Goal: Task Accomplishment & Management: Complete application form

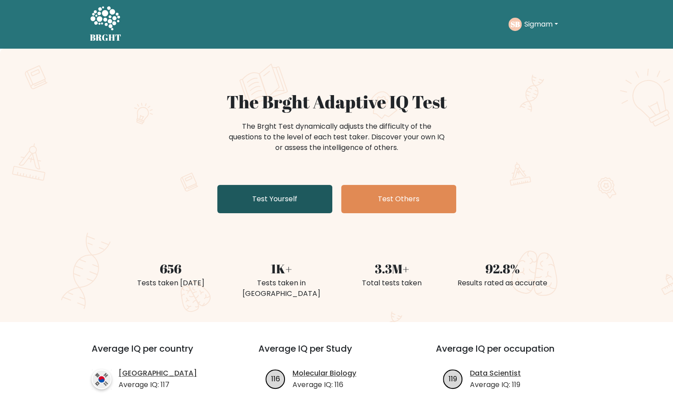
click at [310, 206] on link "Test Yourself" at bounding box center [274, 199] width 115 height 28
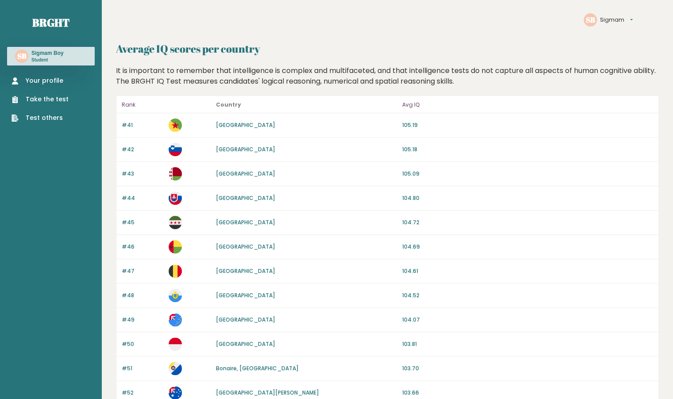
click at [55, 99] on link "Take the test" at bounding box center [39, 99] width 57 height 9
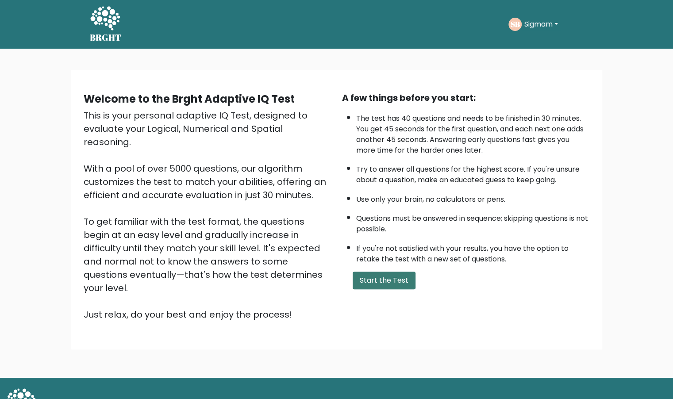
click at [383, 272] on button "Start the Test" at bounding box center [383, 281] width 63 height 18
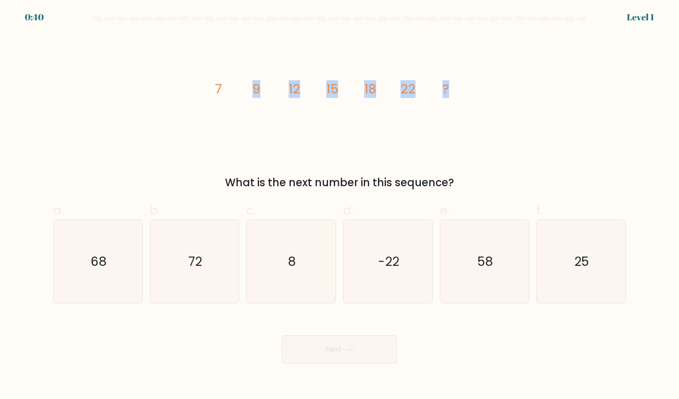
drag, startPoint x: 168, startPoint y: 73, endPoint x: 447, endPoint y: 99, distance: 280.2
click at [447, 99] on div "image/svg+xml 7 9 12 15 18 22 ? What is the next number in this sequence?" at bounding box center [340, 112] width 584 height 157
click at [447, 99] on icon "image/svg+xml 7 9 12 15 18 22 ?" at bounding box center [339, 94] width 265 height 120
click at [587, 277] on icon "25" at bounding box center [580, 261] width 83 height 83
click at [340, 205] on input "f. 25" at bounding box center [340, 202] width 0 height 6
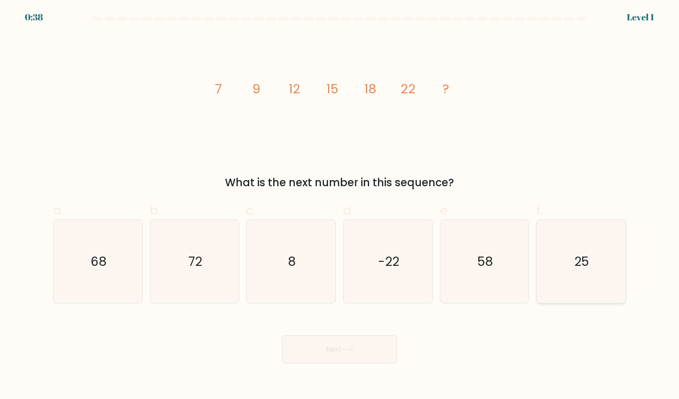
radio input "true"
click at [500, 324] on div "Next" at bounding box center [340, 339] width 584 height 50
click at [369, 346] on button "Next" at bounding box center [339, 349] width 115 height 28
click at [333, 348] on button "Next" at bounding box center [339, 349] width 115 height 28
click at [442, 341] on div "Next" at bounding box center [340, 339] width 584 height 50
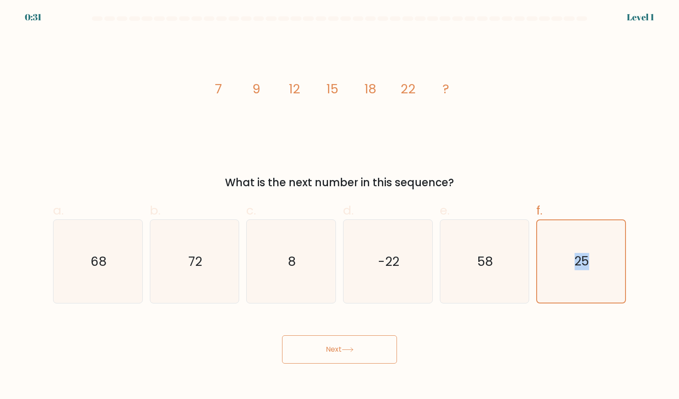
click at [442, 341] on div "Next" at bounding box center [340, 339] width 584 height 50
click at [95, 85] on div "image/svg+xml 7 9 12 15 18 22 ? What is the next number in this sequence?" at bounding box center [340, 112] width 584 height 157
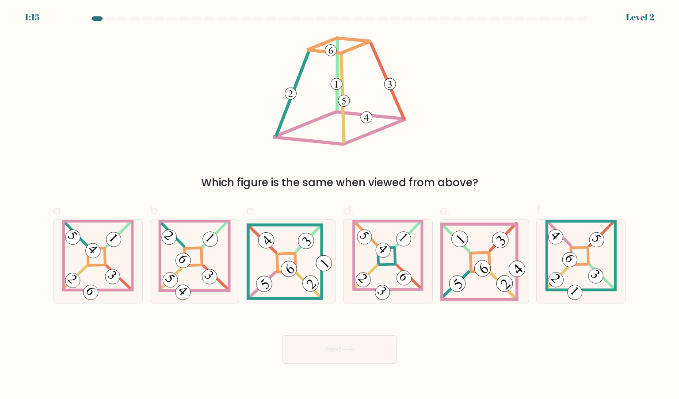
click at [394, 110] on icon at bounding box center [340, 94] width 140 height 120
click at [509, 268] on 848 at bounding box center [517, 268] width 23 height 23
click at [340, 205] on input "e." at bounding box center [340, 202] width 0 height 6
radio input "true"
click at [308, 256] on icon at bounding box center [291, 261] width 89 height 76
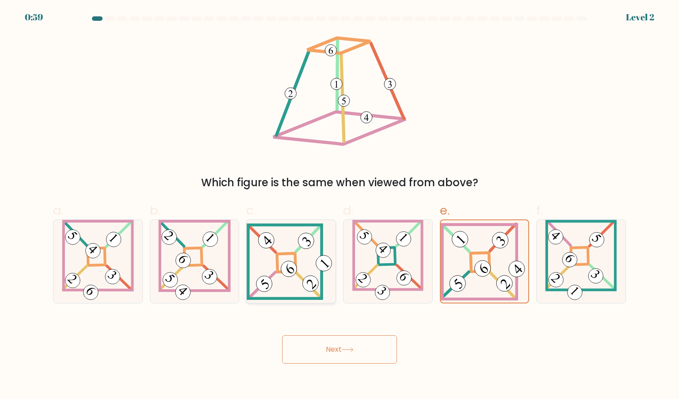
click at [340, 205] on input "c." at bounding box center [340, 202] width 0 height 6
radio input "true"
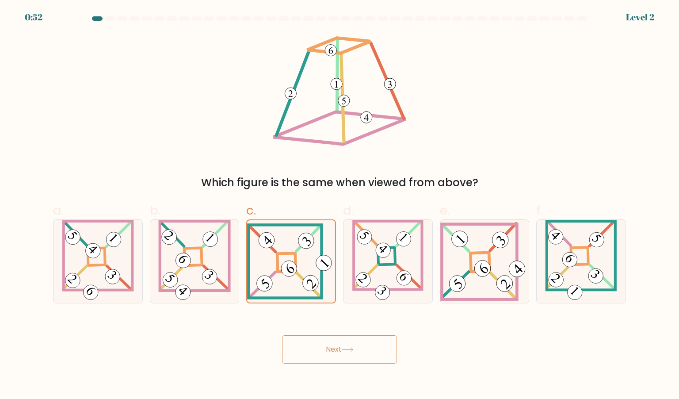
click at [335, 355] on button "Next" at bounding box center [339, 349] width 115 height 28
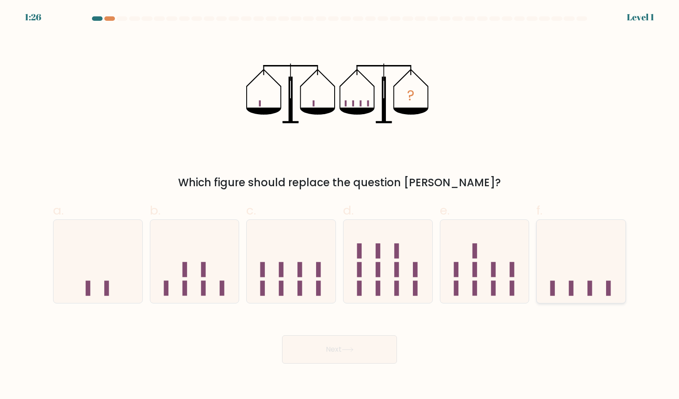
click at [609, 294] on rect at bounding box center [609, 288] width 5 height 15
click at [340, 205] on input "f." at bounding box center [340, 202] width 0 height 6
radio input "true"
click at [367, 351] on button "Next" at bounding box center [339, 349] width 115 height 28
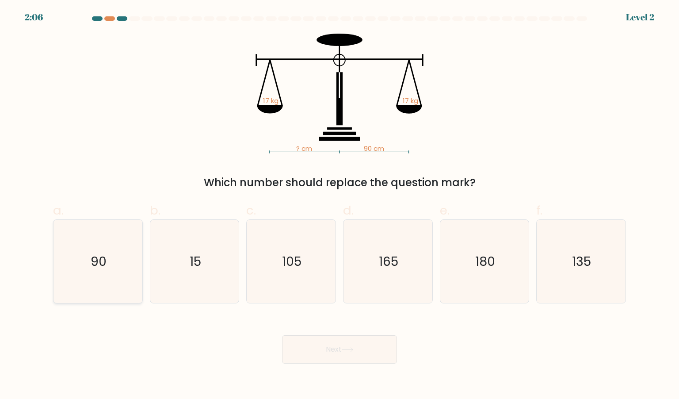
click at [122, 268] on icon "90" at bounding box center [97, 261] width 83 height 83
click at [340, 205] on input "a. 90" at bounding box center [340, 202] width 0 height 6
radio input "true"
click at [338, 353] on button "Next" at bounding box center [339, 349] width 115 height 28
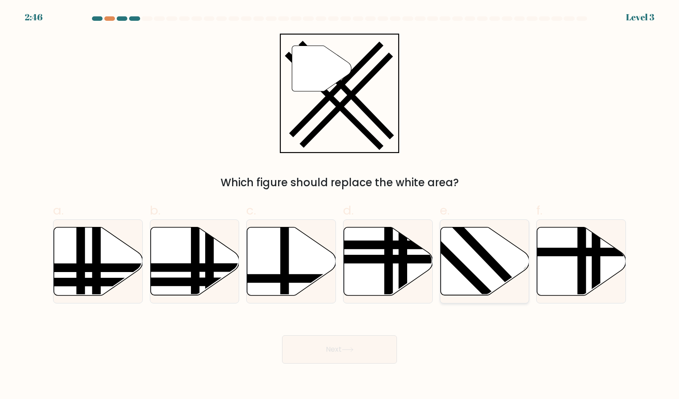
click at [493, 261] on line at bounding box center [522, 292] width 137 height 141
click at [340, 205] on input "e." at bounding box center [340, 202] width 0 height 6
radio input "true"
click at [367, 351] on button "Next" at bounding box center [339, 349] width 115 height 28
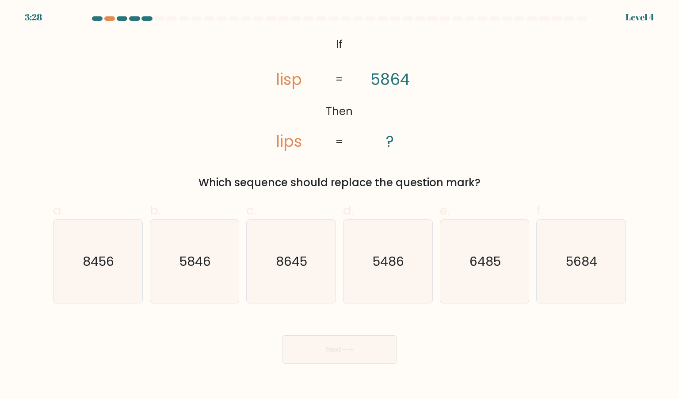
click at [432, 342] on div "Next" at bounding box center [340, 339] width 584 height 50
click at [192, 268] on text "5846" at bounding box center [195, 261] width 31 height 18
click at [340, 205] on input "b. 5846" at bounding box center [340, 202] width 0 height 6
radio input "true"
click at [345, 370] on body "3:18 Level 4 If" at bounding box center [339, 199] width 679 height 399
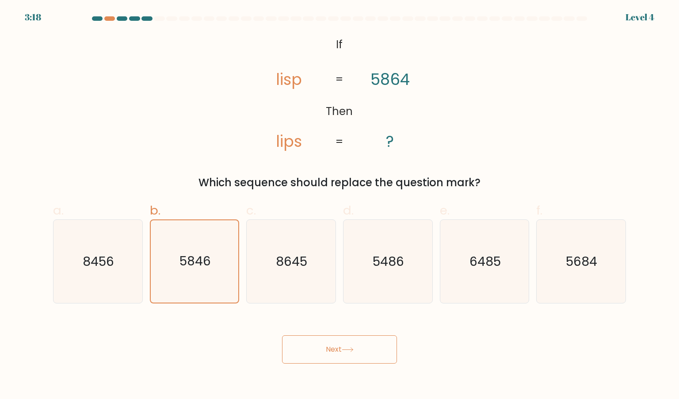
click at [341, 357] on button "Next" at bounding box center [339, 349] width 115 height 28
click at [435, 344] on div "Next" at bounding box center [340, 339] width 584 height 50
click at [356, 334] on div "Next" at bounding box center [340, 339] width 584 height 50
click at [356, 344] on button "Next" at bounding box center [339, 349] width 115 height 28
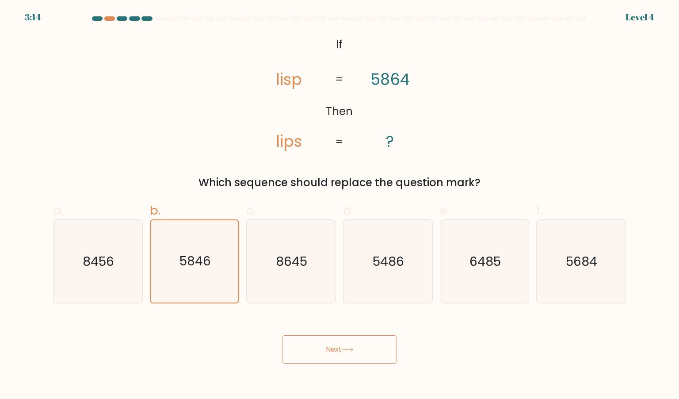
click at [356, 344] on button "Next" at bounding box center [339, 349] width 115 height 28
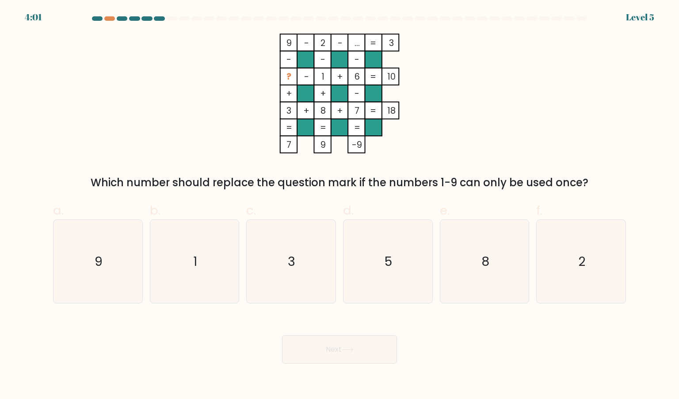
click at [382, 325] on div "Next" at bounding box center [340, 339] width 584 height 50
click at [413, 290] on icon "5" at bounding box center [387, 261] width 83 height 83
click at [340, 205] on input "d. 5" at bounding box center [340, 202] width 0 height 6
radio input "true"
click at [327, 264] on icon "3" at bounding box center [290, 261] width 83 height 83
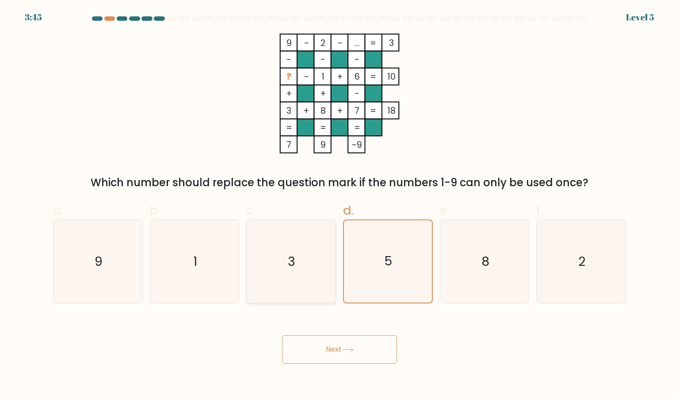
click at [340, 205] on input "c. 3" at bounding box center [340, 202] width 0 height 6
radio input "true"
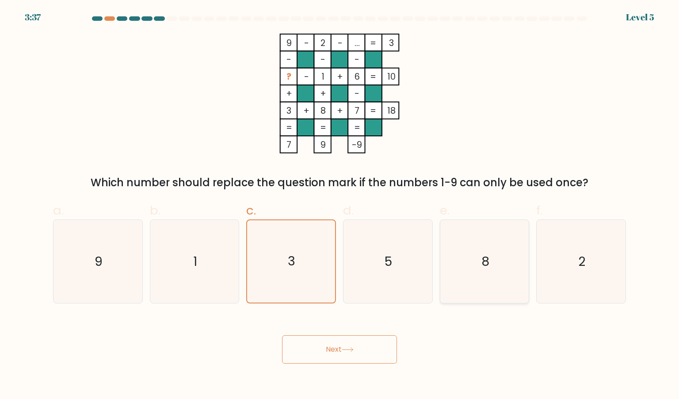
click at [446, 282] on icon "8" at bounding box center [484, 261] width 83 height 83
click at [340, 205] on input "e. 8" at bounding box center [340, 202] width 0 height 6
radio input "true"
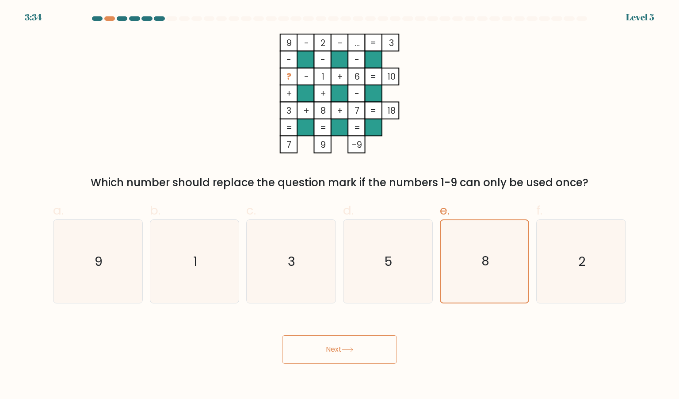
click at [348, 347] on button "Next" at bounding box center [339, 349] width 115 height 28
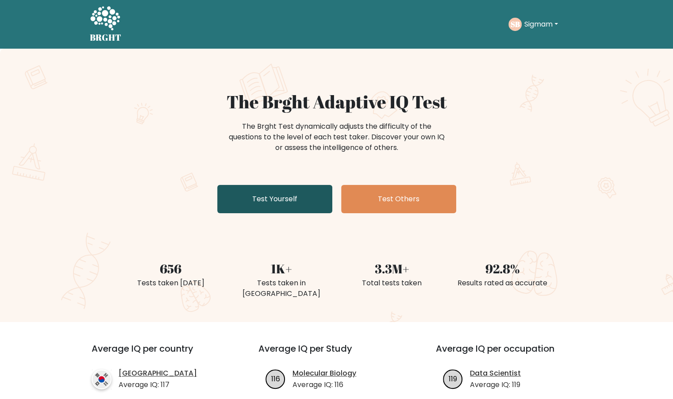
click at [277, 191] on link "Test Yourself" at bounding box center [274, 199] width 115 height 28
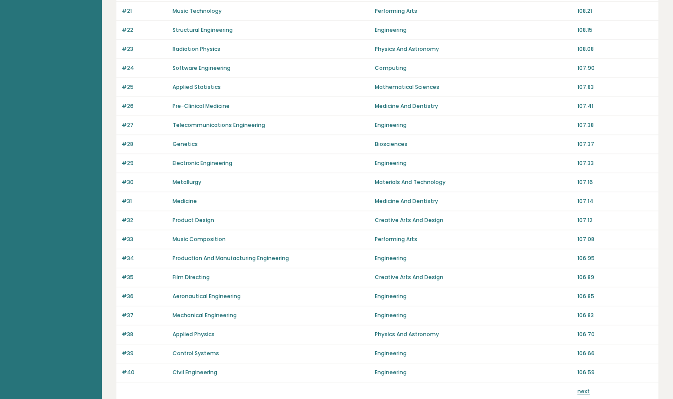
scroll to position [544, 0]
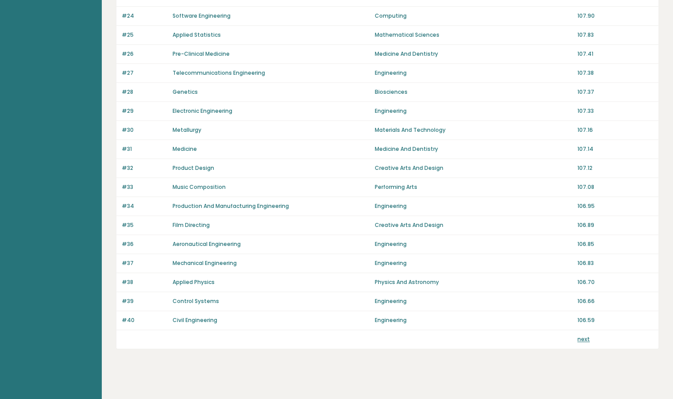
click at [586, 335] on link "next" at bounding box center [583, 339] width 12 height 8
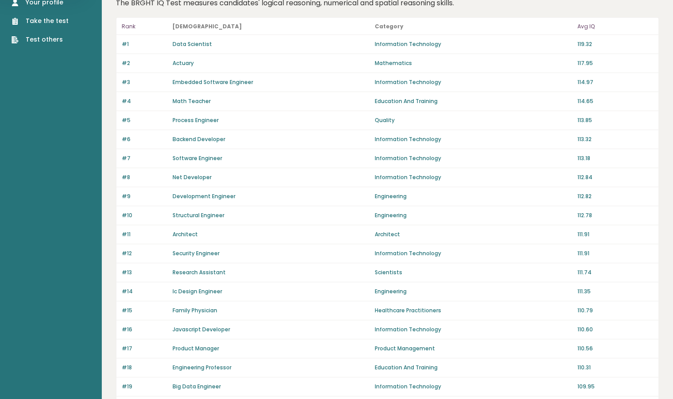
scroll to position [78, 0]
drag, startPoint x: 389, startPoint y: 197, endPoint x: 325, endPoint y: 206, distance: 64.4
click at [325, 206] on div "#10 Structural Engineer Engineering 112.78" at bounding box center [387, 215] width 542 height 19
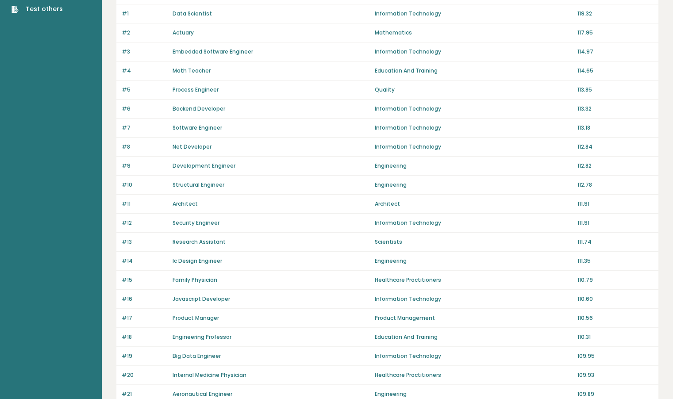
scroll to position [105, 0]
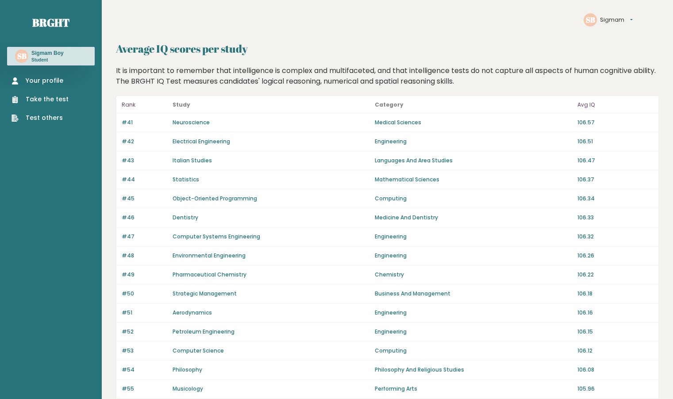
scroll to position [544, 0]
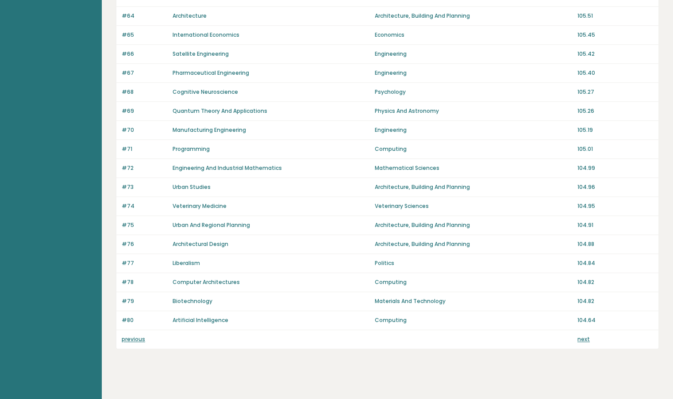
click at [580, 335] on link "next" at bounding box center [583, 339] width 12 height 8
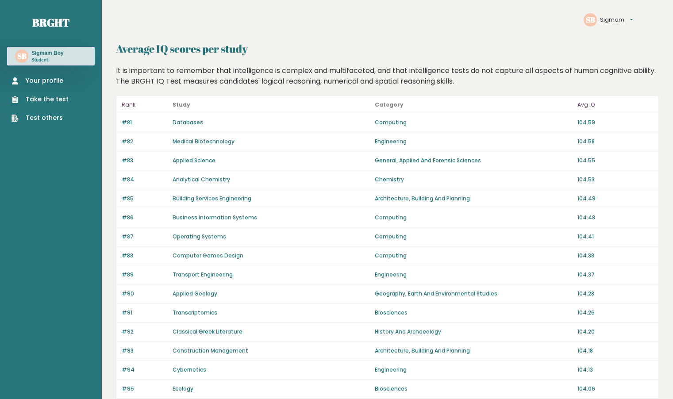
scroll to position [544, 0]
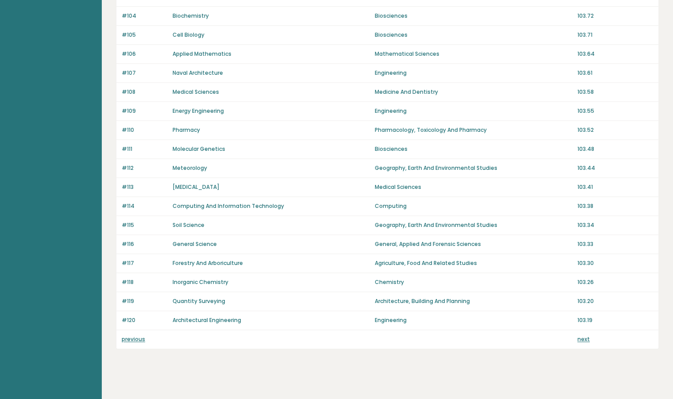
click at [581, 337] on p "next" at bounding box center [583, 339] width 12 height 8
click at [581, 335] on link "next" at bounding box center [583, 339] width 12 height 8
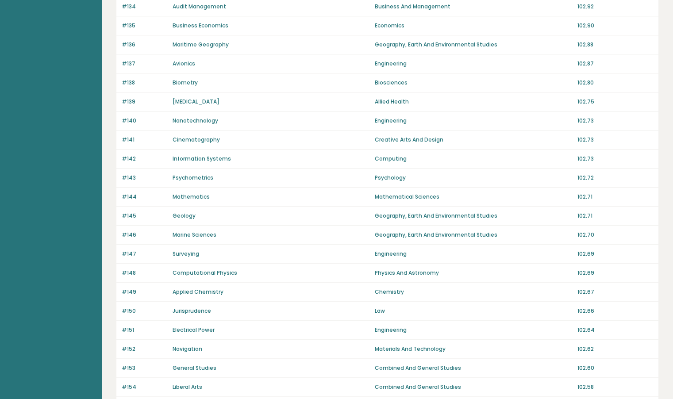
scroll to position [544, 0]
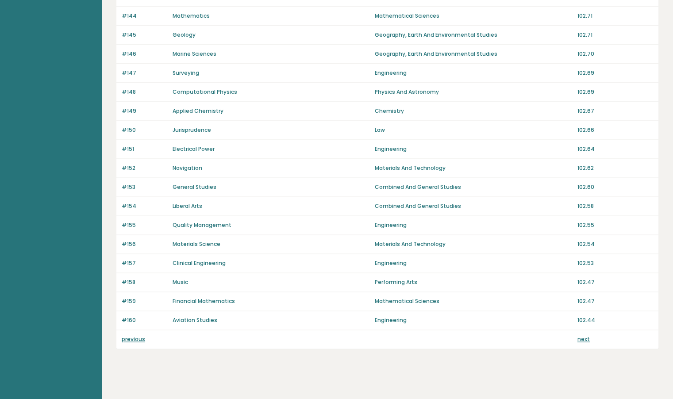
click at [585, 335] on link "next" at bounding box center [583, 339] width 12 height 8
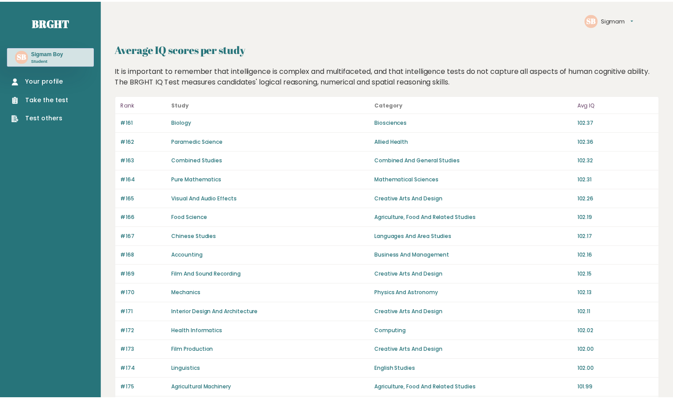
scroll to position [544, 0]
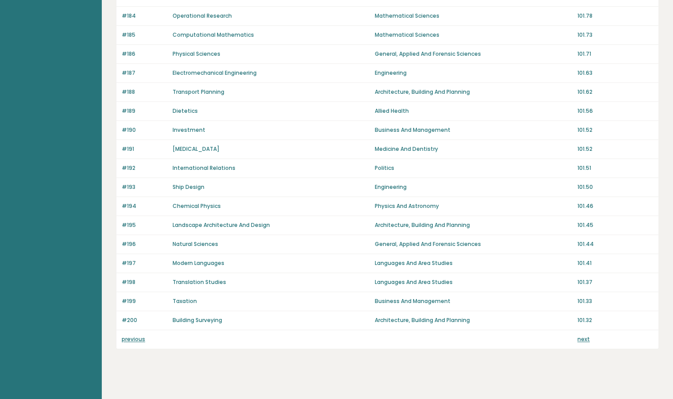
click at [585, 335] on link "next" at bounding box center [583, 339] width 12 height 8
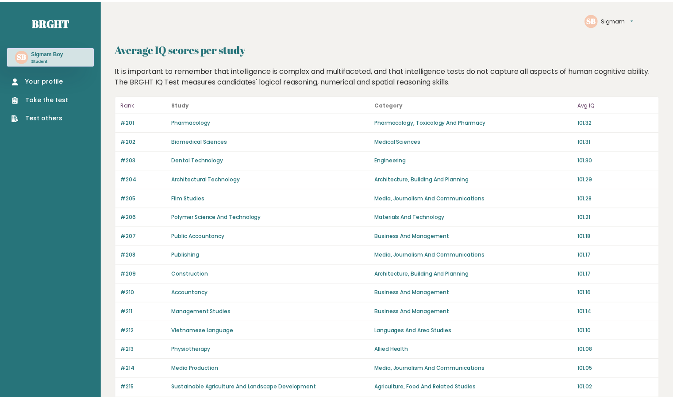
scroll to position [544, 0]
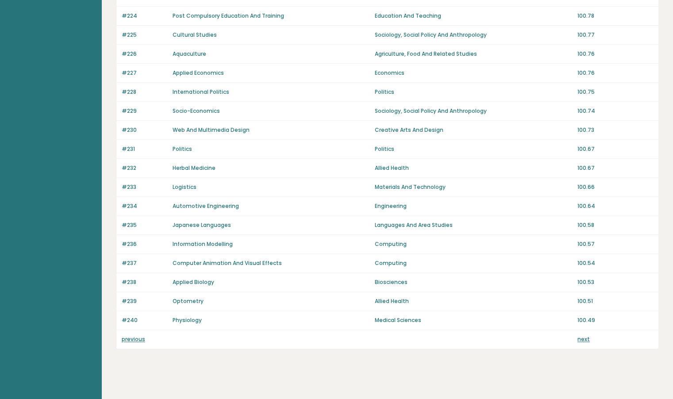
click at [582, 335] on link "next" at bounding box center [583, 339] width 12 height 8
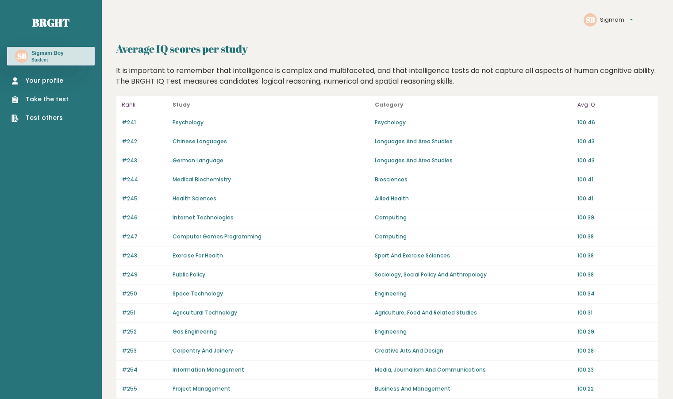
scroll to position [544, 0]
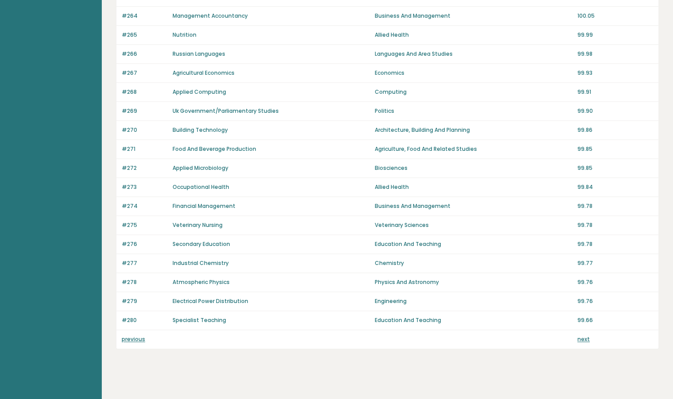
click at [581, 335] on link "next" at bounding box center [583, 339] width 12 height 8
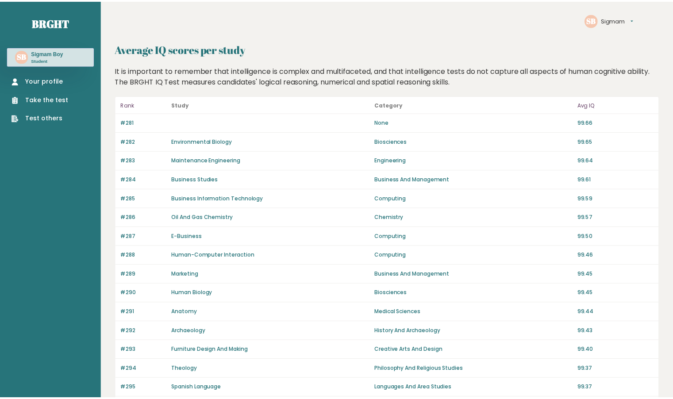
scroll to position [544, 0]
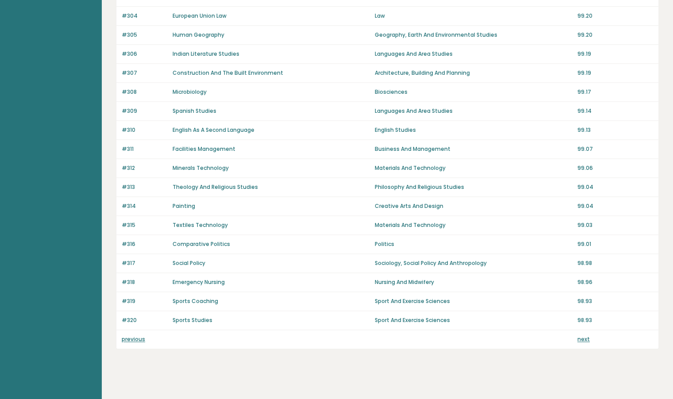
click at [581, 335] on link "next" at bounding box center [583, 339] width 12 height 8
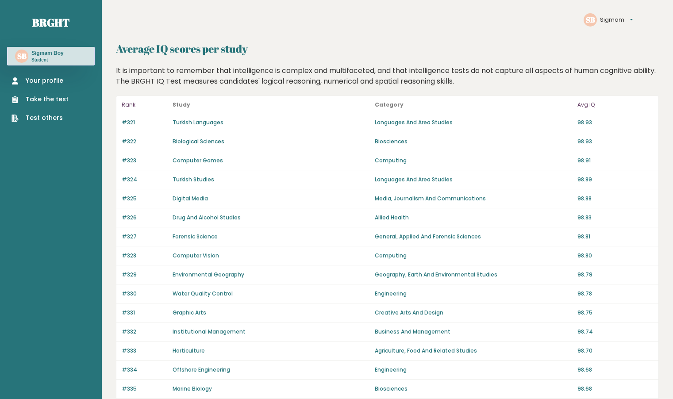
scroll to position [544, 0]
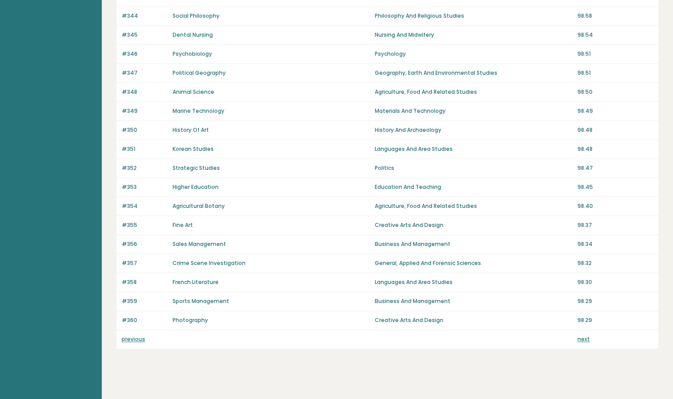
click at [581, 335] on link "next" at bounding box center [583, 339] width 12 height 8
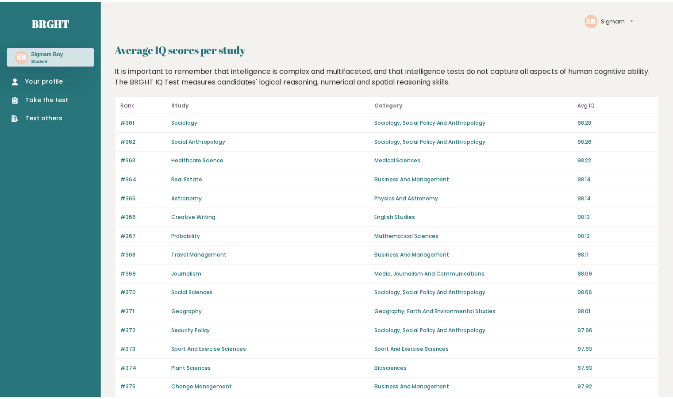
scroll to position [544, 0]
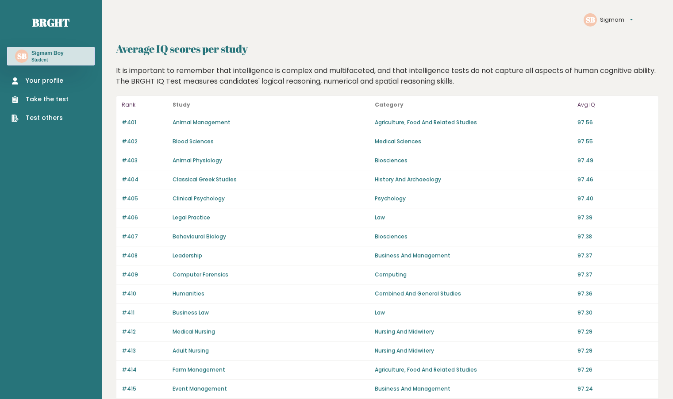
scroll to position [544, 0]
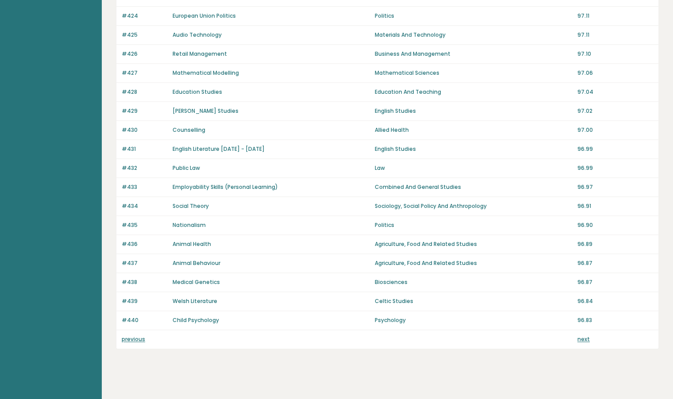
click at [581, 335] on link "next" at bounding box center [583, 339] width 12 height 8
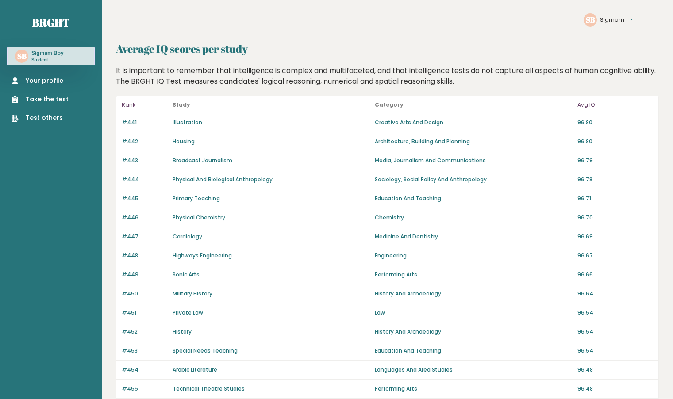
scroll to position [544, 0]
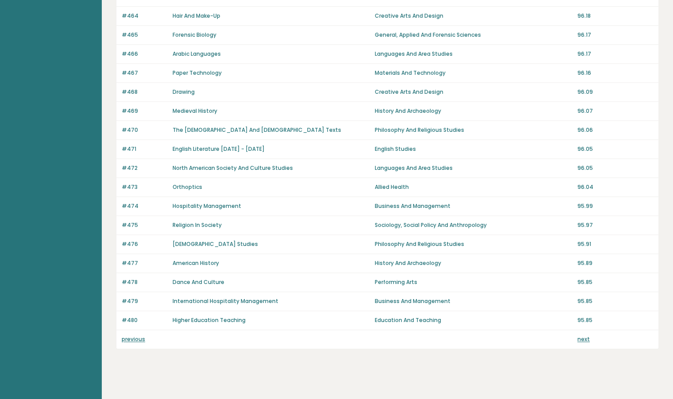
click at [581, 335] on link "next" at bounding box center [583, 339] width 12 height 8
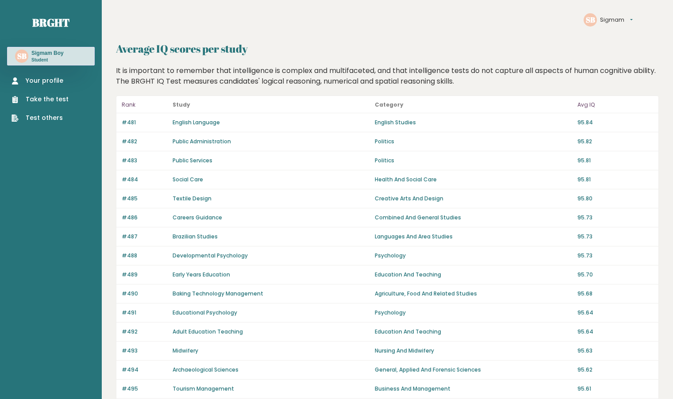
scroll to position [544, 0]
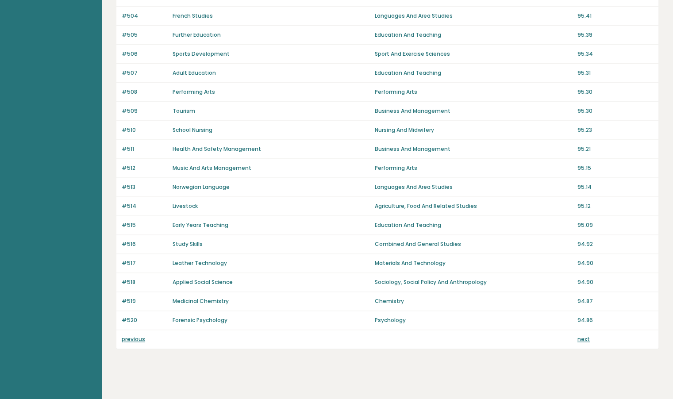
click at [581, 335] on link "next" at bounding box center [583, 339] width 12 height 8
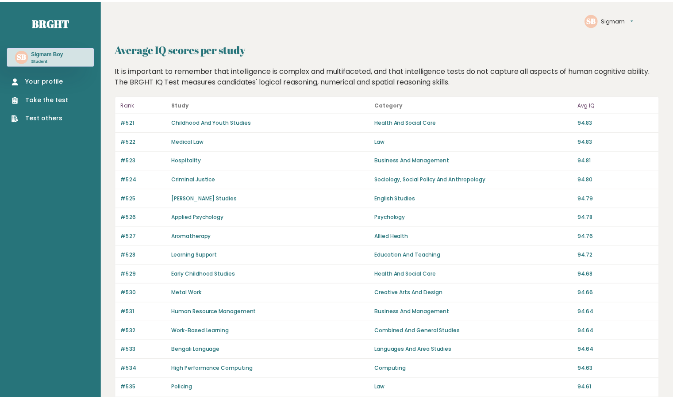
scroll to position [544, 0]
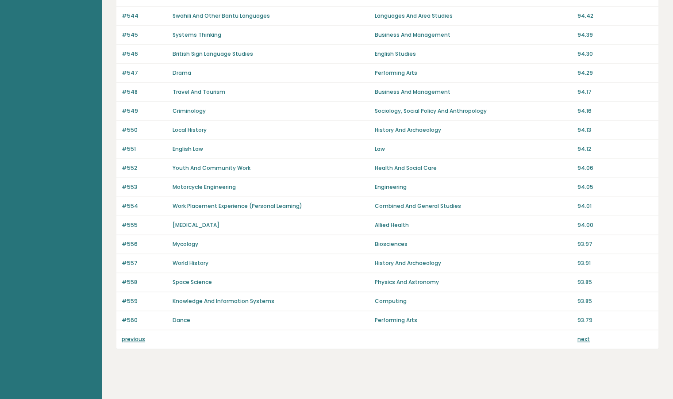
click at [589, 335] on div "next" at bounding box center [615, 339] width 76 height 8
click at [588, 335] on link "next" at bounding box center [583, 339] width 12 height 8
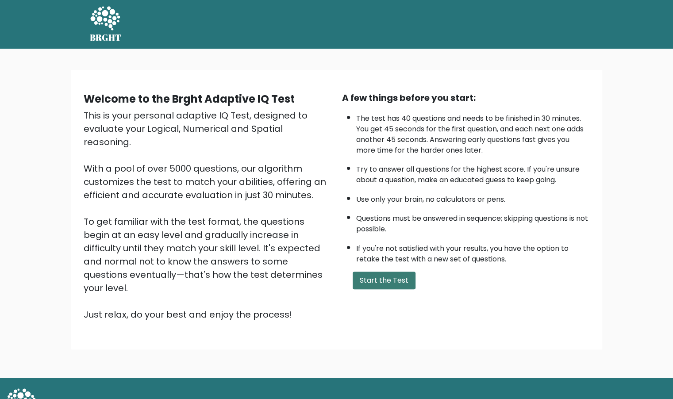
click at [390, 277] on button "Start the Test" at bounding box center [383, 281] width 63 height 18
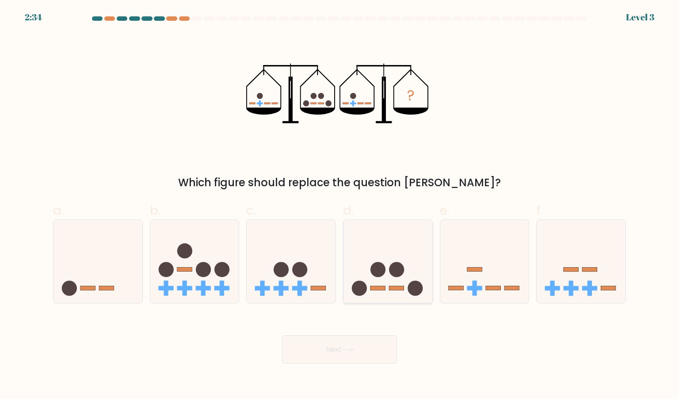
click at [397, 229] on icon at bounding box center [388, 261] width 89 height 73
click at [340, 205] on input "d." at bounding box center [340, 202] width 0 height 6
radio input "true"
click at [378, 331] on div "Next" at bounding box center [340, 339] width 584 height 50
click at [374, 342] on button "Next" at bounding box center [339, 349] width 115 height 28
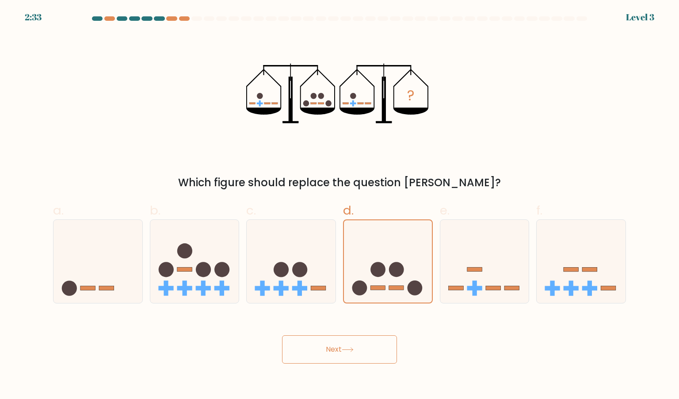
click at [374, 342] on button "Next" at bounding box center [339, 349] width 115 height 28
click at [399, 237] on icon at bounding box center [388, 261] width 88 height 73
click at [340, 205] on input "d." at bounding box center [340, 202] width 0 height 6
click at [362, 336] on button "Next" at bounding box center [339, 349] width 115 height 28
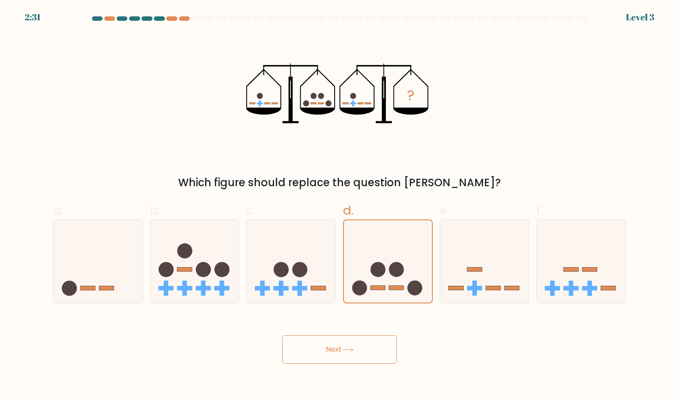
click at [362, 336] on button "Next" at bounding box center [339, 349] width 115 height 28
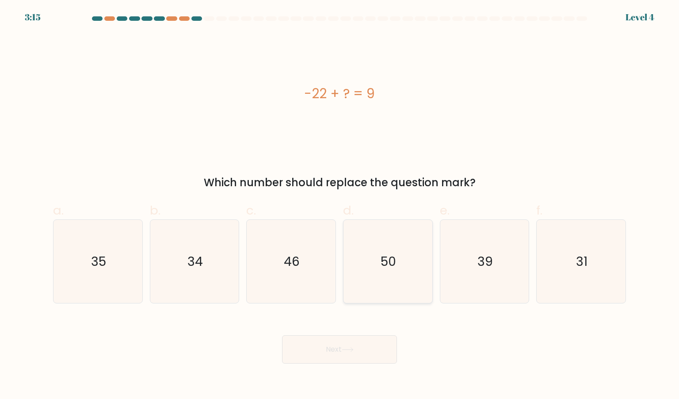
click at [379, 287] on icon "50" at bounding box center [387, 261] width 83 height 83
click at [340, 205] on input "d. 50" at bounding box center [340, 202] width 0 height 6
radio input "true"
click at [354, 368] on body "3:15 Level 4 a." at bounding box center [339, 199] width 679 height 399
click at [359, 352] on button "Next" at bounding box center [339, 349] width 115 height 28
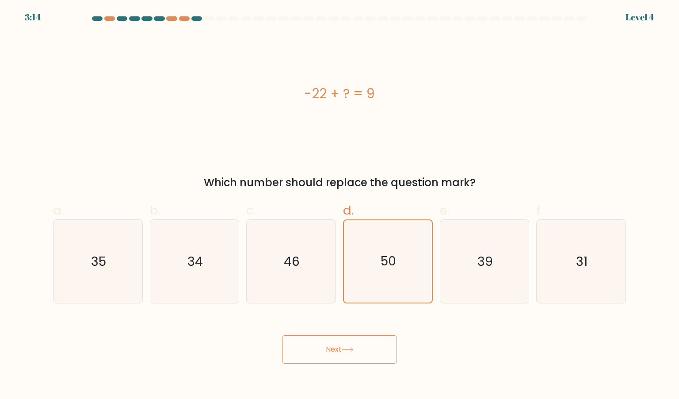
click at [359, 352] on button "Next" at bounding box center [339, 349] width 115 height 28
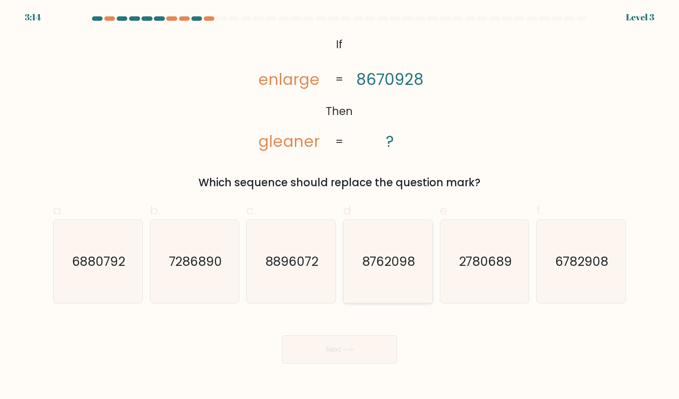
click at [397, 277] on icon "8762098" at bounding box center [387, 261] width 83 height 83
click at [340, 205] on input "d. 8762098" at bounding box center [340, 202] width 0 height 6
radio input "true"
click at [351, 365] on body "3:58 Level 3 If" at bounding box center [339, 199] width 679 height 399
click at [354, 352] on icon at bounding box center [348, 349] width 12 height 5
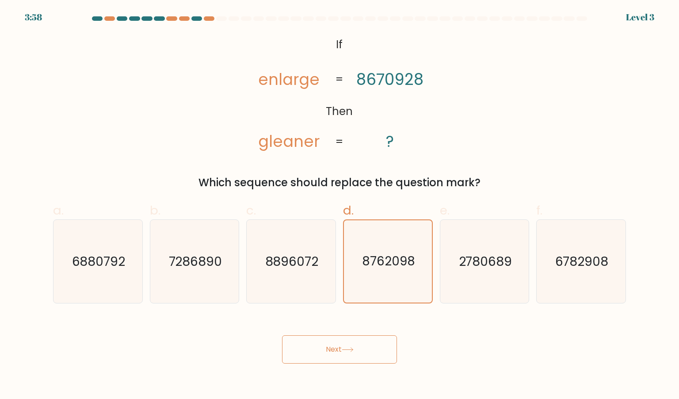
click at [354, 352] on icon at bounding box center [348, 349] width 12 height 5
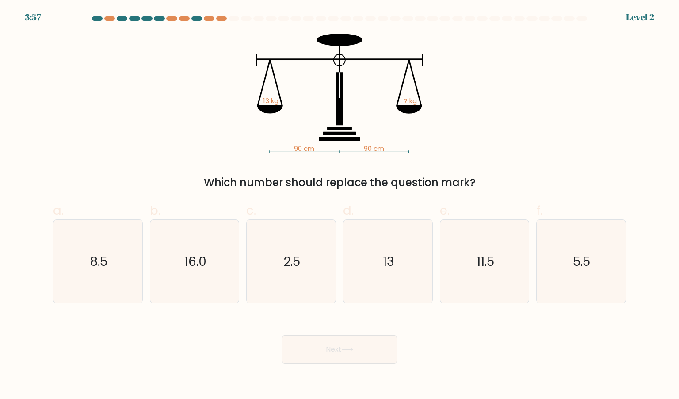
click at [346, 356] on button "Next" at bounding box center [339, 349] width 115 height 28
click at [386, 271] on icon "13" at bounding box center [387, 261] width 83 height 83
click at [340, 205] on input "d. 13" at bounding box center [340, 202] width 0 height 6
radio input "true"
click at [360, 341] on button "Next" at bounding box center [339, 349] width 115 height 28
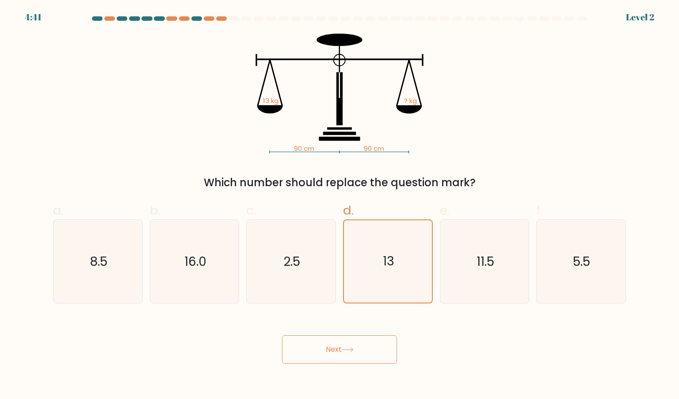
click at [360, 341] on button "Next" at bounding box center [339, 349] width 115 height 28
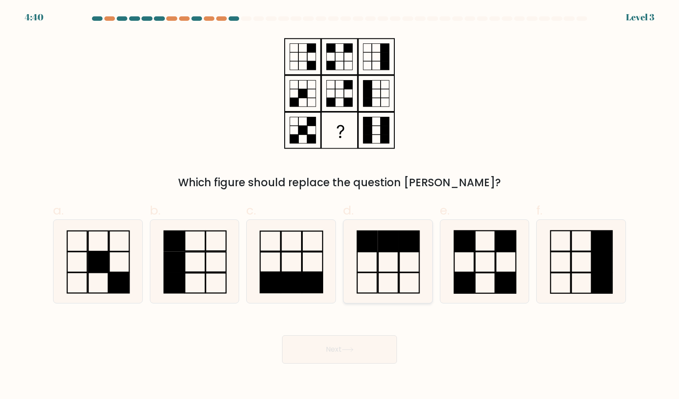
click at [392, 272] on rect at bounding box center [389, 282] width 20 height 20
click at [340, 205] on input "d." at bounding box center [340, 202] width 0 height 6
radio input "true"
click at [360, 343] on button "Next" at bounding box center [339, 349] width 115 height 28
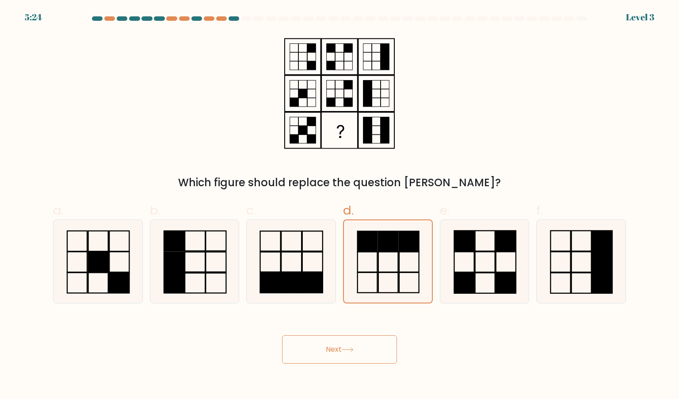
click at [360, 343] on button "Next" at bounding box center [339, 349] width 115 height 28
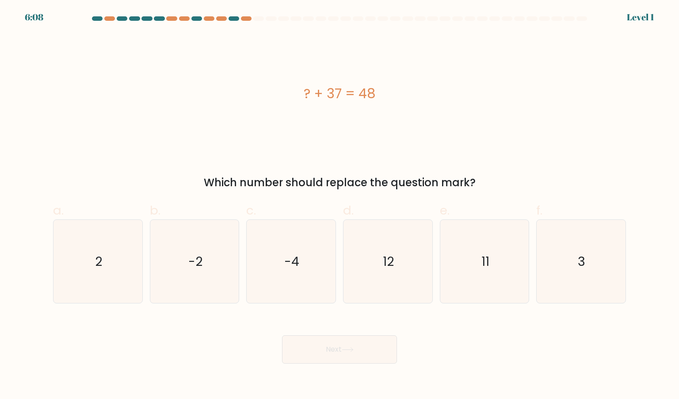
click at [377, 280] on icon "12" at bounding box center [387, 261] width 83 height 83
click at [340, 205] on input "d. 12" at bounding box center [340, 202] width 0 height 6
radio input "true"
click at [350, 360] on button "Next" at bounding box center [339, 349] width 115 height 28
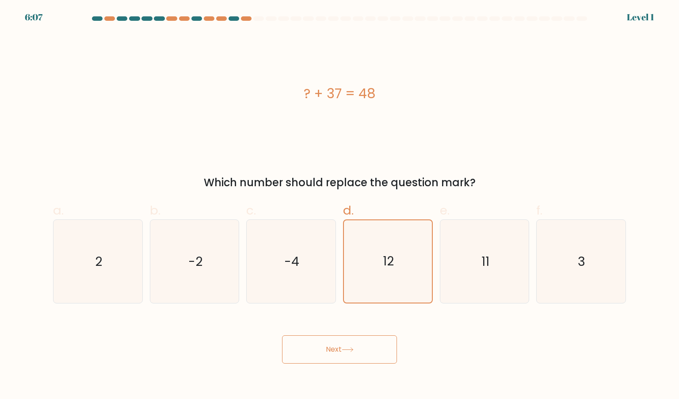
click at [350, 360] on button "Next" at bounding box center [339, 349] width 115 height 28
click at [384, 283] on icon "12" at bounding box center [388, 261] width 82 height 82
click at [340, 205] on input "d. 12" at bounding box center [340, 202] width 0 height 6
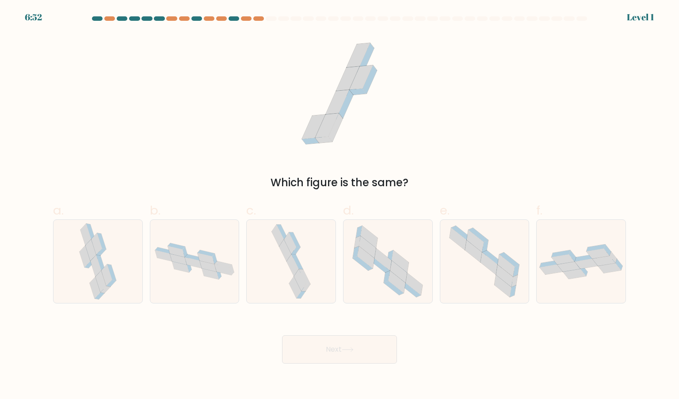
click at [361, 328] on div "Next" at bounding box center [340, 339] width 584 height 50
click at [356, 342] on button "Next" at bounding box center [339, 349] width 115 height 28
click at [392, 262] on icon at bounding box center [398, 271] width 17 height 22
click at [340, 205] on input "d." at bounding box center [340, 202] width 0 height 6
radio input "true"
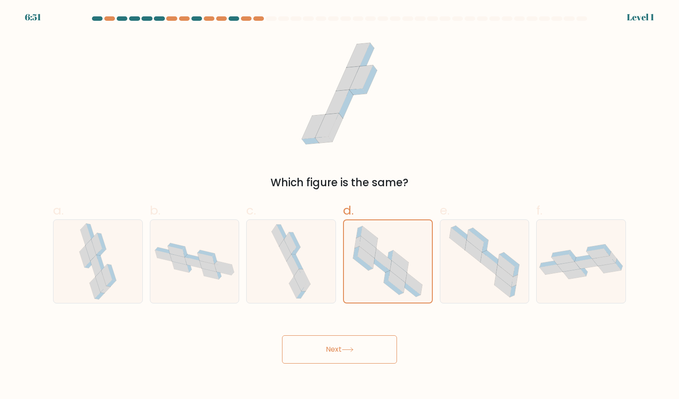
click at [367, 352] on button "Next" at bounding box center [339, 349] width 115 height 28
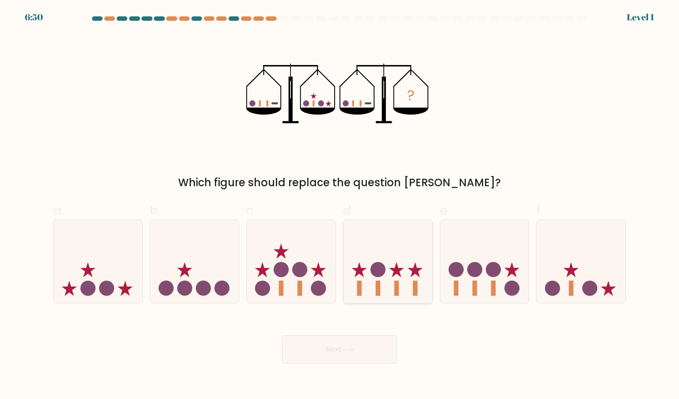
click at [398, 292] on rect at bounding box center [396, 288] width 5 height 15
click at [340, 205] on input "d." at bounding box center [340, 202] width 0 height 6
radio input "true"
click at [379, 350] on button "Next" at bounding box center [339, 349] width 115 height 28
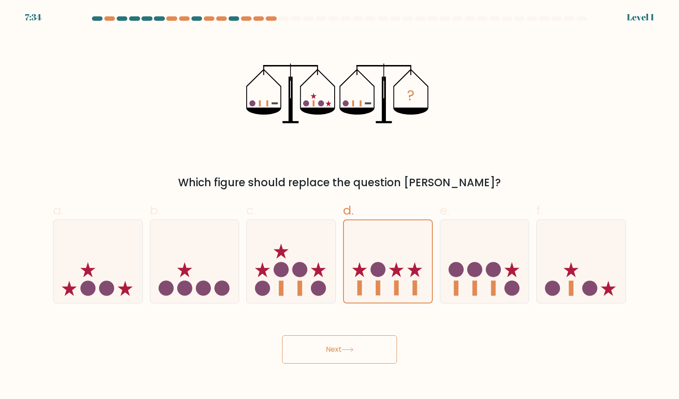
click at [379, 350] on button "Next" at bounding box center [339, 349] width 115 height 28
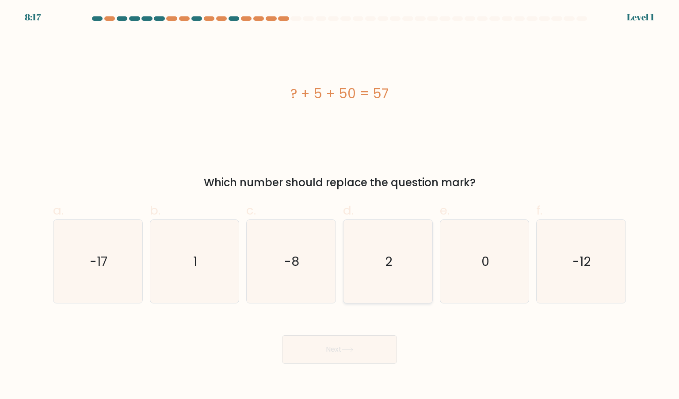
click at [395, 296] on icon "2" at bounding box center [387, 261] width 83 height 83
click at [340, 205] on input "d. 2" at bounding box center [340, 202] width 0 height 6
radio input "true"
click at [371, 353] on button "Next" at bounding box center [339, 349] width 115 height 28
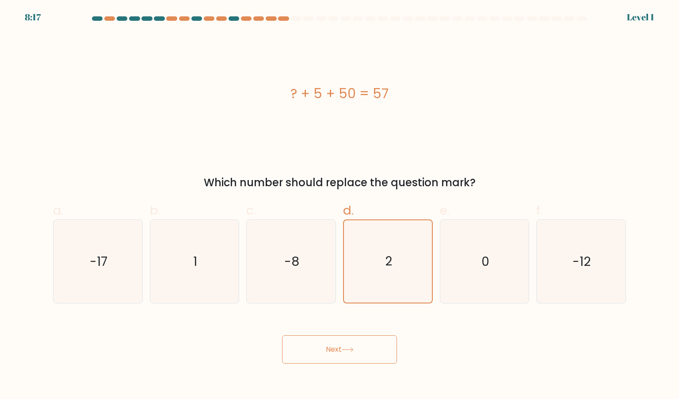
click at [371, 353] on button "Next" at bounding box center [339, 349] width 115 height 28
click at [414, 256] on icon "2" at bounding box center [388, 261] width 82 height 82
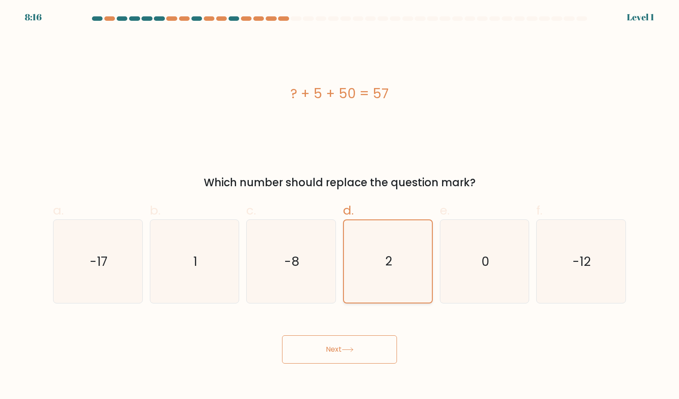
click at [340, 205] on input "d. 2" at bounding box center [340, 202] width 0 height 6
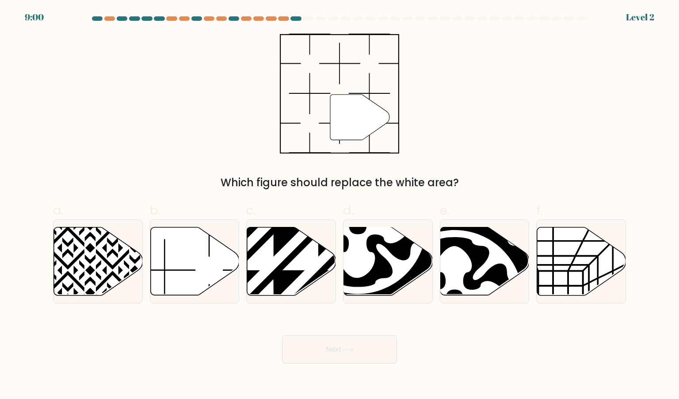
click at [359, 340] on button "Next" at bounding box center [339, 349] width 115 height 28
click at [379, 291] on icon at bounding box center [358, 225] width 158 height 158
click at [340, 205] on input "d." at bounding box center [340, 202] width 0 height 6
radio input "true"
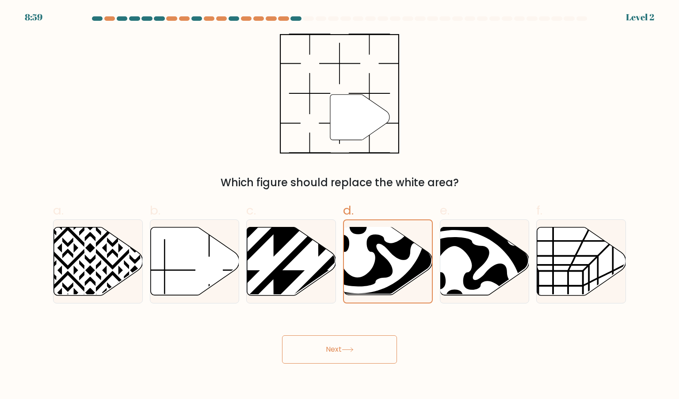
click at [350, 379] on body "8:59 Level 2" at bounding box center [339, 199] width 679 height 399
click at [353, 369] on body "8:59 Level 2" at bounding box center [339, 199] width 679 height 399
click at [358, 354] on button "Next" at bounding box center [339, 349] width 115 height 28
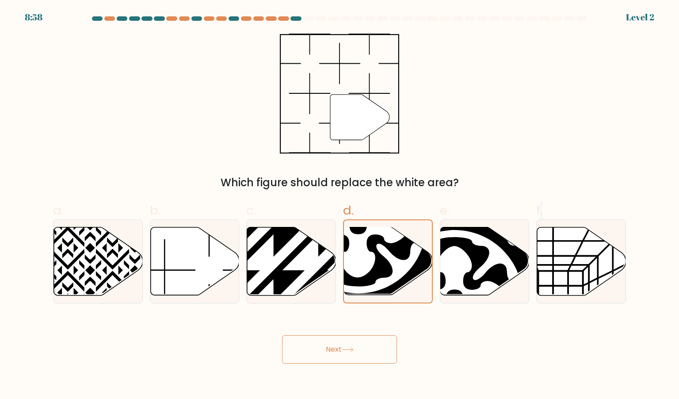
click at [358, 354] on button "Next" at bounding box center [339, 349] width 115 height 28
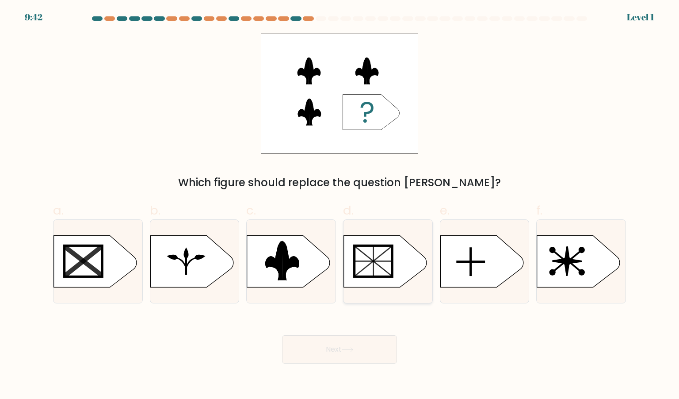
click at [369, 291] on div at bounding box center [388, 261] width 90 height 84
click at [340, 205] on input "d." at bounding box center [340, 202] width 0 height 6
radio input "true"
click at [362, 342] on button "Next" at bounding box center [339, 349] width 115 height 28
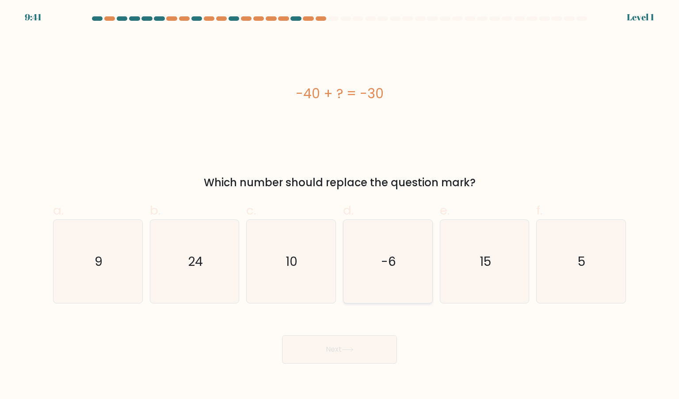
click at [383, 273] on icon "-6" at bounding box center [387, 261] width 83 height 83
click at [340, 205] on input "d. -6" at bounding box center [340, 202] width 0 height 6
radio input "true"
click at [376, 317] on div "Next" at bounding box center [340, 339] width 584 height 50
click at [374, 332] on div "Next" at bounding box center [340, 339] width 584 height 50
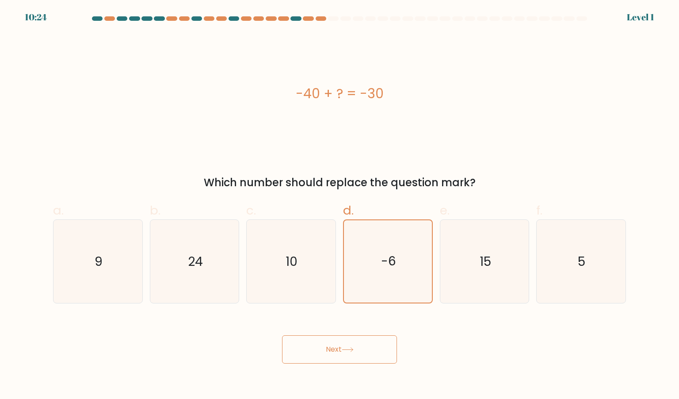
click at [374, 354] on button "Next" at bounding box center [339, 349] width 115 height 28
click at [416, 268] on icon "-6" at bounding box center [388, 261] width 82 height 82
click at [340, 205] on input "d. -6" at bounding box center [340, 202] width 0 height 6
click at [368, 367] on body "10:22 Level 1 9" at bounding box center [339, 199] width 679 height 399
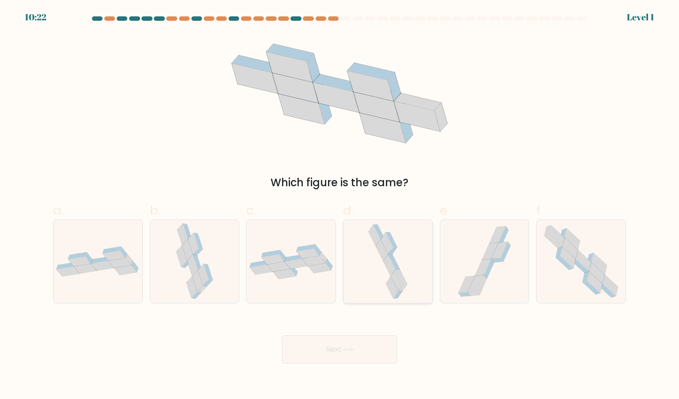
click at [385, 277] on icon at bounding box center [388, 261] width 44 height 83
click at [340, 205] on input "d." at bounding box center [340, 202] width 0 height 6
radio input "true"
click at [351, 349] on icon at bounding box center [348, 349] width 12 height 5
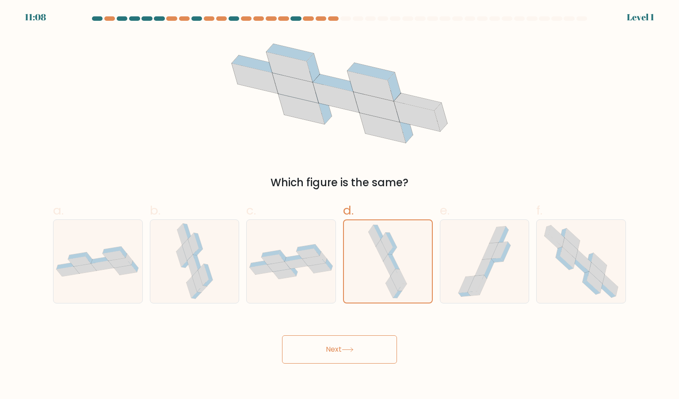
click at [351, 349] on icon at bounding box center [348, 349] width 12 height 5
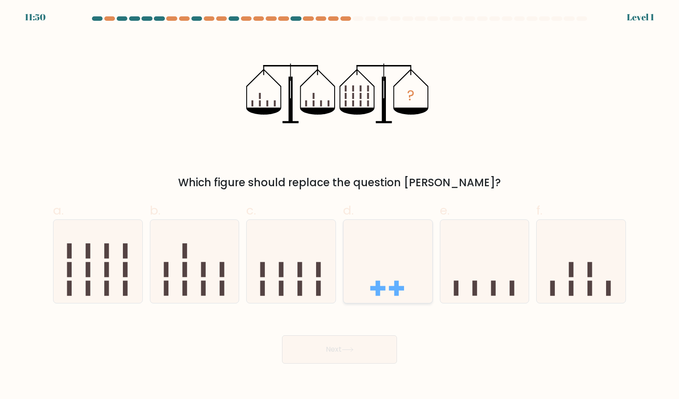
click at [382, 287] on rect at bounding box center [378, 288] width 15 height 4
click at [340, 205] on input "d." at bounding box center [340, 202] width 0 height 6
radio input "true"
click at [352, 352] on icon at bounding box center [348, 349] width 12 height 5
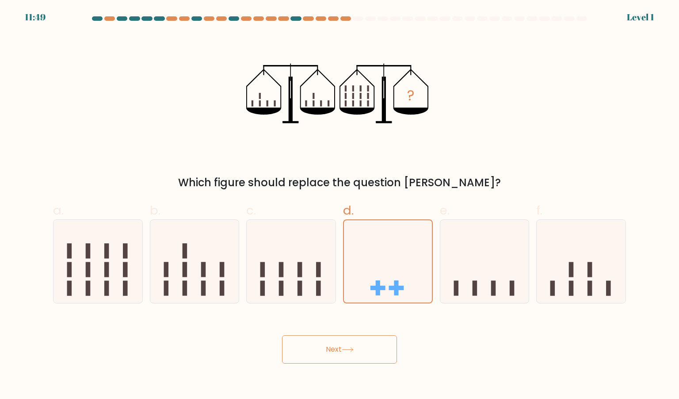
click at [352, 352] on icon at bounding box center [348, 349] width 12 height 5
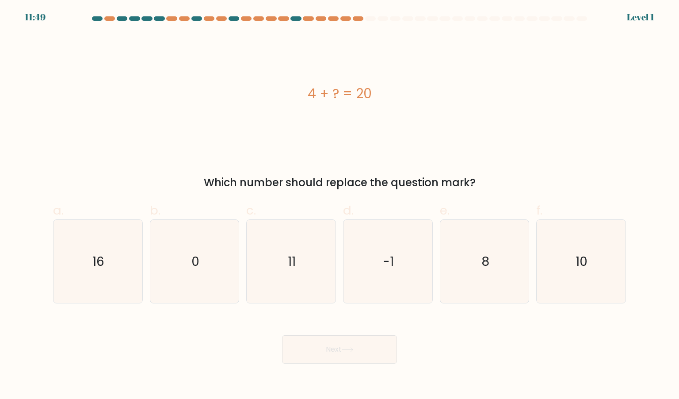
click at [352, 352] on icon at bounding box center [348, 349] width 12 height 5
click at [376, 277] on icon "-1" at bounding box center [387, 261] width 83 height 83
click at [340, 205] on input "d. -1" at bounding box center [340, 202] width 0 height 6
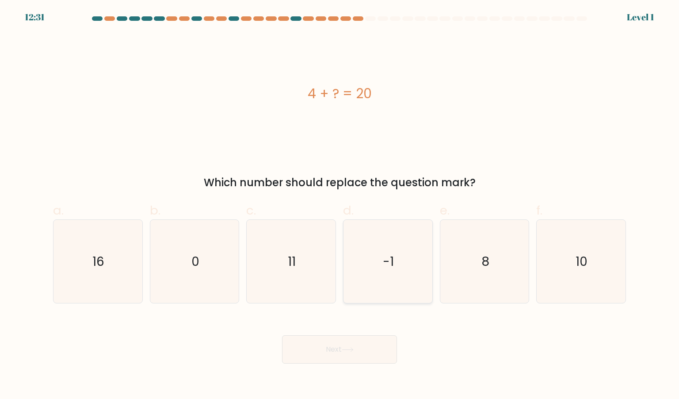
radio input "true"
click at [343, 350] on button "Next" at bounding box center [339, 349] width 115 height 28
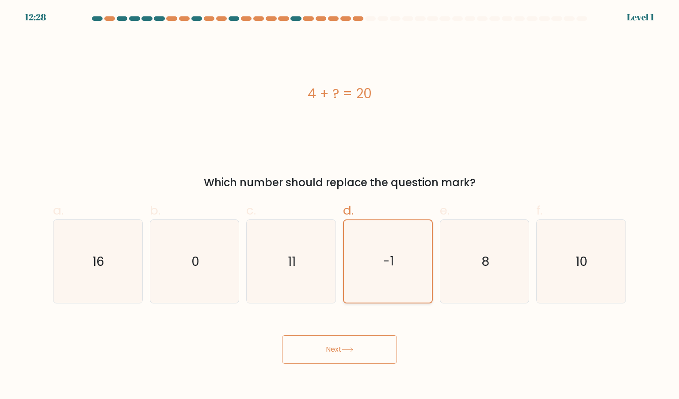
click at [379, 280] on icon "-1" at bounding box center [388, 261] width 82 height 82
click at [340, 205] on input "d. -1" at bounding box center [340, 202] width 0 height 6
click at [363, 345] on button "Next" at bounding box center [339, 349] width 115 height 28
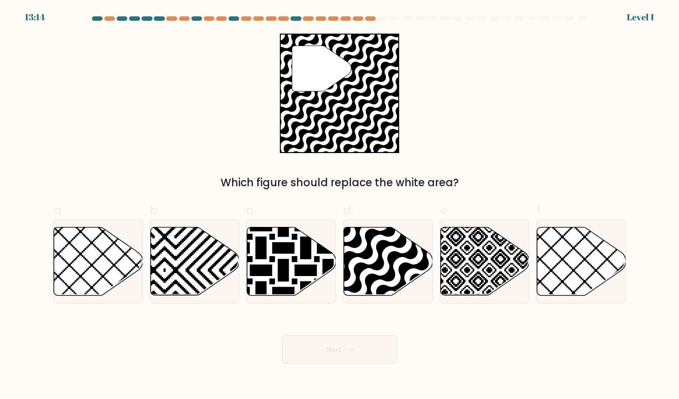
click at [363, 345] on button "Next" at bounding box center [339, 349] width 115 height 28
click at [379, 282] on icon at bounding box center [388, 261] width 89 height 68
click at [340, 205] on input "d." at bounding box center [340, 202] width 0 height 6
radio input "true"
click at [485, 278] on icon at bounding box center [484, 261] width 89 height 68
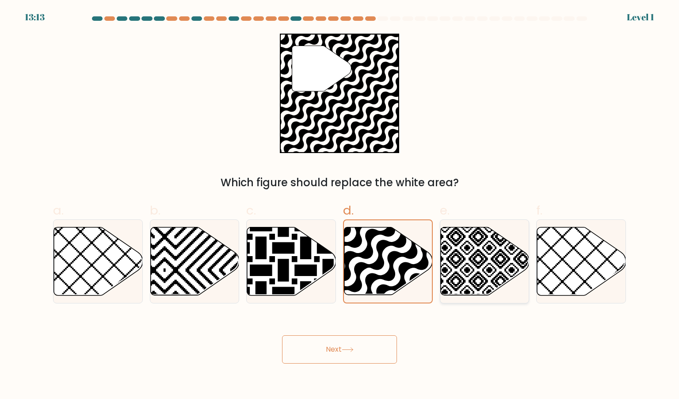
click at [340, 205] on input "e." at bounding box center [340, 202] width 0 height 6
radio input "true"
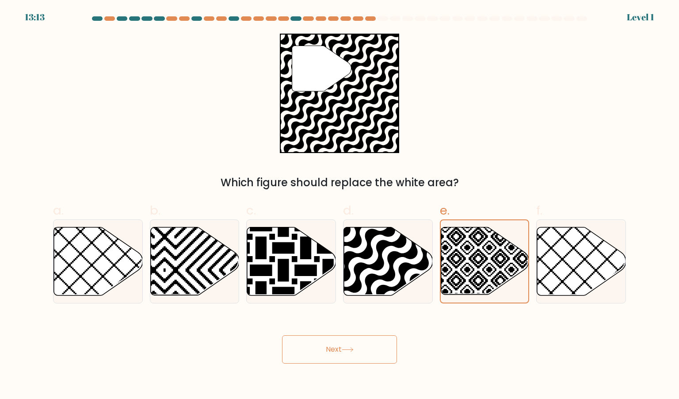
click at [428, 321] on div "Next" at bounding box center [340, 339] width 584 height 50
click at [402, 346] on div "Next" at bounding box center [340, 339] width 584 height 50
click at [380, 338] on button "Next" at bounding box center [339, 349] width 115 height 28
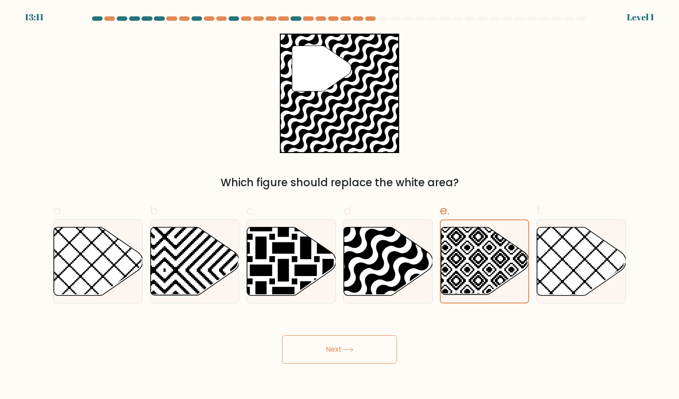
click at [380, 338] on button "Next" at bounding box center [339, 349] width 115 height 28
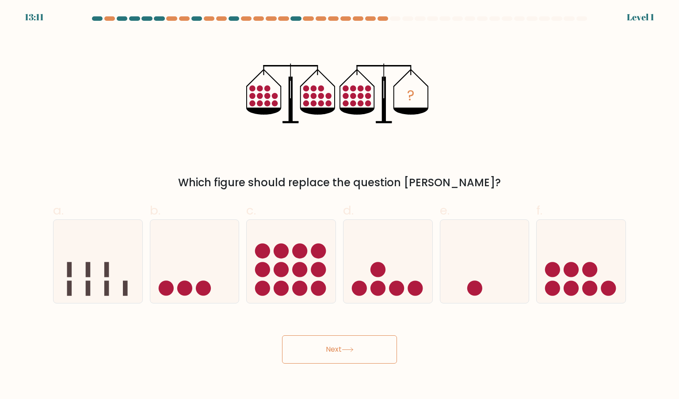
click at [365, 346] on button "Next" at bounding box center [339, 349] width 115 height 28
click at [450, 270] on icon at bounding box center [484, 261] width 89 height 73
click at [340, 205] on input "e." at bounding box center [340, 202] width 0 height 6
radio input "true"
click at [360, 361] on button "Next" at bounding box center [339, 349] width 115 height 28
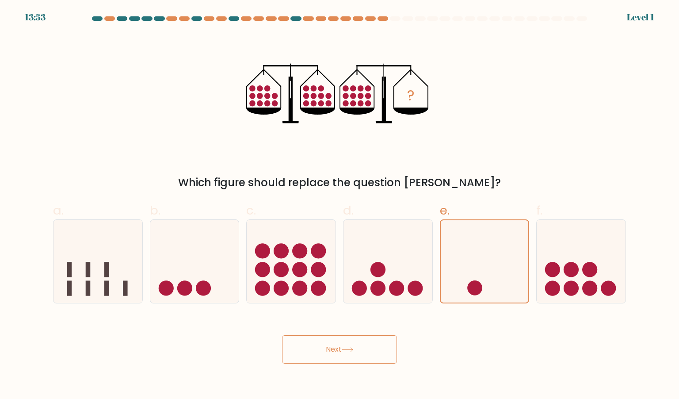
click at [360, 361] on button "Next" at bounding box center [339, 349] width 115 height 28
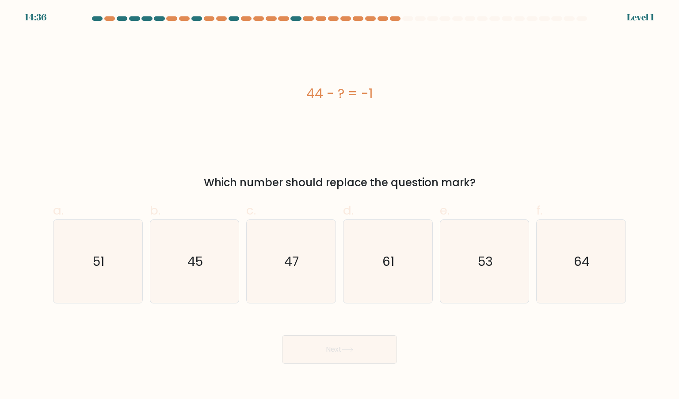
click at [375, 354] on button "Next" at bounding box center [339, 349] width 115 height 28
click at [410, 276] on icon "61" at bounding box center [387, 261] width 83 height 83
click at [340, 205] on input "d. 61" at bounding box center [340, 202] width 0 height 6
radio input "true"
click at [351, 341] on button "Next" at bounding box center [339, 349] width 115 height 28
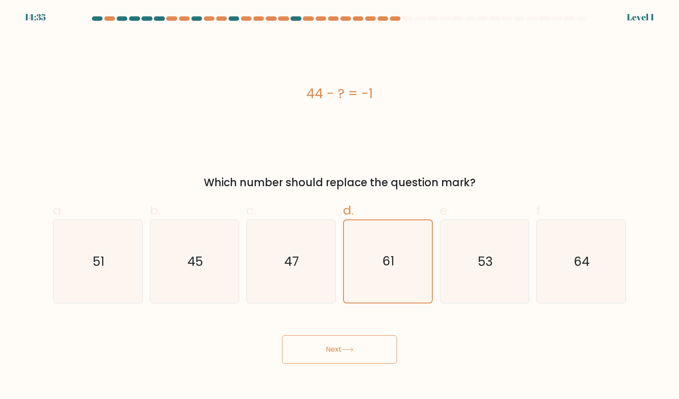
click at [351, 341] on button "Next" at bounding box center [339, 349] width 115 height 28
click at [356, 352] on button "Next" at bounding box center [339, 349] width 115 height 28
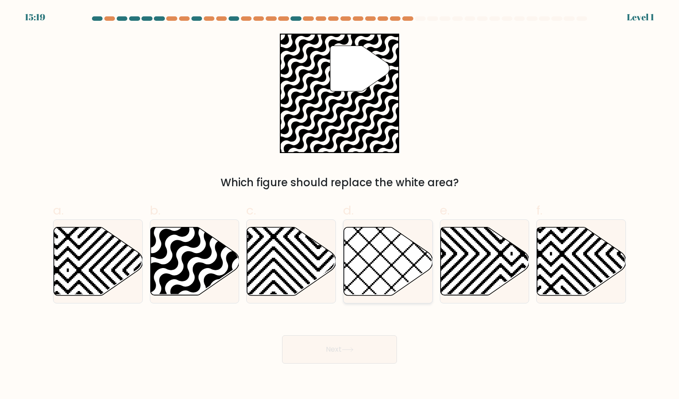
click at [372, 283] on icon at bounding box center [388, 261] width 89 height 68
click at [340, 205] on input "d." at bounding box center [340, 202] width 0 height 6
radio input "true"
click at [346, 352] on button "Next" at bounding box center [339, 349] width 115 height 28
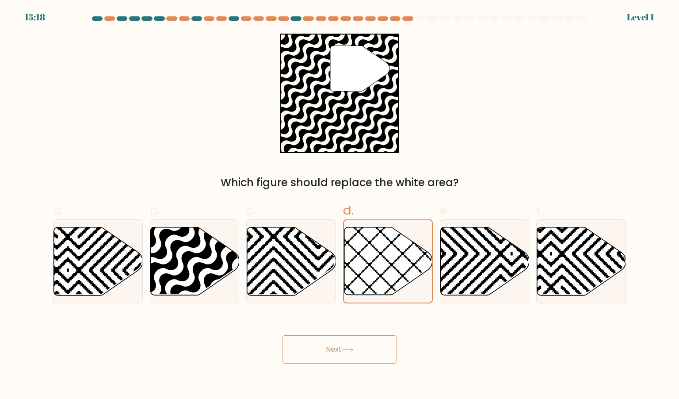
click at [346, 352] on button "Next" at bounding box center [339, 349] width 115 height 28
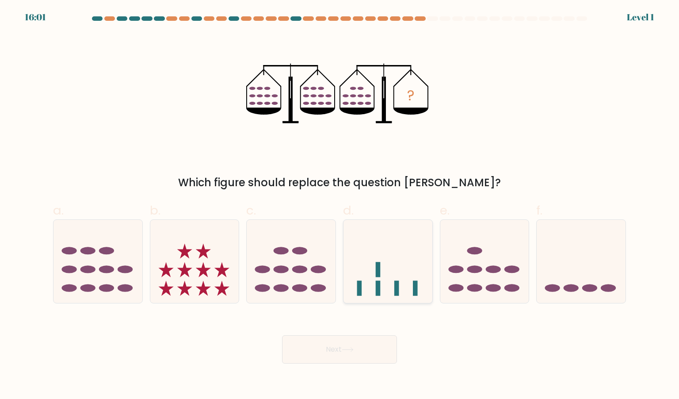
click at [382, 258] on icon at bounding box center [388, 261] width 89 height 73
click at [340, 205] on input "d." at bounding box center [340, 202] width 0 height 6
radio input "true"
click at [347, 334] on div "Next" at bounding box center [340, 339] width 584 height 50
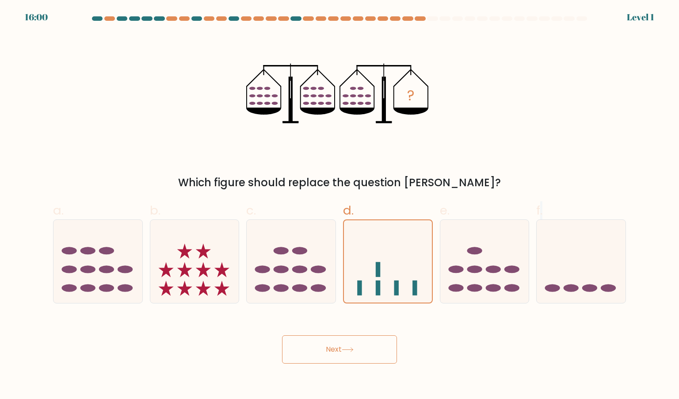
click at [350, 350] on icon at bounding box center [348, 349] width 12 height 5
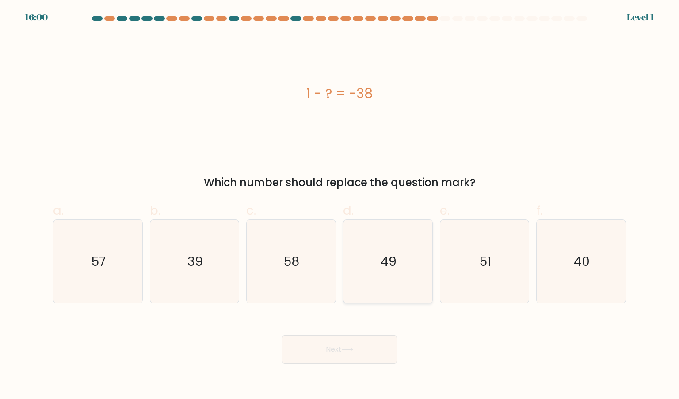
click at [375, 302] on icon "49" at bounding box center [387, 261] width 83 height 83
click at [340, 205] on input "d. 49" at bounding box center [340, 202] width 0 height 6
radio input "true"
click at [357, 356] on button "Next" at bounding box center [339, 349] width 115 height 28
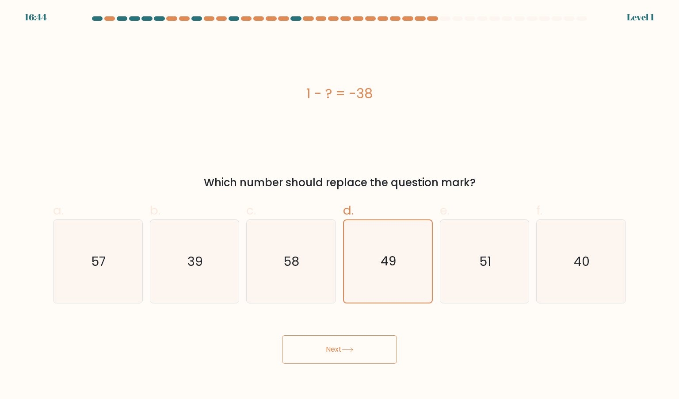
click at [357, 356] on button "Next" at bounding box center [339, 349] width 115 height 28
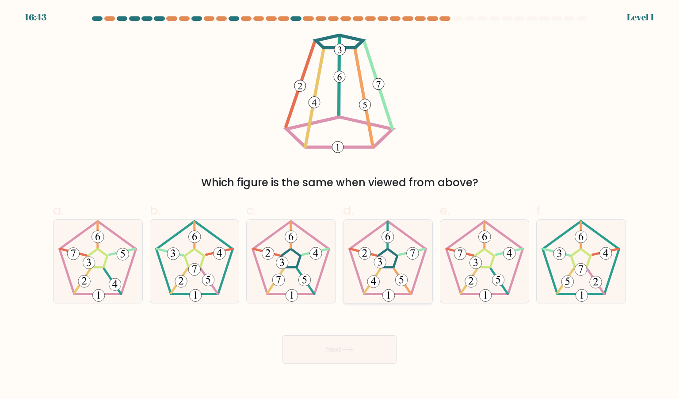
click at [393, 302] on icon at bounding box center [387, 261] width 83 height 83
click at [340, 205] on input "d." at bounding box center [340, 202] width 0 height 6
radio input "true"
click at [357, 358] on button "Next" at bounding box center [339, 349] width 115 height 28
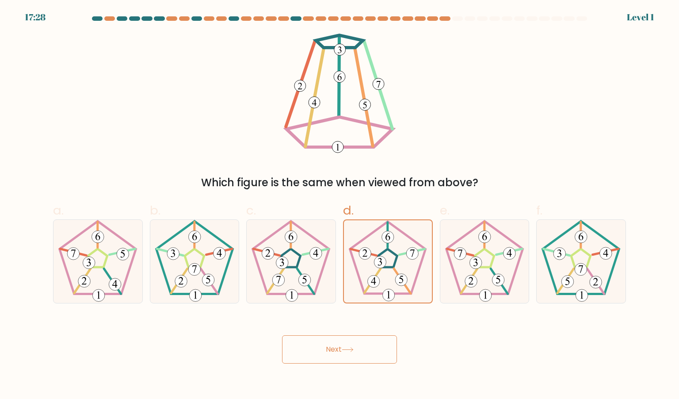
click at [357, 358] on button "Next" at bounding box center [339, 349] width 115 height 28
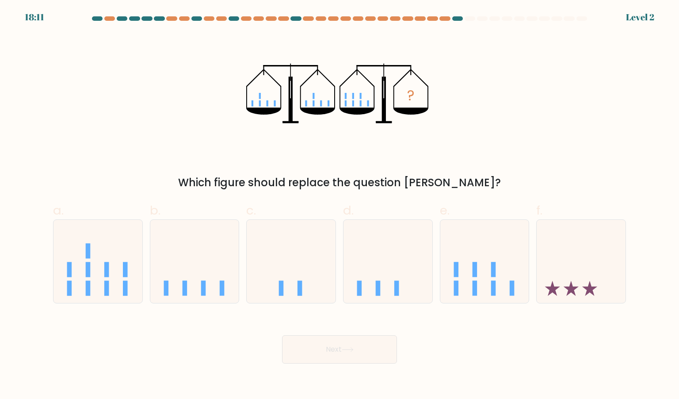
click at [396, 310] on form at bounding box center [339, 189] width 679 height 347
click at [404, 293] on icon at bounding box center [388, 261] width 89 height 73
click at [340, 205] on input "d." at bounding box center [340, 202] width 0 height 6
radio input "true"
click at [380, 340] on button "Next" at bounding box center [339, 349] width 115 height 28
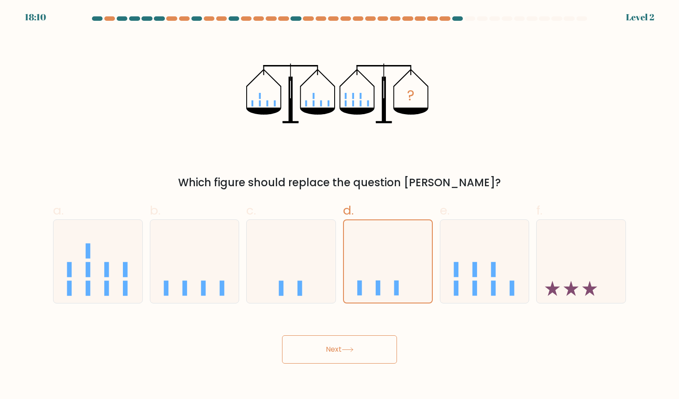
click at [380, 340] on button "Next" at bounding box center [339, 349] width 115 height 28
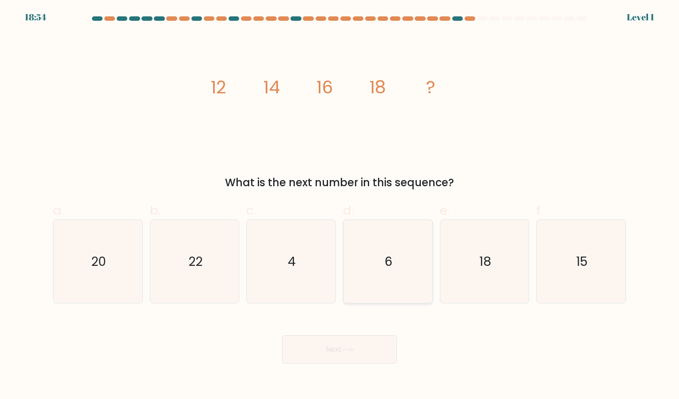
click at [418, 262] on icon "6" at bounding box center [387, 261] width 83 height 83
click at [340, 205] on input "d. 6" at bounding box center [340, 202] width 0 height 6
radio input "true"
click at [367, 355] on button "Next" at bounding box center [339, 349] width 115 height 28
click at [367, 356] on button "Next" at bounding box center [339, 349] width 115 height 28
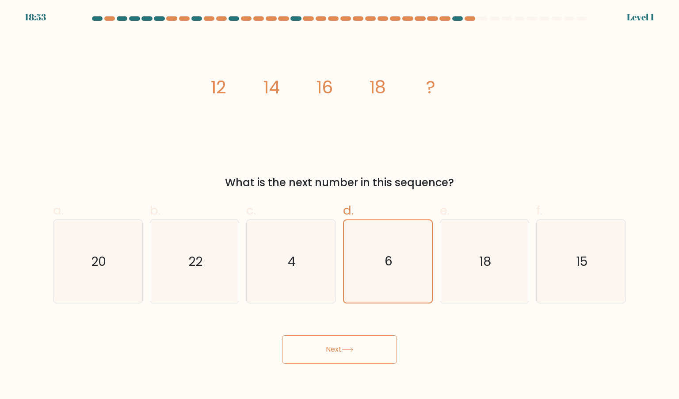
click at [367, 356] on button "Next" at bounding box center [339, 349] width 115 height 28
click at [404, 292] on icon "6" at bounding box center [388, 261] width 82 height 82
click at [340, 205] on input "d. 6" at bounding box center [340, 202] width 0 height 6
click at [349, 353] on button "Next" at bounding box center [339, 349] width 115 height 28
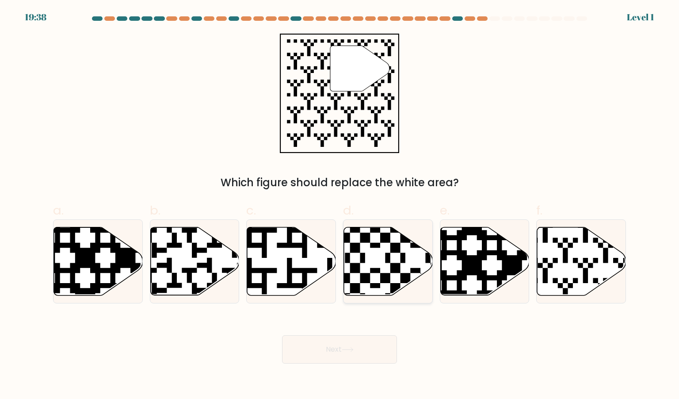
click at [382, 282] on icon at bounding box center [415, 298] width 161 height 161
click at [340, 205] on input "d." at bounding box center [340, 202] width 0 height 6
radio input "true"
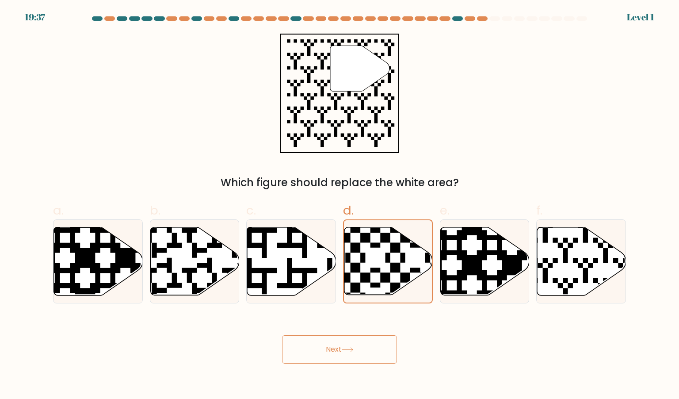
click at [361, 334] on div "Next" at bounding box center [340, 339] width 584 height 50
click at [354, 355] on button "Next" at bounding box center [339, 349] width 115 height 28
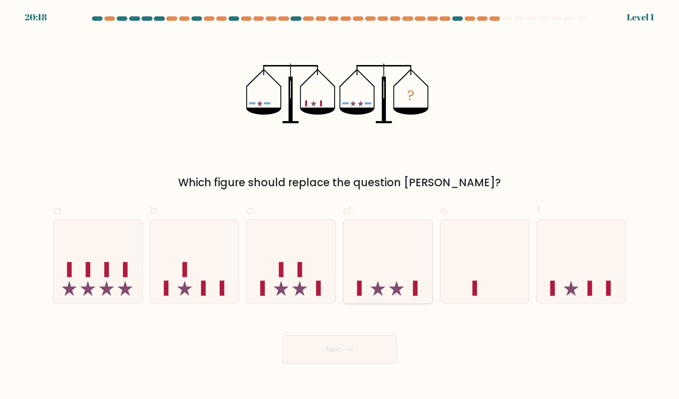
click at [387, 284] on icon at bounding box center [388, 261] width 89 height 73
click at [340, 205] on input "d." at bounding box center [340, 202] width 0 height 6
radio input "true"
click at [356, 342] on button "Next" at bounding box center [339, 349] width 115 height 28
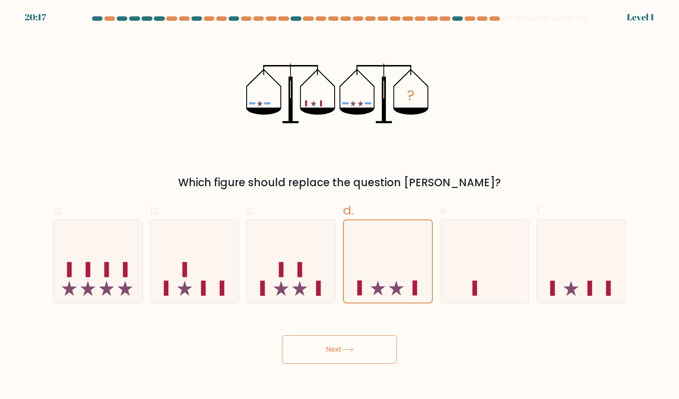
click at [356, 342] on button "Next" at bounding box center [339, 349] width 115 height 28
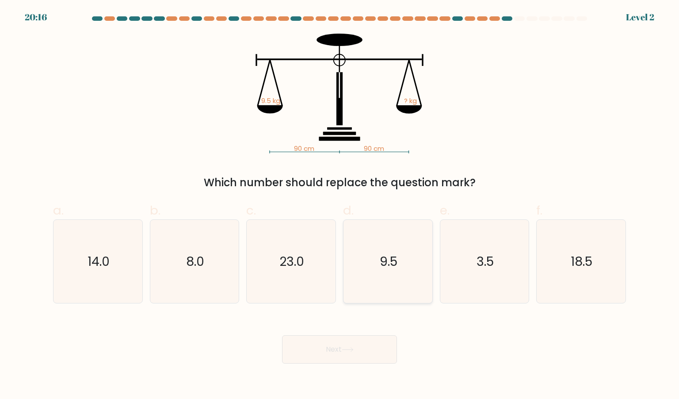
click at [397, 293] on icon "9.5" at bounding box center [387, 261] width 83 height 83
click at [340, 205] on input "d. 9.5" at bounding box center [340, 202] width 0 height 6
radio input "true"
click at [368, 336] on button "Next" at bounding box center [339, 349] width 115 height 28
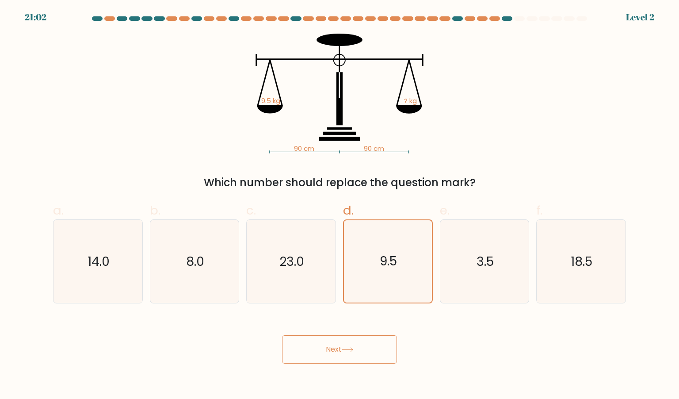
click at [368, 336] on button "Next" at bounding box center [339, 349] width 115 height 28
click at [359, 363] on body "21:01 Level 2" at bounding box center [339, 199] width 679 height 399
click at [359, 363] on body "21:00 Level 2" at bounding box center [339, 199] width 679 height 399
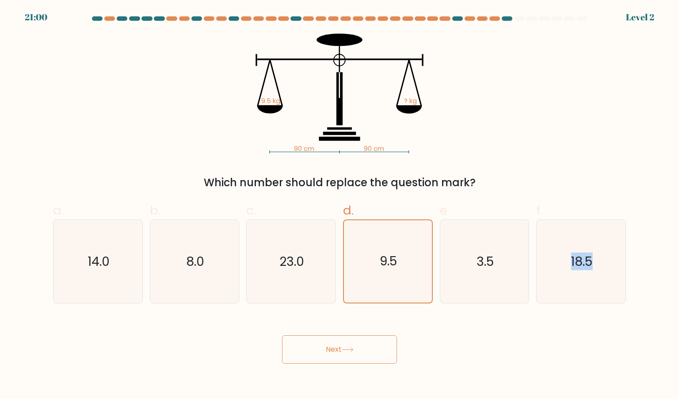
click at [367, 351] on button "Next" at bounding box center [339, 349] width 115 height 28
click at [436, 316] on div "Next" at bounding box center [340, 339] width 584 height 50
click at [484, 264] on text "3.5" at bounding box center [485, 261] width 17 height 18
click at [340, 205] on input "e. 3.5" at bounding box center [340, 202] width 0 height 6
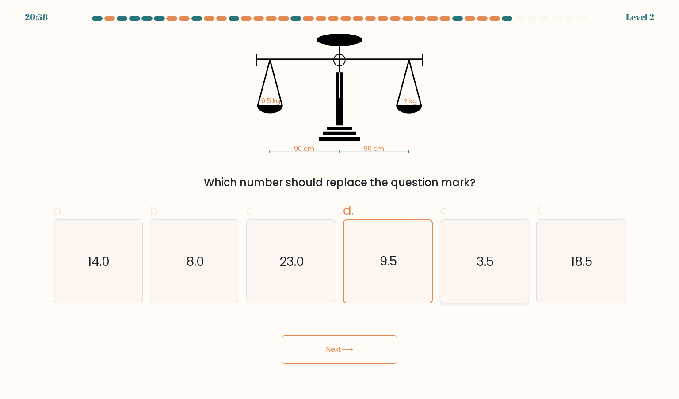
radio input "true"
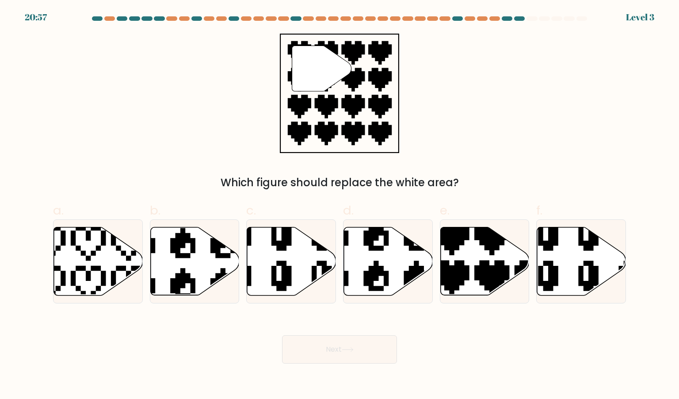
click at [375, 352] on button "Next" at bounding box center [339, 349] width 115 height 28
click at [444, 254] on icon at bounding box center [484, 261] width 89 height 68
click at [340, 205] on input "e." at bounding box center [340, 202] width 0 height 6
radio input "true"
click at [374, 290] on icon at bounding box center [356, 295] width 146 height 151
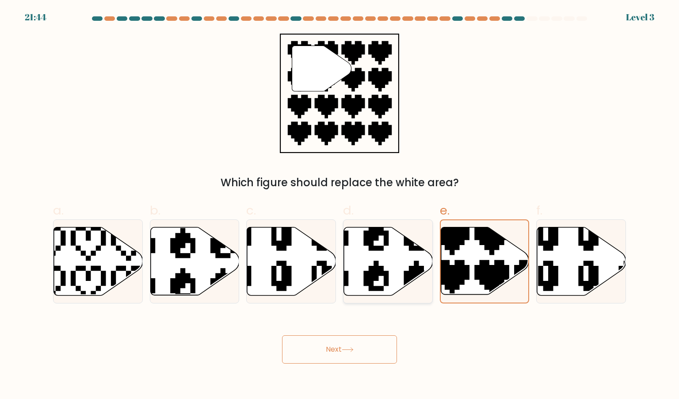
click at [340, 205] on input "d." at bounding box center [340, 202] width 0 height 6
radio input "true"
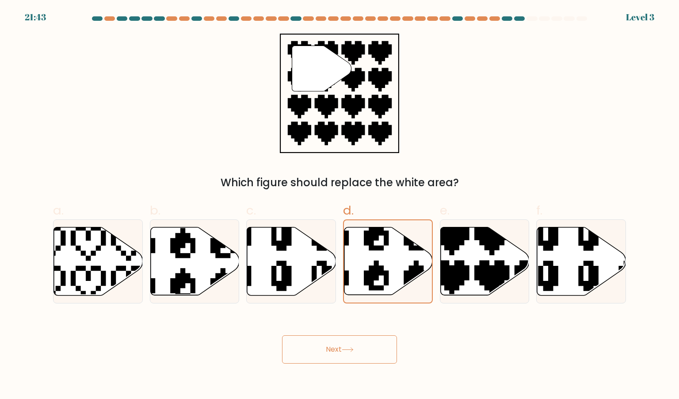
click at [374, 338] on button "Next" at bounding box center [339, 349] width 115 height 28
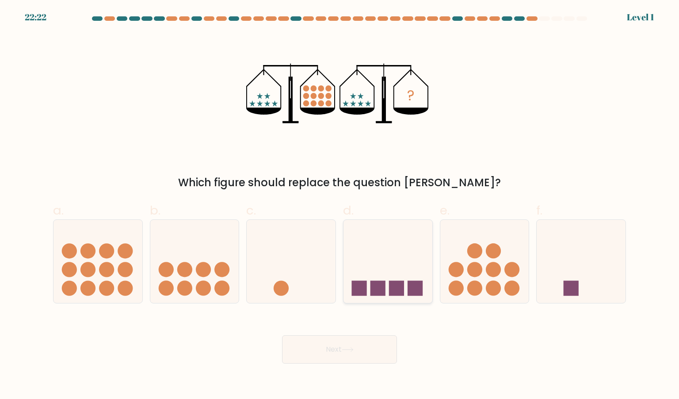
click at [405, 303] on div at bounding box center [388, 261] width 90 height 84
click at [340, 205] on input "d." at bounding box center [340, 202] width 0 height 6
radio input "true"
click at [351, 355] on button "Next" at bounding box center [339, 349] width 115 height 28
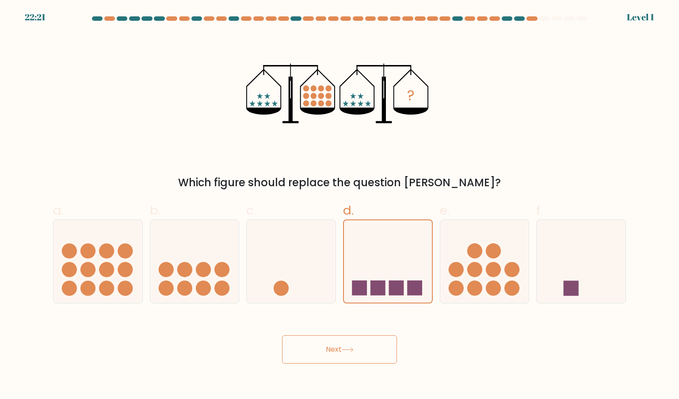
click at [351, 355] on button "Next" at bounding box center [339, 349] width 115 height 28
click at [308, 299] on div at bounding box center [291, 261] width 90 height 84
click at [340, 205] on input "c." at bounding box center [340, 202] width 0 height 6
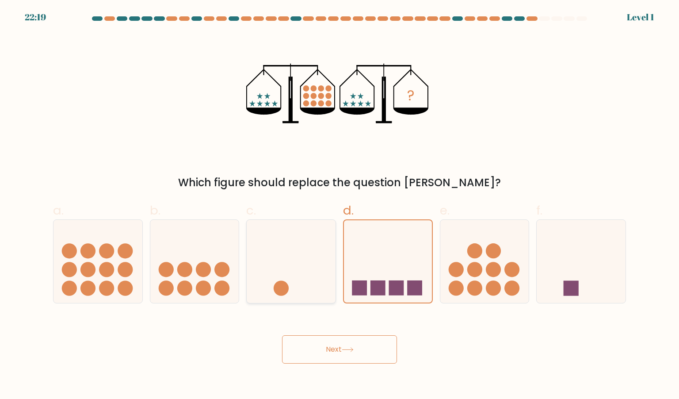
radio input "true"
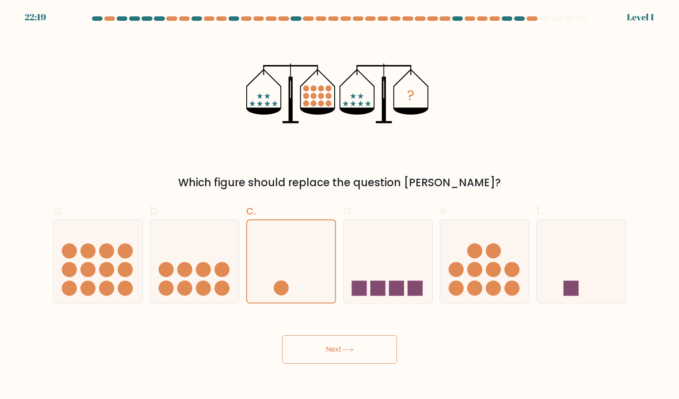
click at [326, 358] on button "Next" at bounding box center [339, 349] width 115 height 28
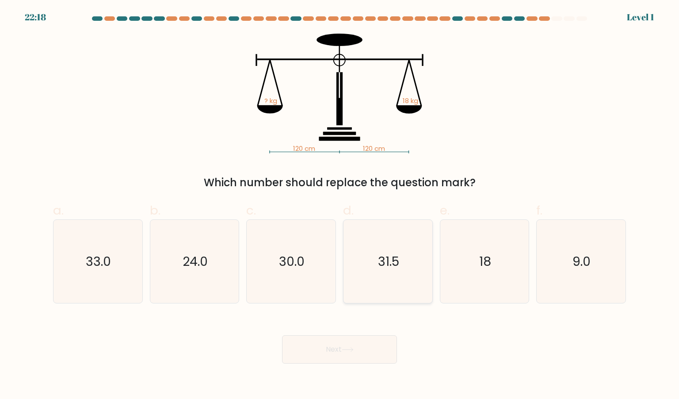
click at [405, 259] on icon "31.5" at bounding box center [387, 261] width 83 height 83
click at [340, 205] on input "d. 31.5" at bounding box center [340, 202] width 0 height 6
radio input "true"
click at [371, 357] on button "Next" at bounding box center [339, 349] width 115 height 28
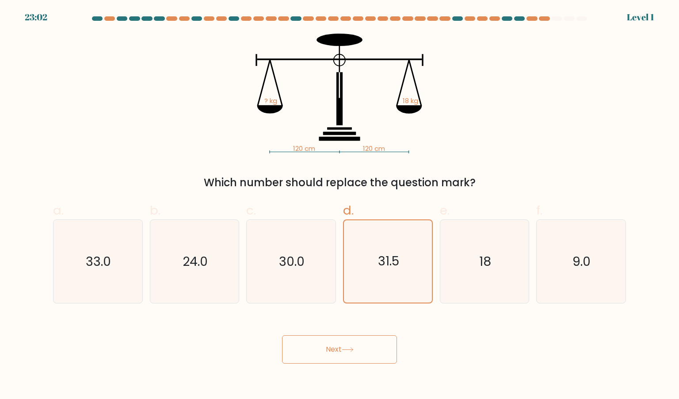
click at [371, 357] on button "Next" at bounding box center [339, 349] width 115 height 28
click at [370, 357] on button "Next" at bounding box center [339, 349] width 115 height 28
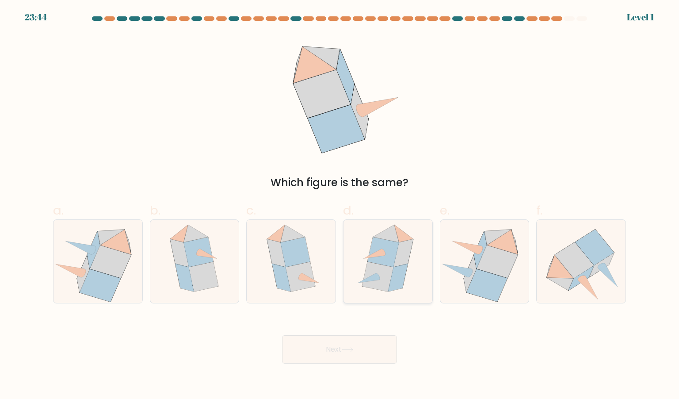
click at [402, 296] on icon at bounding box center [388, 261] width 72 height 83
click at [340, 205] on input "d." at bounding box center [340, 202] width 0 height 6
radio input "true"
click at [373, 344] on button "Next" at bounding box center [339, 349] width 115 height 28
click at [370, 361] on button "Next" at bounding box center [339, 349] width 115 height 28
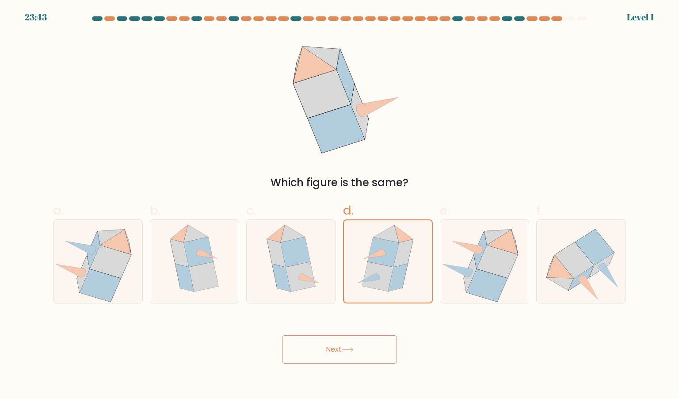
click at [370, 361] on button "Next" at bounding box center [339, 349] width 115 height 28
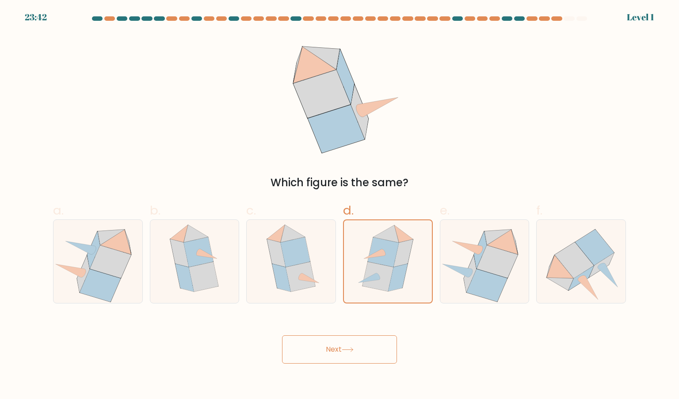
click at [370, 361] on button "Next" at bounding box center [339, 349] width 115 height 28
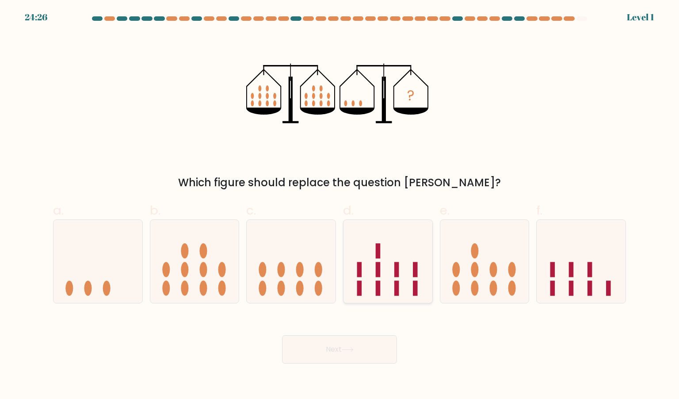
click at [403, 273] on icon at bounding box center [388, 261] width 89 height 73
click at [340, 205] on input "d." at bounding box center [340, 202] width 0 height 6
radio input "true"
click at [382, 352] on button "Next" at bounding box center [339, 349] width 115 height 28
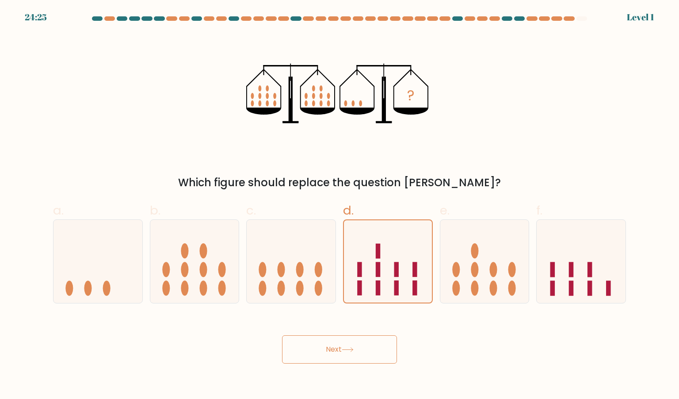
click at [382, 352] on button "Next" at bounding box center [339, 349] width 115 height 28
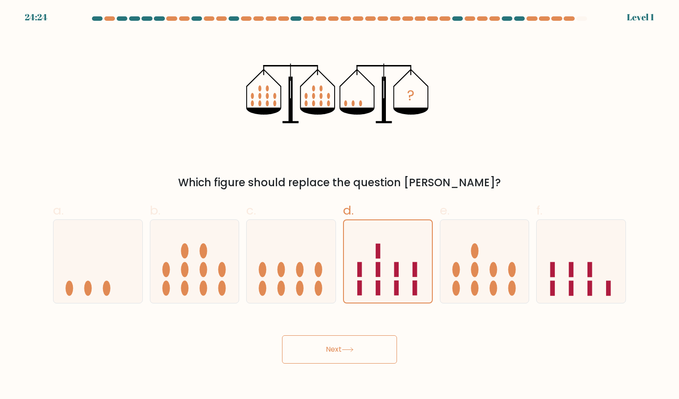
click at [382, 352] on button "Next" at bounding box center [339, 349] width 115 height 28
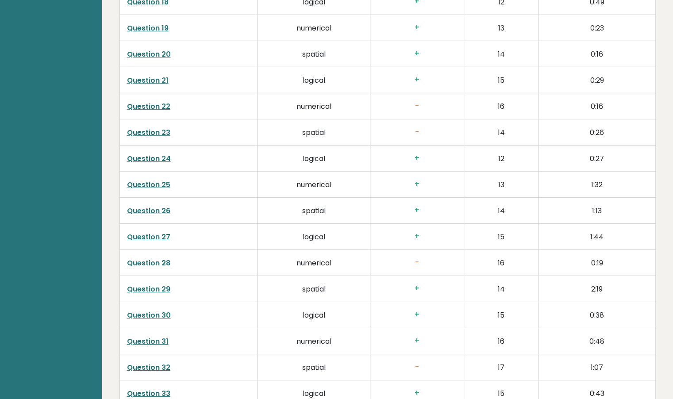
scroll to position [2007, 0]
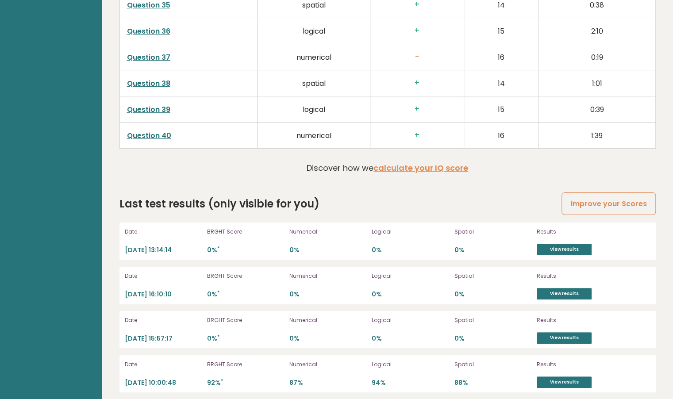
click at [568, 237] on div "Results View results" at bounding box center [582, 241] width 93 height 28
click at [623, 203] on link "Improve your Scores" at bounding box center [608, 203] width 94 height 23
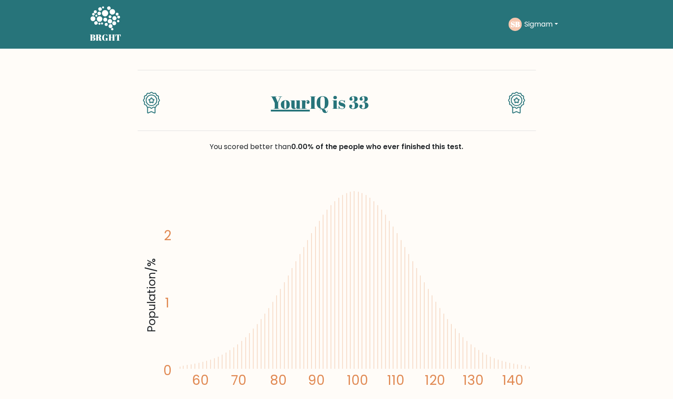
click at [451, 164] on div "You scored better than 0.00% of the people who ever finished this test." at bounding box center [337, 152] width 398 height 42
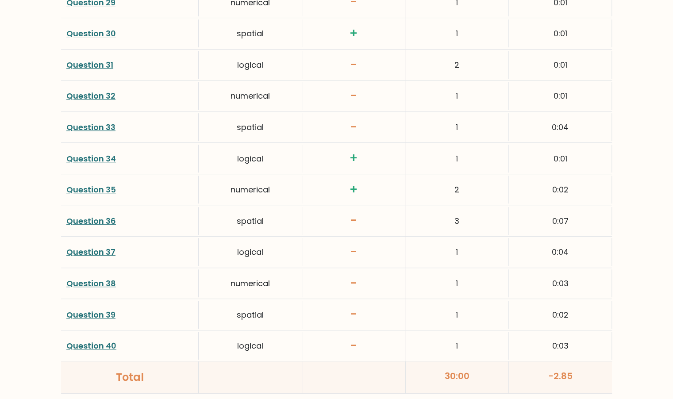
scroll to position [2262, 0]
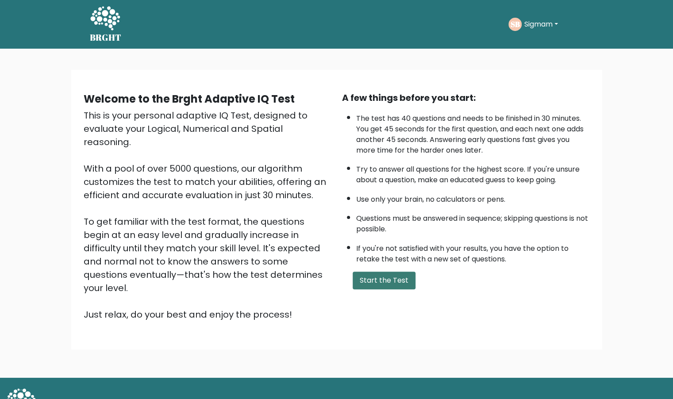
click at [375, 279] on button "Start the Test" at bounding box center [383, 281] width 63 height 18
click at [376, 287] on button "Start the Test" at bounding box center [383, 281] width 63 height 18
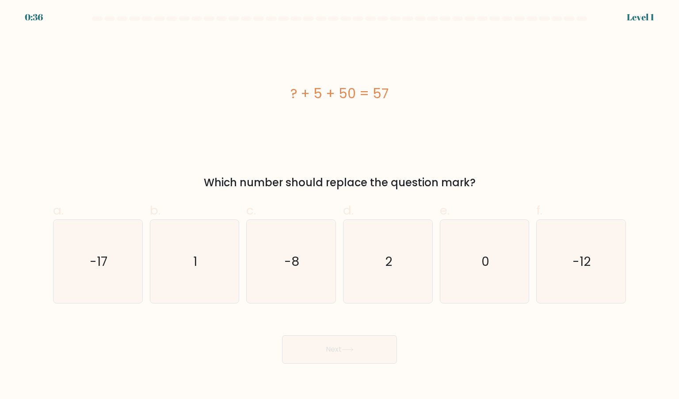
click at [93, 19] on div at bounding box center [97, 18] width 11 height 4
click at [382, 285] on icon "2" at bounding box center [387, 261] width 83 height 83
click at [340, 205] on input "d. 2" at bounding box center [340, 202] width 0 height 6
radio input "true"
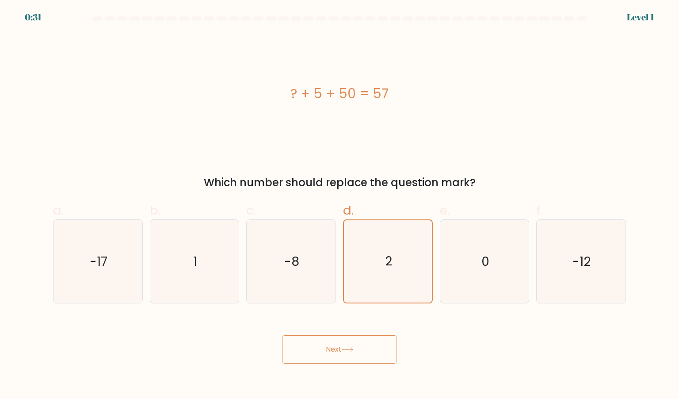
click at [330, 349] on button "Next" at bounding box center [339, 349] width 115 height 28
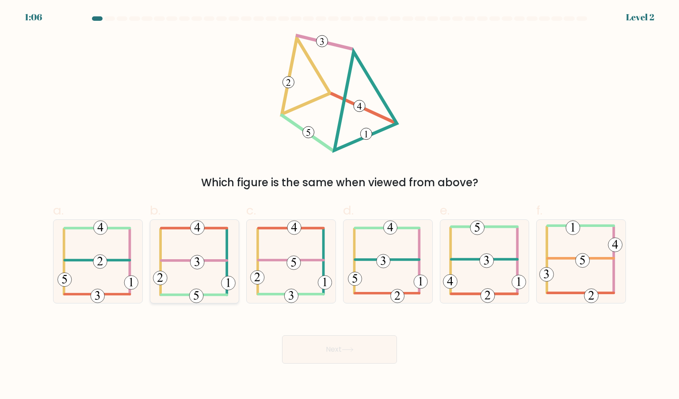
click at [194, 260] on 352 at bounding box center [198, 262] width 14 height 14
click at [340, 205] on input "b." at bounding box center [340, 202] width 0 height 6
radio input "true"
click at [339, 355] on button "Next" at bounding box center [339, 349] width 115 height 28
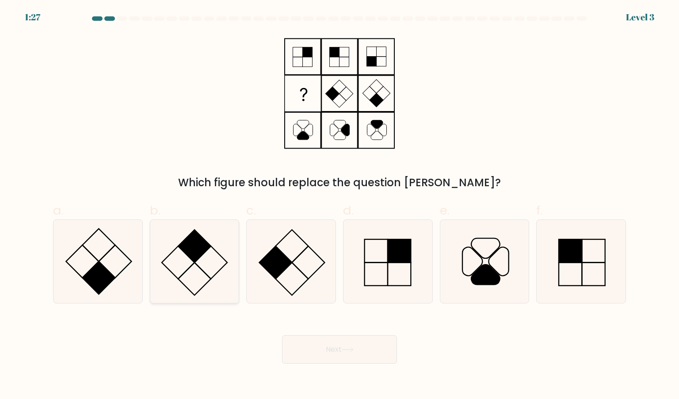
click at [195, 250] on rect at bounding box center [194, 245] width 33 height 33
click at [340, 205] on input "b." at bounding box center [340, 202] width 0 height 6
radio input "true"
click at [206, 303] on div at bounding box center [195, 261] width 90 height 84
click at [340, 205] on input "b." at bounding box center [340, 202] width 0 height 6
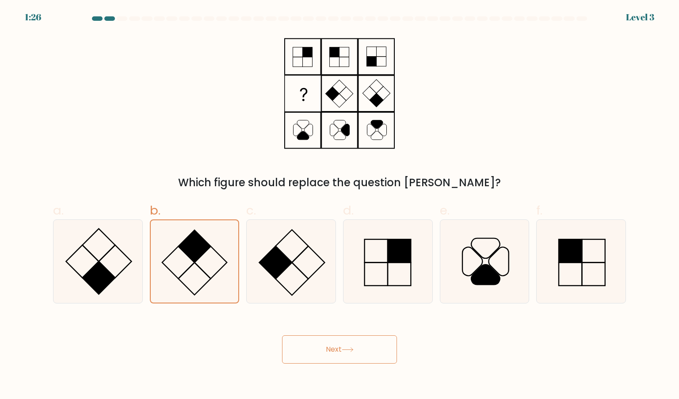
click at [207, 337] on div "Next" at bounding box center [340, 339] width 584 height 50
click at [110, 287] on icon at bounding box center [97, 261] width 83 height 83
click at [340, 205] on input "a." at bounding box center [340, 202] width 0 height 6
radio input "true"
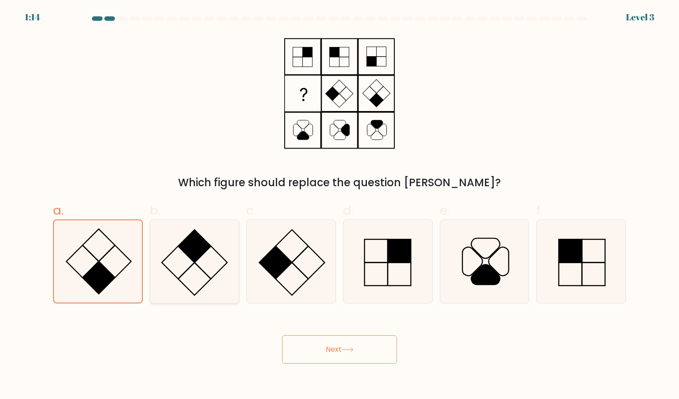
click at [187, 285] on icon at bounding box center [194, 261] width 83 height 83
click at [340, 205] on input "b." at bounding box center [340, 202] width 0 height 6
radio input "true"
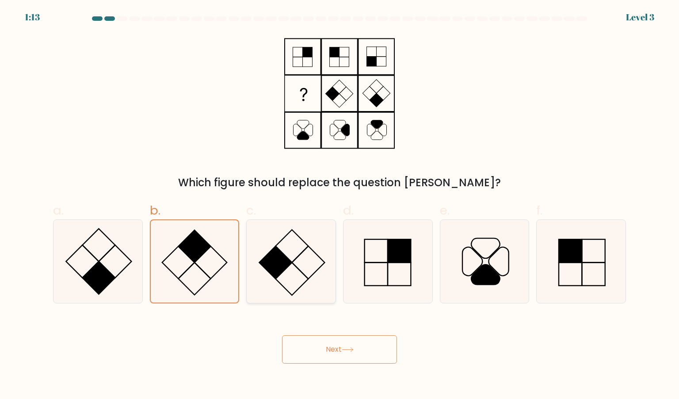
click at [310, 264] on icon at bounding box center [290, 261] width 83 height 83
click at [340, 205] on input "c." at bounding box center [340, 202] width 0 height 6
radio input "true"
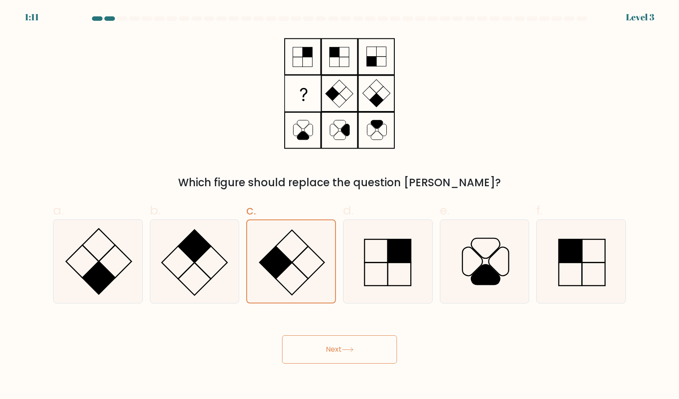
click at [230, 345] on div "Next" at bounding box center [340, 339] width 584 height 50
click at [214, 268] on icon at bounding box center [194, 261] width 83 height 83
click at [340, 205] on input "b." at bounding box center [340, 202] width 0 height 6
radio input "true"
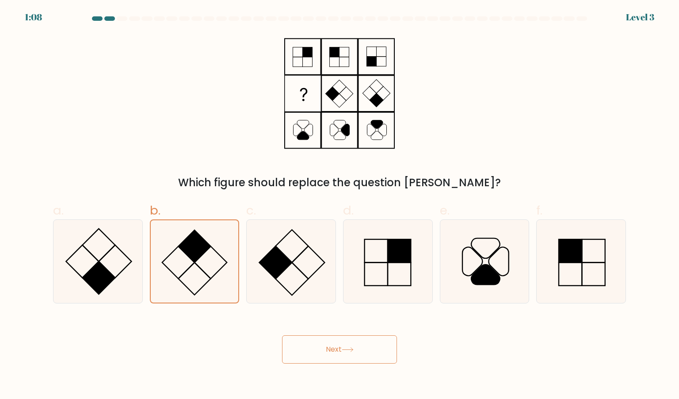
click at [325, 354] on button "Next" at bounding box center [339, 349] width 115 height 28
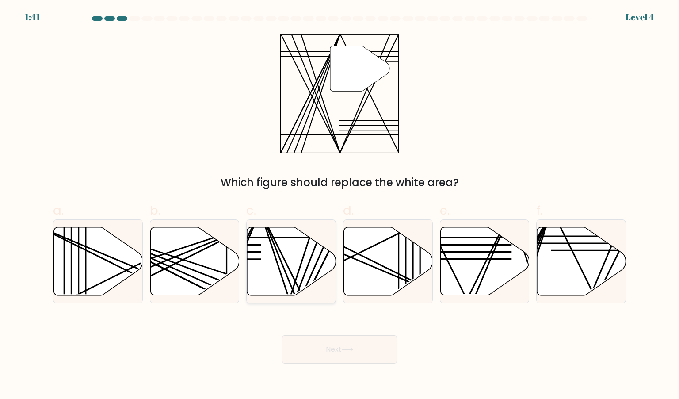
click at [317, 252] on icon at bounding box center [291, 261] width 89 height 68
click at [340, 205] on input "c." at bounding box center [340, 202] width 0 height 6
radio input "true"
click at [482, 251] on icon at bounding box center [484, 261] width 89 height 68
click at [340, 205] on input "e." at bounding box center [340, 202] width 0 height 6
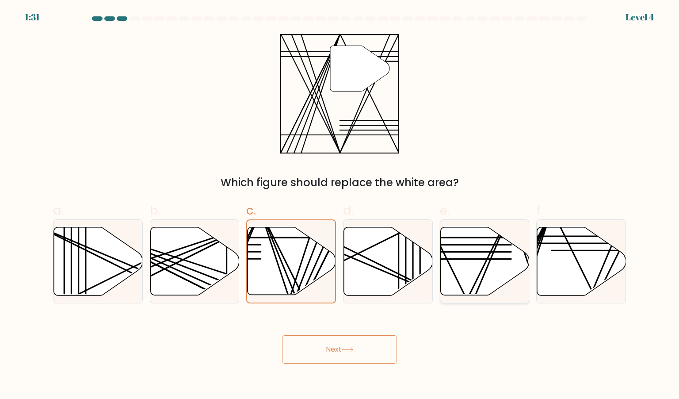
radio input "true"
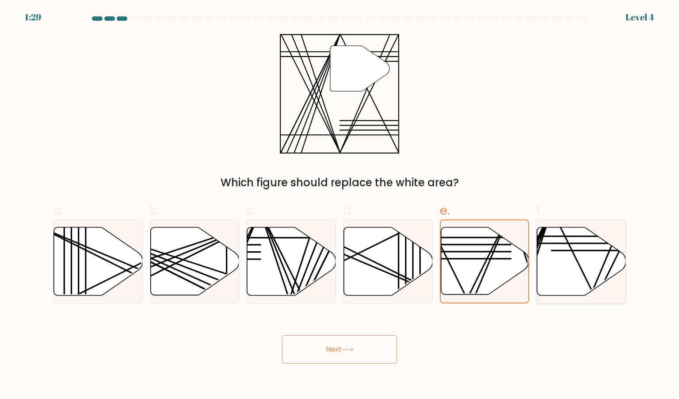
click at [617, 274] on icon at bounding box center [581, 261] width 89 height 69
click at [340, 205] on input "f." at bounding box center [340, 202] width 0 height 6
radio input "true"
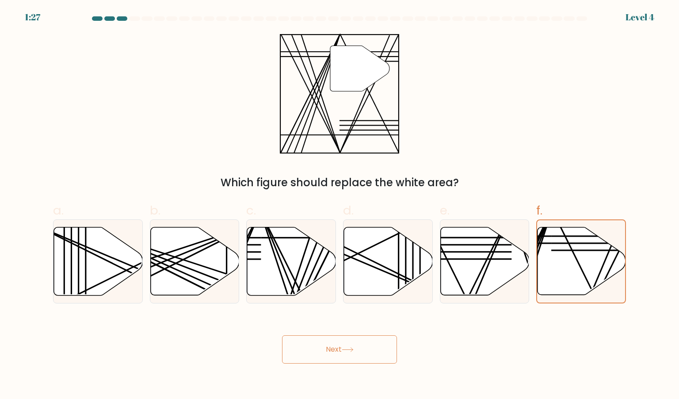
click at [349, 364] on body "1:27 Level 4" at bounding box center [339, 199] width 679 height 399
click at [367, 344] on button "Next" at bounding box center [339, 349] width 115 height 28
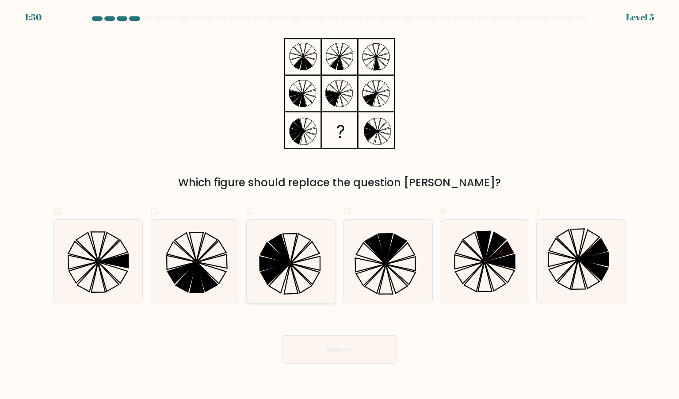
click at [311, 276] on icon at bounding box center [290, 261] width 83 height 83
click at [340, 205] on input "c." at bounding box center [340, 202] width 0 height 6
radio input "true"
click at [294, 341] on button "Next" at bounding box center [339, 349] width 115 height 28
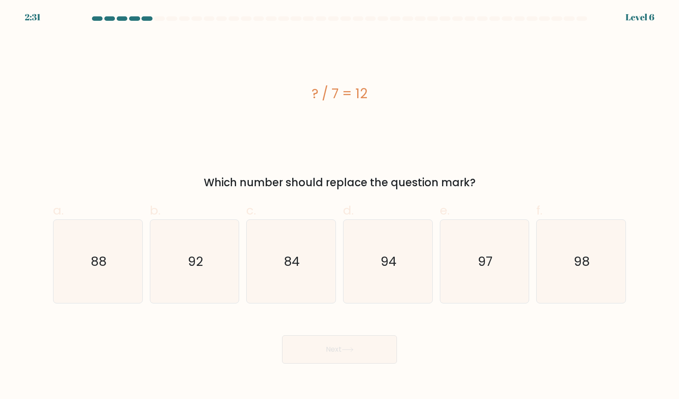
click at [331, 325] on div "Next" at bounding box center [340, 339] width 584 height 50
click at [336, 227] on div "c. 84" at bounding box center [291, 252] width 97 height 103
click at [314, 250] on icon "84" at bounding box center [290, 261] width 83 height 83
click at [340, 205] on input "c. 84" at bounding box center [340, 202] width 0 height 6
radio input "true"
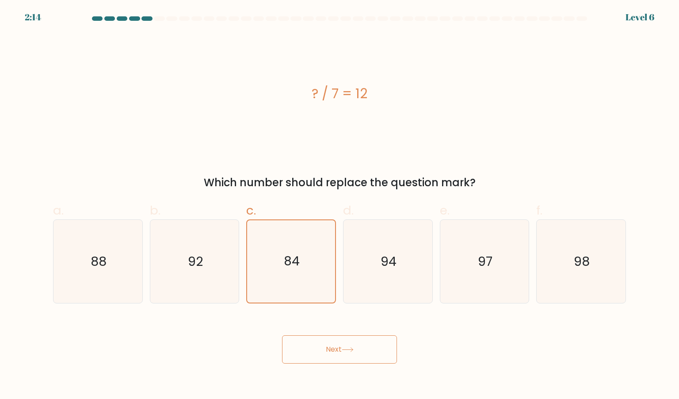
click at [341, 356] on button "Next" at bounding box center [339, 349] width 115 height 28
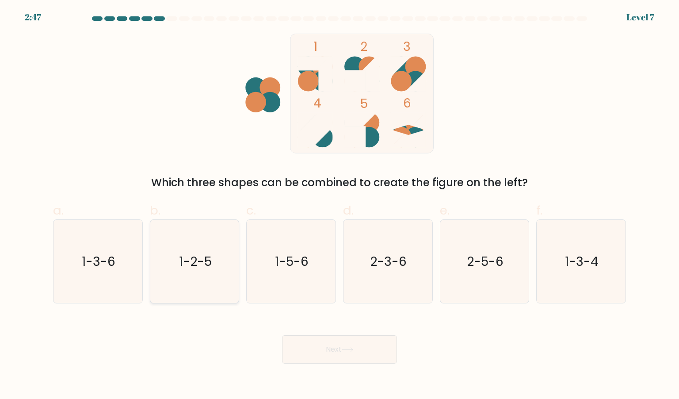
click at [215, 279] on icon "1-2-5" at bounding box center [194, 261] width 83 height 83
click at [340, 205] on input "b. 1-2-5" at bounding box center [340, 202] width 0 height 6
radio input "true"
click at [349, 353] on button "Next" at bounding box center [339, 349] width 115 height 28
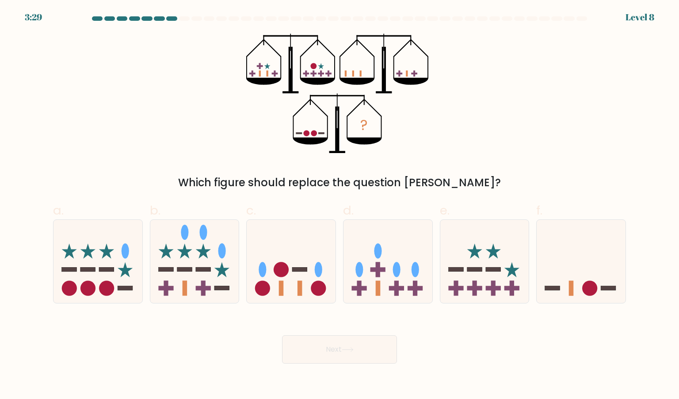
click at [427, 353] on div "Next" at bounding box center [340, 339] width 584 height 50
click at [587, 260] on icon at bounding box center [581, 261] width 89 height 73
click at [340, 205] on input "f." at bounding box center [340, 202] width 0 height 6
radio input "true"
click at [354, 350] on icon at bounding box center [348, 349] width 12 height 5
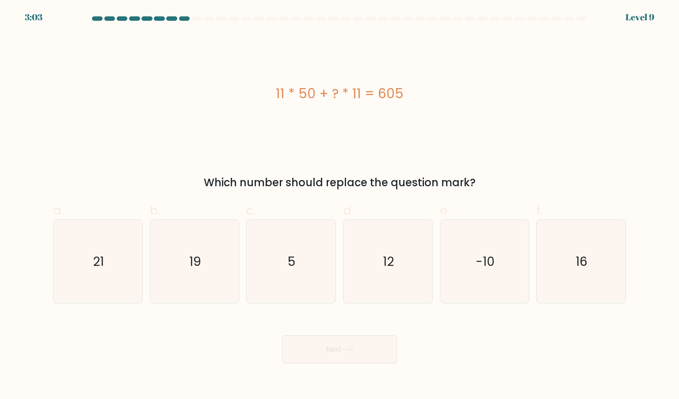
click at [514, 356] on div "Next" at bounding box center [340, 339] width 584 height 50
click at [280, 248] on icon "5" at bounding box center [290, 261] width 83 height 83
click at [340, 205] on input "c. 5" at bounding box center [340, 202] width 0 height 6
radio input "true"
click at [335, 168] on div "11 * 50 + ? * 11 = 605 Which number should replace the question mark?" at bounding box center [340, 112] width 584 height 157
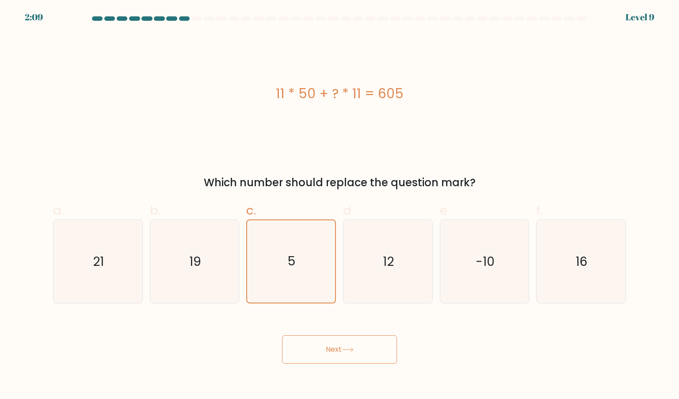
click at [352, 353] on button "Next" at bounding box center [339, 349] width 115 height 28
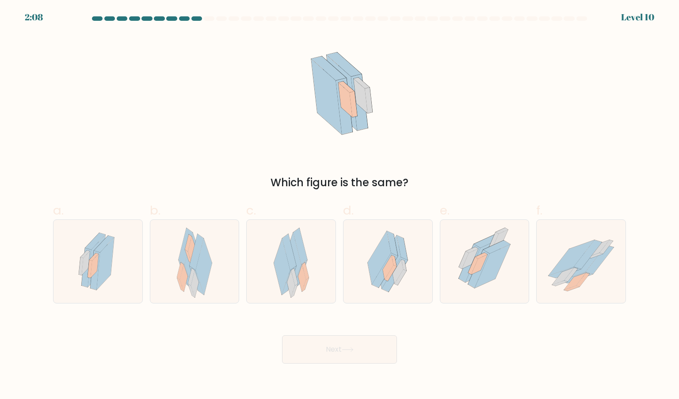
click at [445, 355] on div "Next" at bounding box center [340, 339] width 584 height 50
click at [444, 355] on div "Next" at bounding box center [340, 339] width 584 height 50
click at [383, 294] on icon at bounding box center [388, 261] width 60 height 83
click at [340, 205] on input "d." at bounding box center [340, 202] width 0 height 6
radio input "true"
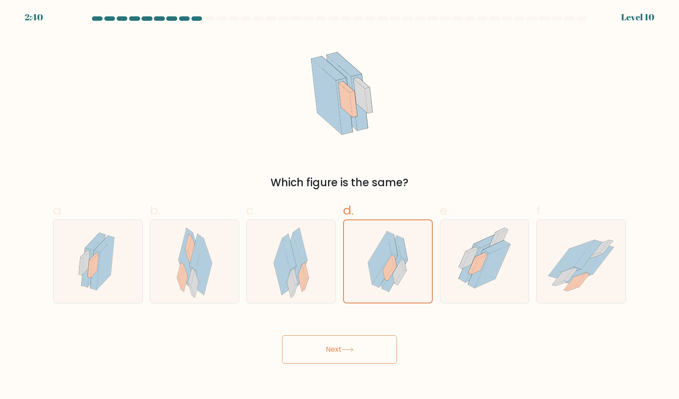
click at [350, 353] on button "Next" at bounding box center [339, 349] width 115 height 28
click at [430, 346] on div "Next" at bounding box center [340, 339] width 584 height 50
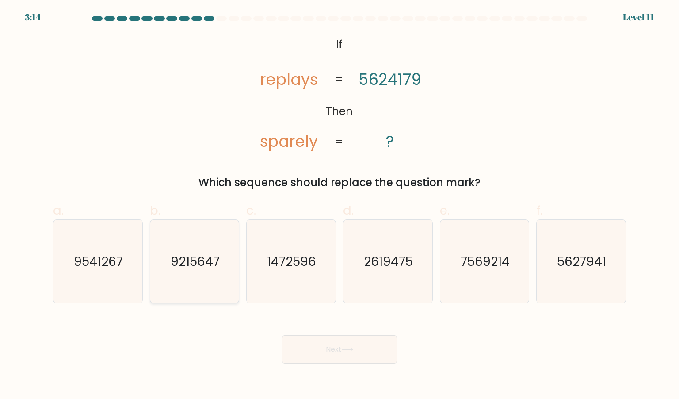
click at [225, 266] on icon "9215647" at bounding box center [194, 261] width 83 height 83
click at [340, 205] on input "b. 9215647" at bounding box center [340, 202] width 0 height 6
radio input "true"
click at [322, 346] on button "Next" at bounding box center [339, 349] width 115 height 28
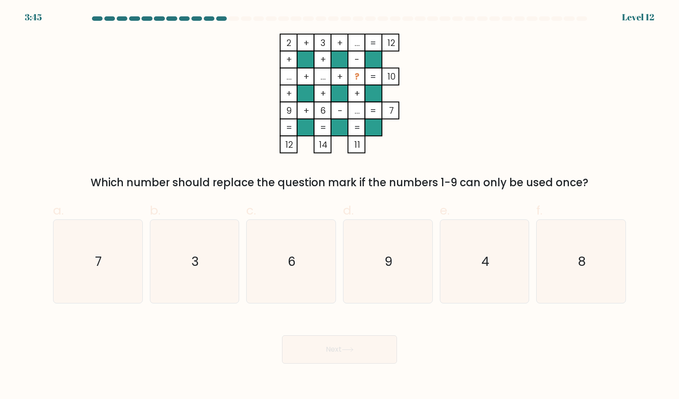
drag, startPoint x: 496, startPoint y: 349, endPoint x: 470, endPoint y: 346, distance: 25.4
click at [470, 346] on div "Next" at bounding box center [340, 339] width 584 height 50
click at [358, 43] on tspan "..." at bounding box center [357, 43] width 5 height 12
click at [467, 87] on icon "2 + 3 + ... 12 + + - ... + ... + ? 10 + + + 9 + 6 - ... = 7 = = = = 12 14 11 =" at bounding box center [339, 94] width 265 height 120
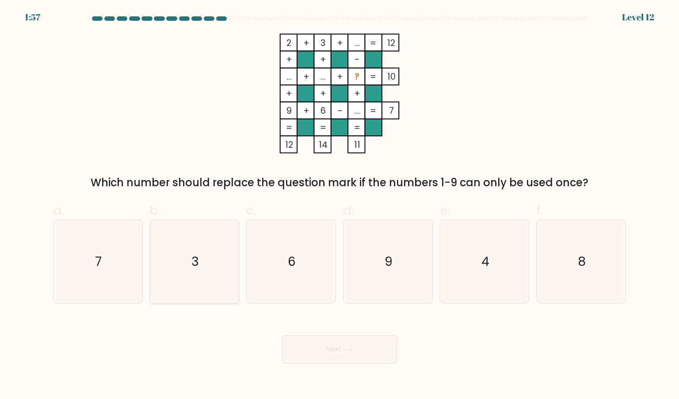
click at [203, 262] on icon "3" at bounding box center [194, 261] width 83 height 83
click at [340, 205] on input "b. 3" at bounding box center [340, 202] width 0 height 6
radio input "true"
click at [169, 326] on div "Next" at bounding box center [340, 339] width 584 height 50
click at [310, 344] on button "Next" at bounding box center [339, 349] width 115 height 28
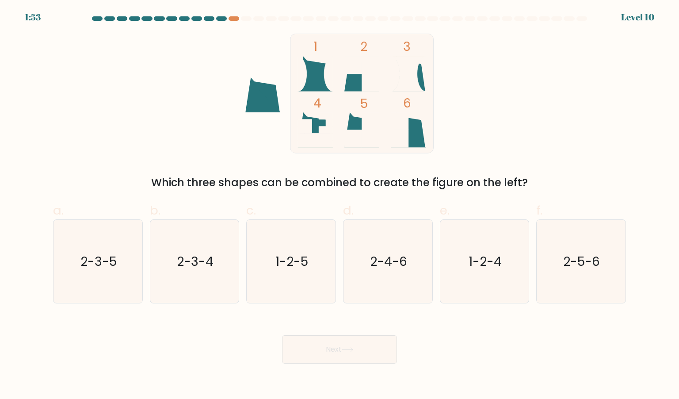
click at [209, 326] on div "Next" at bounding box center [340, 339] width 584 height 50
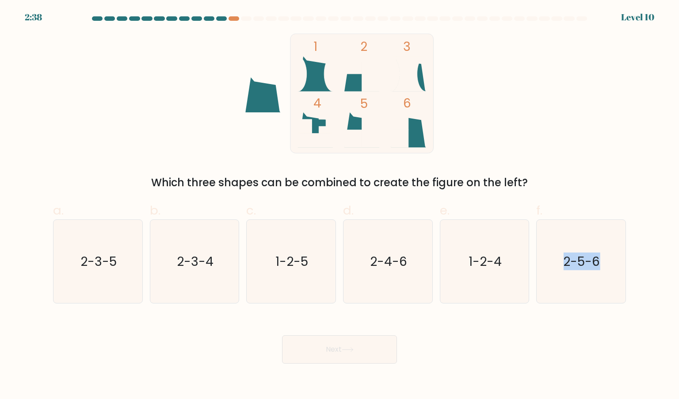
click at [209, 326] on div "Next" at bounding box center [340, 339] width 584 height 50
click at [427, 325] on div "Next" at bounding box center [340, 339] width 584 height 50
click at [565, 278] on icon "2-5-6" at bounding box center [580, 261] width 83 height 83
click at [340, 205] on input "f. 2-5-6" at bounding box center [340, 202] width 0 height 6
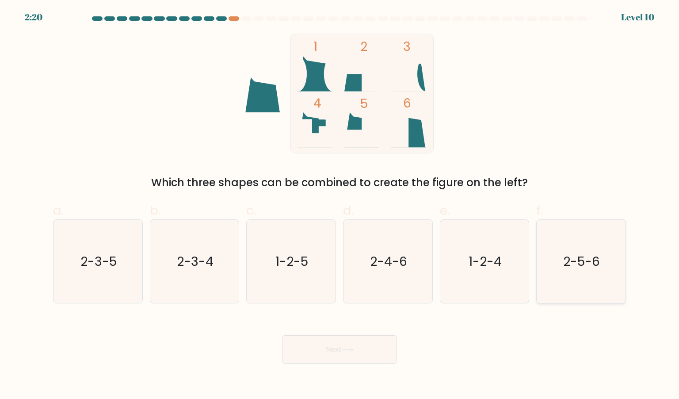
radio input "true"
click at [367, 346] on button "Next" at bounding box center [339, 349] width 115 height 28
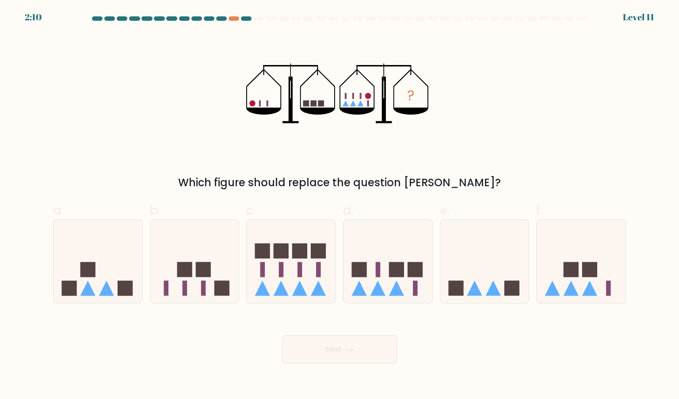
click at [432, 351] on div "Next" at bounding box center [340, 339] width 584 height 50
click at [317, 175] on div "Which figure should replace the question mark?" at bounding box center [339, 183] width 562 height 16
click at [284, 174] on div "? Which figure should replace the question mark?" at bounding box center [340, 112] width 584 height 157
click at [256, 188] on div "Which figure should replace the question mark?" at bounding box center [339, 183] width 562 height 16
click at [258, 185] on div "Which figure should replace the question mark?" at bounding box center [339, 183] width 562 height 16
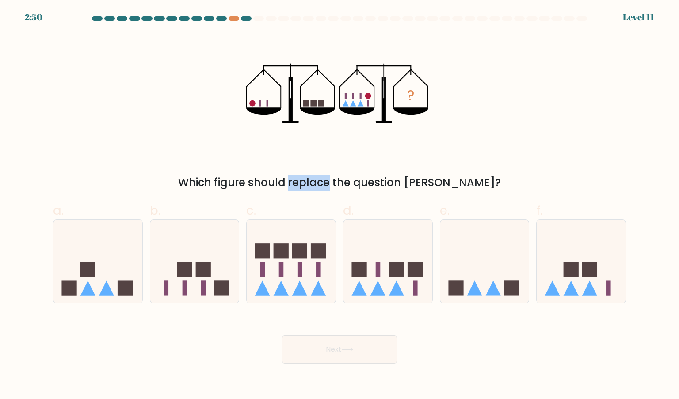
click at [258, 185] on div "Which figure should replace the question mark?" at bounding box center [339, 183] width 562 height 16
click at [312, 185] on div "Which figure should replace the question mark?" at bounding box center [339, 183] width 562 height 16
click at [306, 187] on div "Which figure should replace the question mark?" at bounding box center [339, 183] width 562 height 16
click at [320, 186] on div "Which figure should replace the question mark?" at bounding box center [339, 183] width 562 height 16
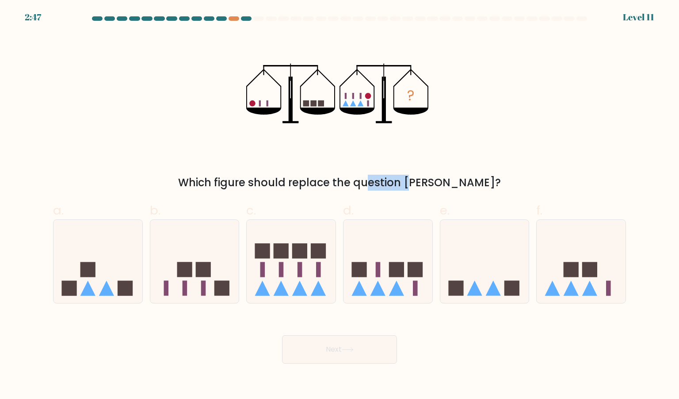
click at [320, 186] on div "Which figure should replace the question mark?" at bounding box center [339, 183] width 562 height 16
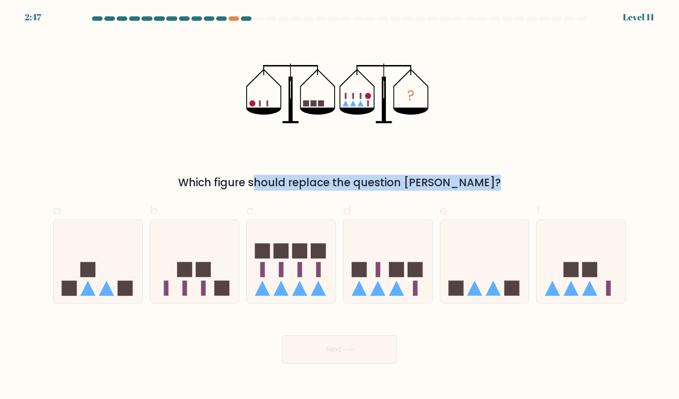
click at [320, 186] on div "Which figure should replace the question mark?" at bounding box center [339, 183] width 562 height 16
click at [350, 180] on div "Which figure should replace the question mark?" at bounding box center [339, 183] width 562 height 16
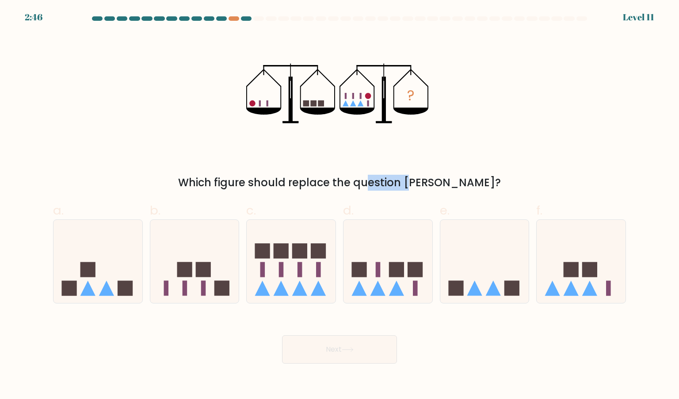
click at [350, 180] on div "Which figure should replace the question mark?" at bounding box center [339, 183] width 562 height 16
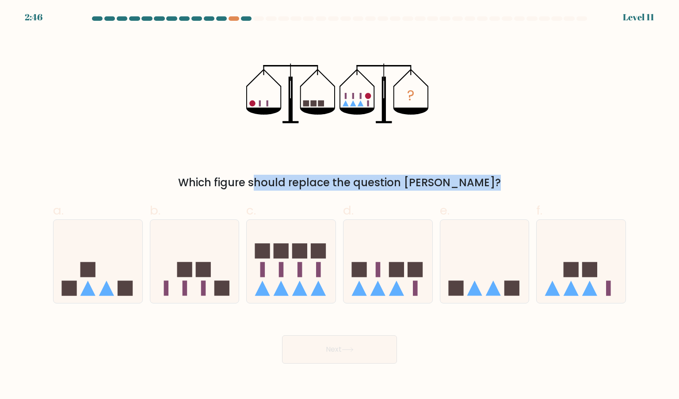
click at [350, 180] on div "Which figure should replace the question mark?" at bounding box center [339, 183] width 562 height 16
click at [349, 179] on div "Which figure should replace the question mark?" at bounding box center [339, 183] width 562 height 16
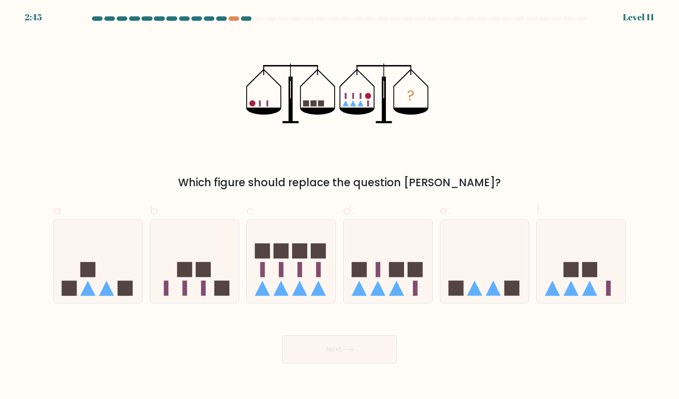
click at [349, 178] on div "Which figure should replace the question mark?" at bounding box center [339, 183] width 562 height 16
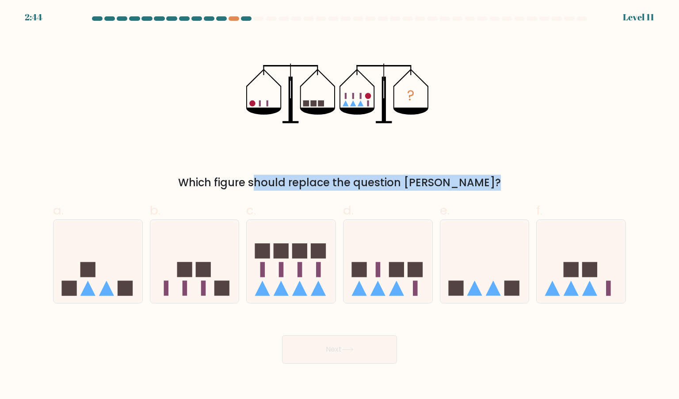
click at [349, 178] on div "Which figure should replace the question mark?" at bounding box center [339, 183] width 562 height 16
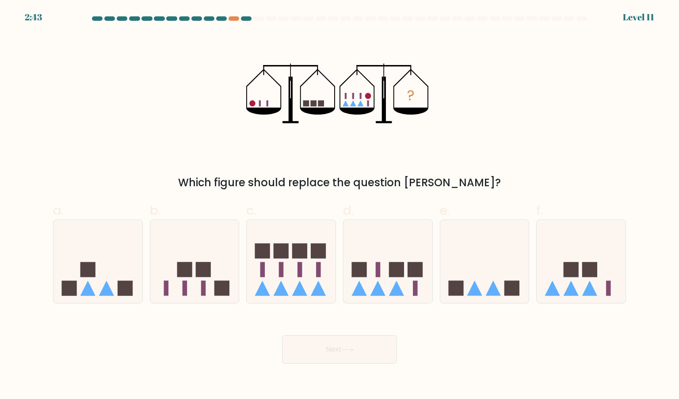
click at [406, 195] on div "a. b. c." at bounding box center [340, 249] width 580 height 110
click at [365, 177] on div "Which figure should replace the question mark?" at bounding box center [339, 183] width 562 height 16
click at [394, 197] on div "a. b. c." at bounding box center [340, 249] width 580 height 110
click at [554, 275] on icon at bounding box center [581, 261] width 89 height 73
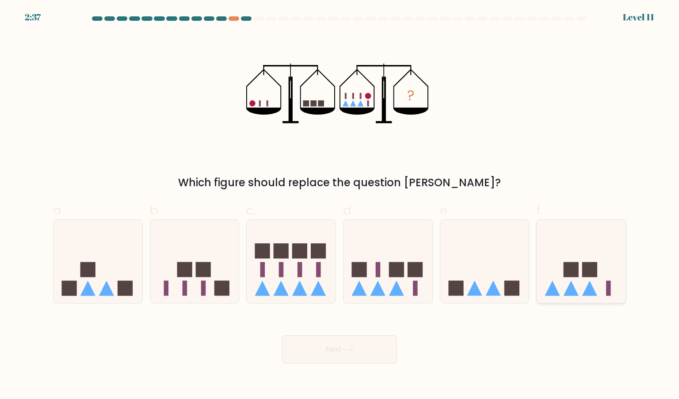
click at [340, 205] on input "f." at bounding box center [340, 202] width 0 height 6
radio input "true"
click at [564, 172] on div "? Which figure should replace the question mark?" at bounding box center [340, 112] width 584 height 157
click at [398, 265] on rect at bounding box center [396, 269] width 15 height 15
click at [340, 205] on input "d." at bounding box center [340, 202] width 0 height 6
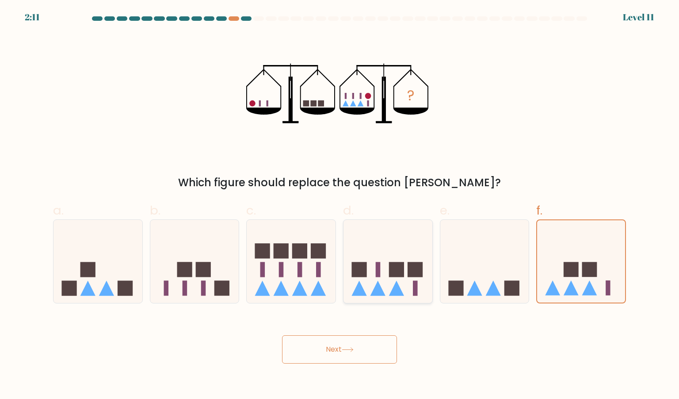
radio input "true"
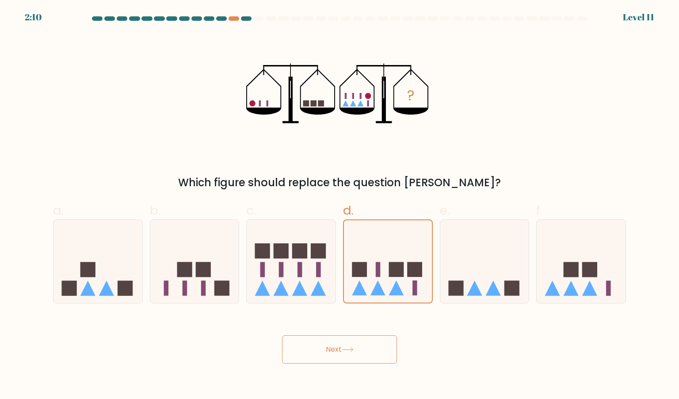
click at [454, 347] on div "Next" at bounding box center [340, 339] width 584 height 50
click at [377, 349] on button "Next" at bounding box center [339, 349] width 115 height 28
click at [345, 349] on icon at bounding box center [348, 349] width 12 height 5
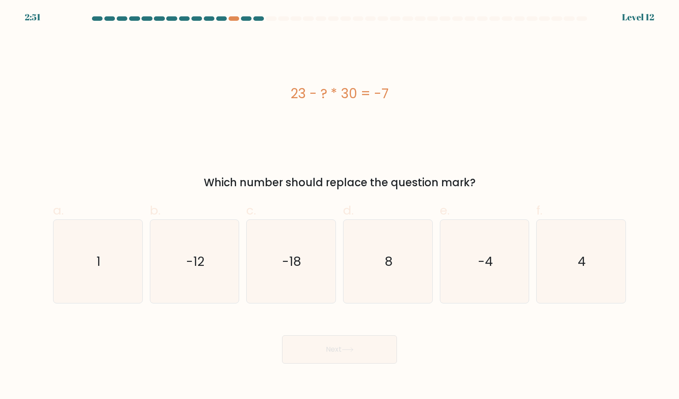
click at [223, 335] on div "Next" at bounding box center [340, 339] width 584 height 50
click at [96, 276] on icon "1" at bounding box center [97, 261] width 83 height 83
click at [340, 205] on input "a. 1" at bounding box center [340, 202] width 0 height 6
radio input "true"
click at [193, 327] on div "Next" at bounding box center [340, 339] width 584 height 50
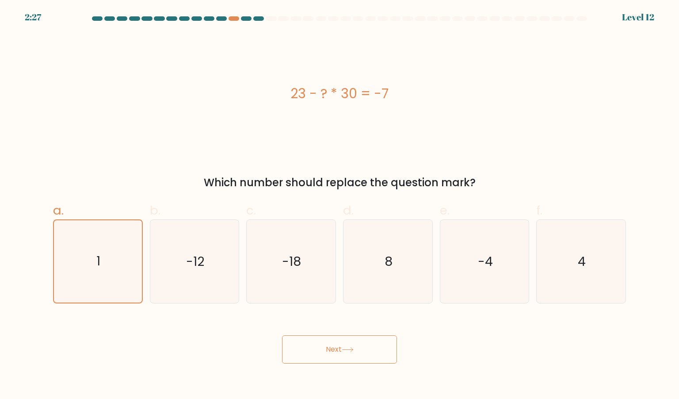
click at [307, 343] on button "Next" at bounding box center [339, 349] width 115 height 28
click at [189, 328] on div "Next" at bounding box center [340, 339] width 584 height 50
click at [323, 344] on button "Next" at bounding box center [339, 349] width 115 height 28
click at [366, 332] on div "Next" at bounding box center [340, 339] width 584 height 50
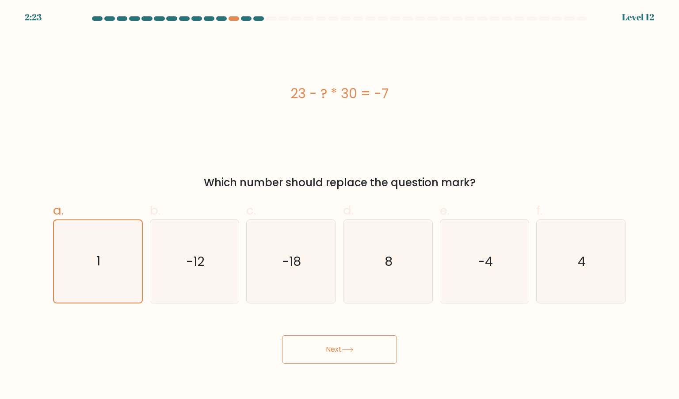
click at [123, 333] on div "Next" at bounding box center [340, 339] width 584 height 50
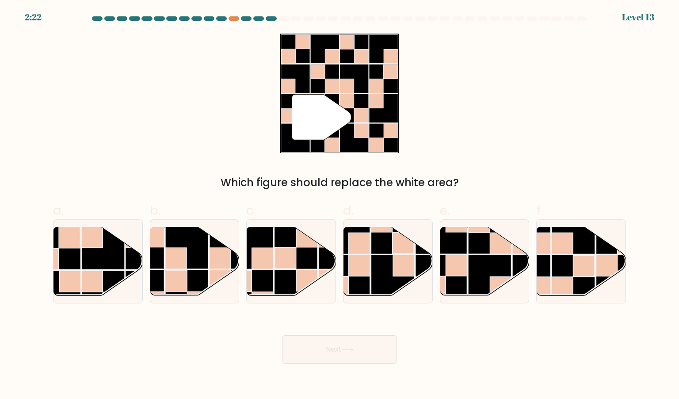
click at [292, 159] on div "" Which figure should replace the white area?" at bounding box center [340, 112] width 584 height 157
click at [130, 268] on rect at bounding box center [147, 247] width 43 height 43
click at [340, 205] on input "a." at bounding box center [340, 202] width 0 height 6
radio input "true"
click at [132, 268] on rect at bounding box center [146, 247] width 43 height 43
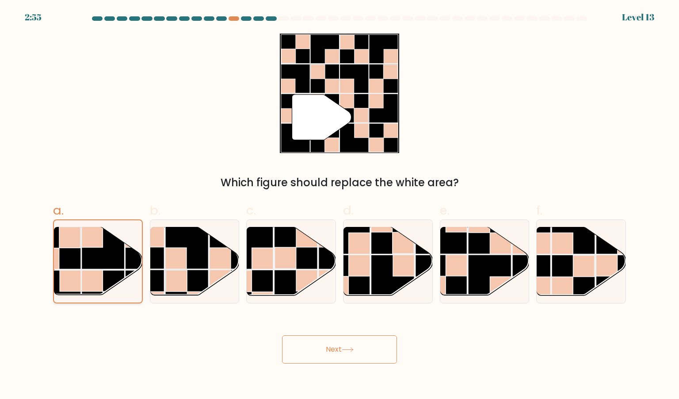
click at [340, 205] on input "a." at bounding box center [340, 202] width 0 height 6
click at [125, 336] on div "Next" at bounding box center [340, 339] width 584 height 50
click at [96, 276] on rect at bounding box center [91, 280] width 21 height 21
click at [340, 205] on input "a." at bounding box center [340, 202] width 0 height 6
click at [191, 306] on form at bounding box center [339, 189] width 679 height 347
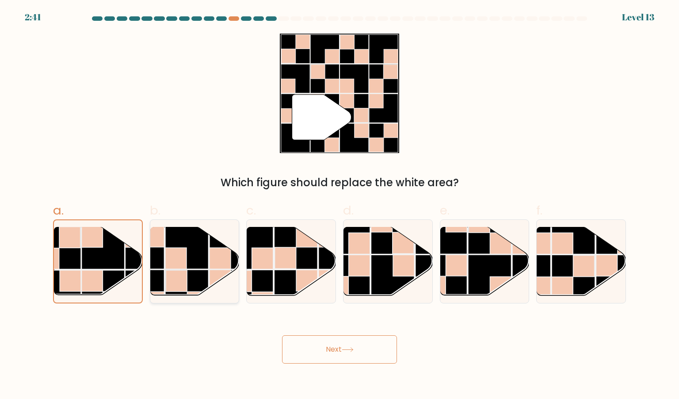
click at [219, 272] on rect at bounding box center [220, 280] width 21 height 21
click at [340, 205] on input "b." at bounding box center [340, 202] width 0 height 6
radio input "true"
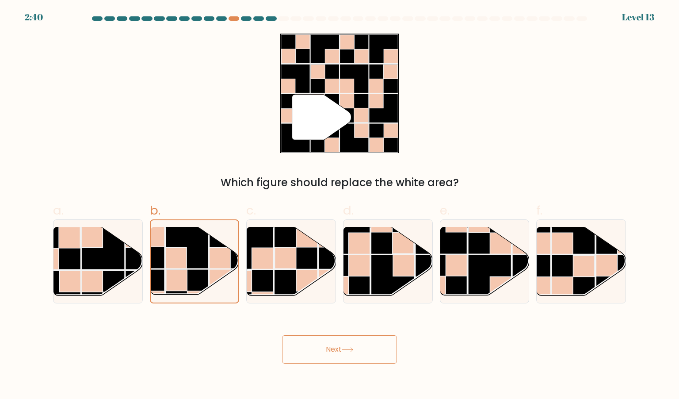
click at [222, 331] on div "Next" at bounding box center [340, 339] width 584 height 50
click at [303, 345] on button "Next" at bounding box center [339, 349] width 115 height 28
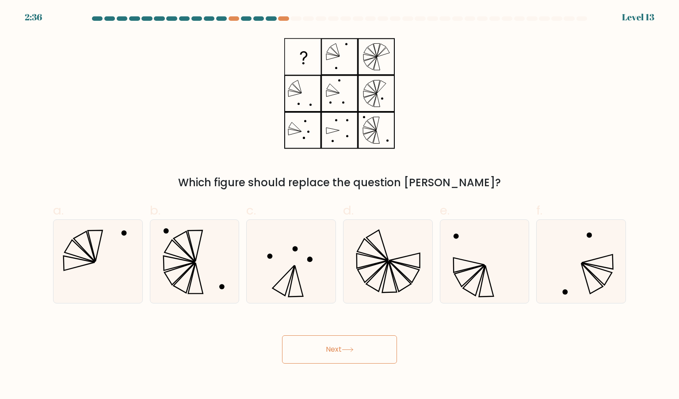
click at [205, 340] on div "Next" at bounding box center [340, 339] width 584 height 50
click at [117, 279] on icon at bounding box center [97, 261] width 83 height 83
click at [340, 205] on input "a." at bounding box center [340, 202] width 0 height 6
radio input "true"
click at [363, 348] on button "Next" at bounding box center [339, 349] width 115 height 28
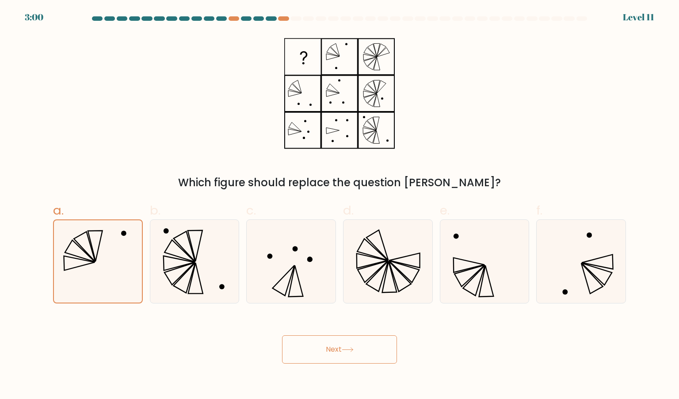
click at [439, 366] on body "3:00 Level 11" at bounding box center [339, 199] width 679 height 399
click at [367, 355] on button "Next" at bounding box center [339, 349] width 115 height 28
click at [253, 349] on div "Next" at bounding box center [340, 339] width 584 height 50
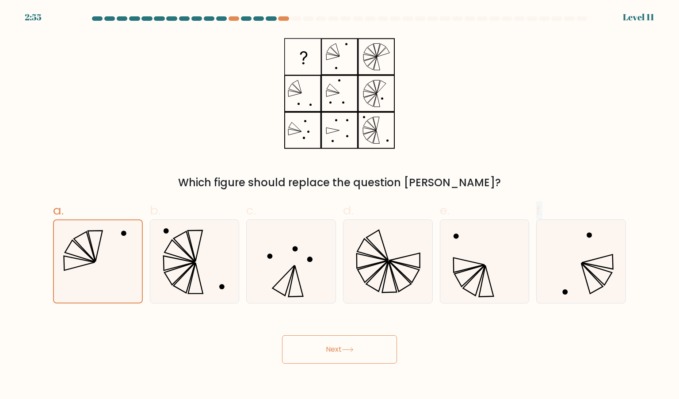
click at [253, 349] on div "Next" at bounding box center [340, 339] width 584 height 50
click at [500, 168] on div "Which figure should replace the question mark?" at bounding box center [340, 112] width 584 height 157
drag, startPoint x: 326, startPoint y: 352, endPoint x: 158, endPoint y: 99, distance: 304.4
click at [158, 99] on form at bounding box center [339, 189] width 679 height 347
click at [158, 99] on div "Which figure should replace the question mark?" at bounding box center [340, 112] width 584 height 157
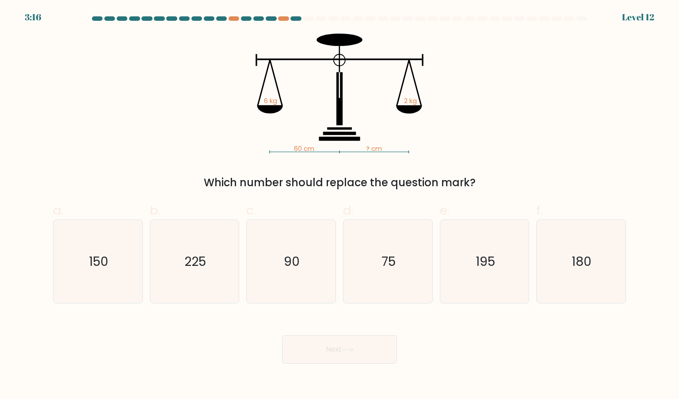
click at [517, 129] on div "60 cm ? cm 6 kg 2 kg Which number should replace the question mark?" at bounding box center [340, 112] width 584 height 157
click at [572, 260] on text "180" at bounding box center [582, 261] width 20 height 18
click at [340, 205] on input "f. 180" at bounding box center [340, 202] width 0 height 6
radio input "true"
click at [310, 351] on button "Next" at bounding box center [339, 349] width 115 height 28
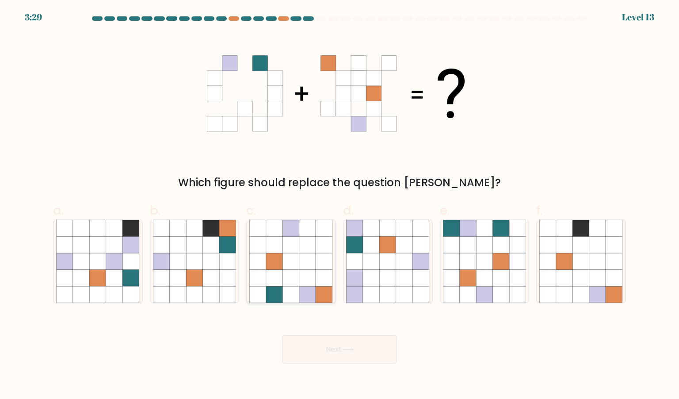
click at [314, 261] on icon at bounding box center [307, 261] width 17 height 17
click at [340, 205] on input "c." at bounding box center [340, 202] width 0 height 6
radio input "true"
click at [360, 345] on button "Next" at bounding box center [339, 349] width 115 height 28
click at [480, 364] on body "3:23 Level 13" at bounding box center [339, 199] width 679 height 399
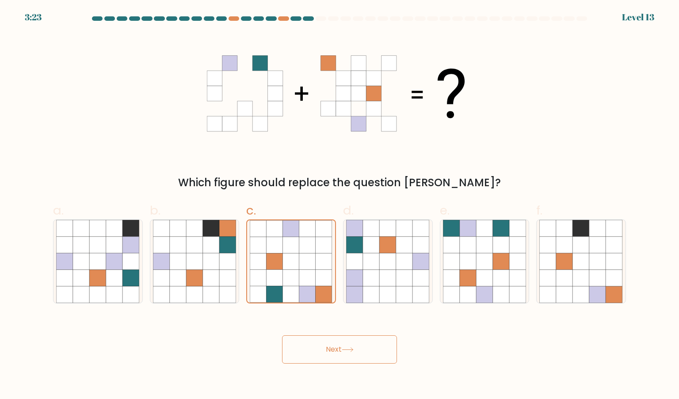
click at [438, 348] on div "Next" at bounding box center [340, 339] width 584 height 50
click at [348, 342] on button "Next" at bounding box center [339, 349] width 115 height 28
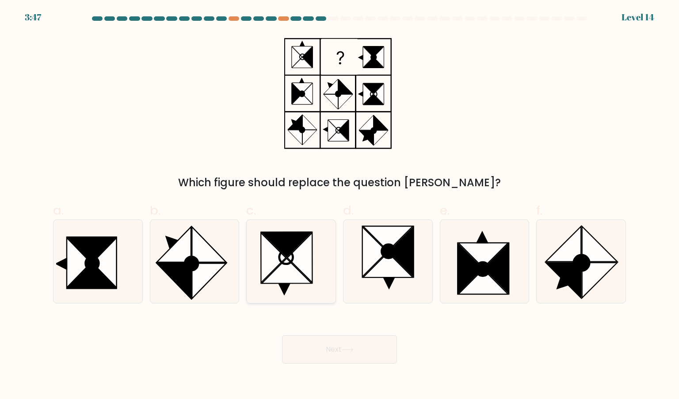
click at [311, 272] on icon at bounding box center [300, 258] width 25 height 50
click at [340, 205] on input "c." at bounding box center [340, 202] width 0 height 6
radio input "true"
click at [199, 252] on icon at bounding box center [209, 244] width 34 height 35
click at [340, 205] on input "b." at bounding box center [340, 202] width 0 height 6
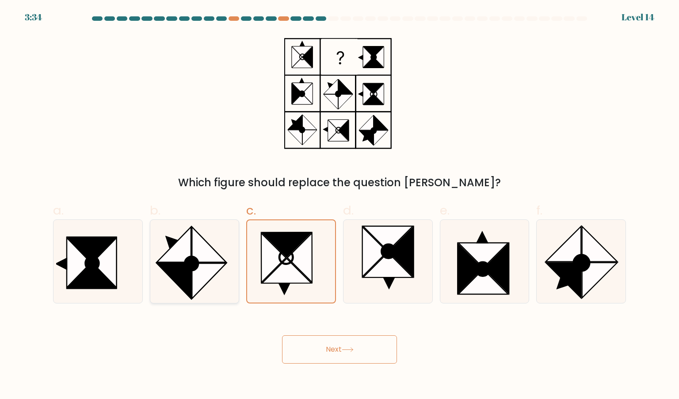
radio input "true"
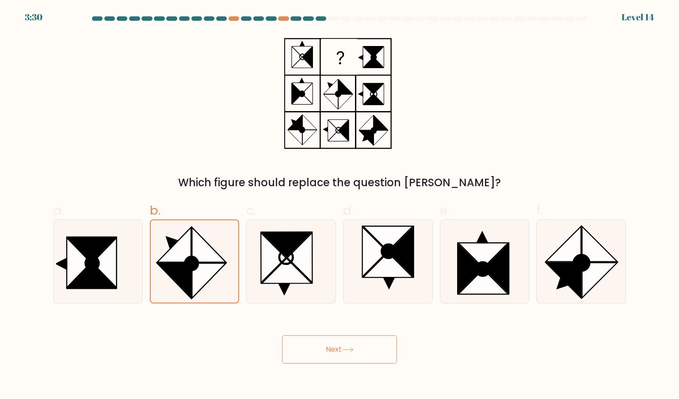
click at [305, 343] on button "Next" at bounding box center [339, 349] width 115 height 28
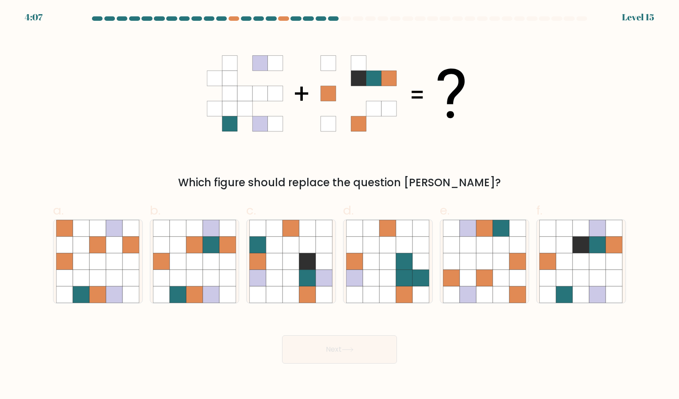
click at [470, 354] on div "Next" at bounding box center [340, 339] width 584 height 50
click at [305, 258] on icon at bounding box center [307, 261] width 17 height 17
click at [340, 205] on input "c." at bounding box center [340, 202] width 0 height 6
radio input "true"
click at [324, 355] on button "Next" at bounding box center [339, 349] width 115 height 28
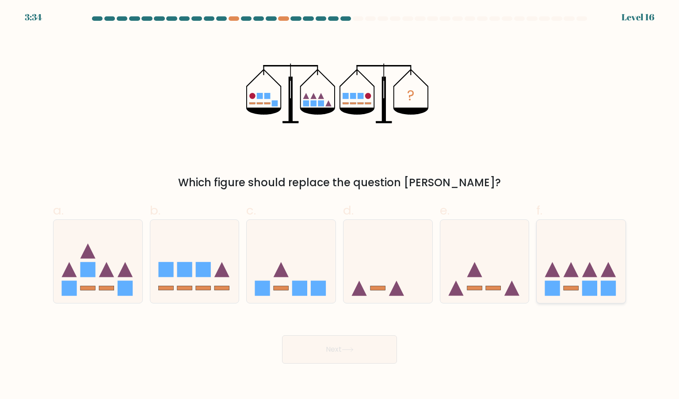
click at [617, 280] on icon at bounding box center [581, 261] width 89 height 73
click at [340, 205] on input "f." at bounding box center [340, 202] width 0 height 6
radio input "true"
click at [552, 329] on div "Next" at bounding box center [340, 339] width 584 height 50
click at [360, 351] on button "Next" at bounding box center [339, 349] width 115 height 28
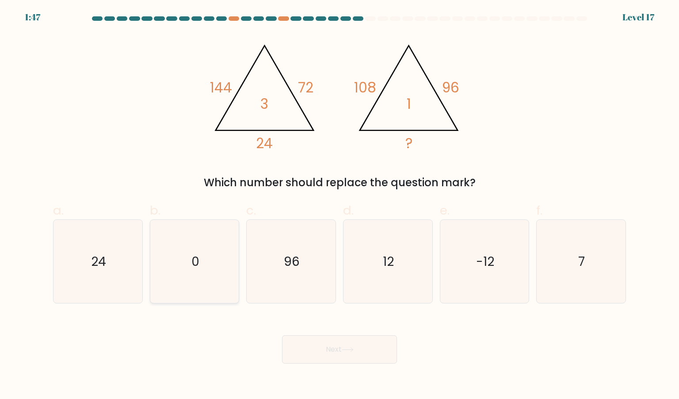
click at [223, 241] on icon "0" at bounding box center [194, 261] width 83 height 83
click at [340, 205] on input "b. 0" at bounding box center [340, 202] width 0 height 6
radio input "true"
click at [423, 239] on icon "12" at bounding box center [387, 261] width 83 height 83
click at [340, 205] on input "d. 12" at bounding box center [340, 202] width 0 height 6
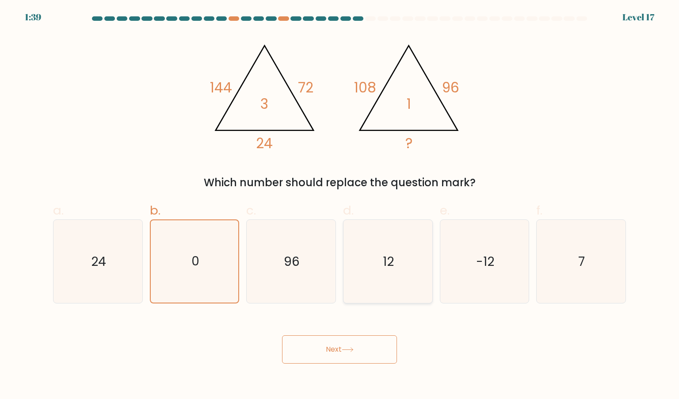
radio input "true"
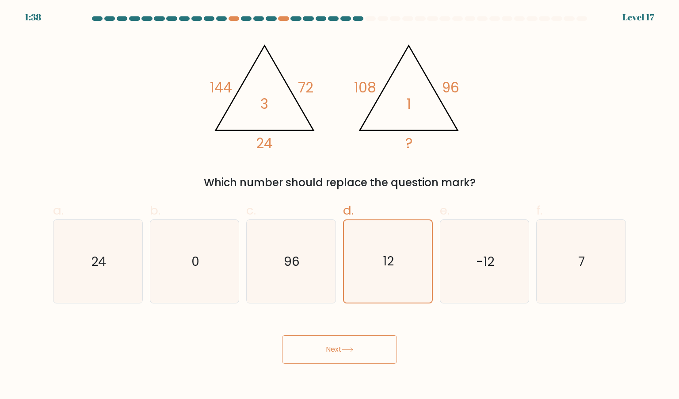
click at [326, 345] on button "Next" at bounding box center [339, 349] width 115 height 28
click at [434, 350] on div "Next" at bounding box center [340, 339] width 584 height 50
click at [411, 336] on div "Next" at bounding box center [340, 339] width 584 height 50
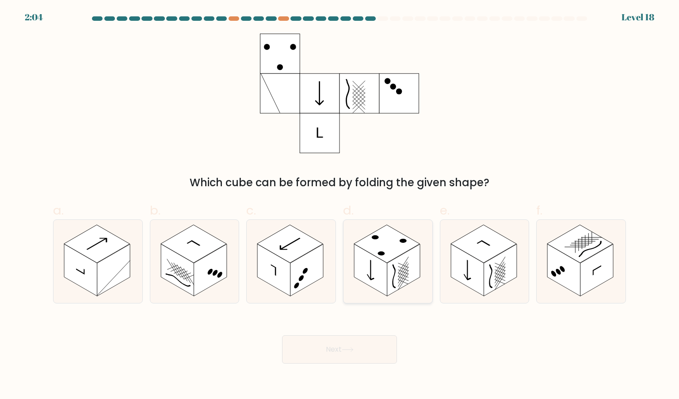
click at [389, 264] on rect at bounding box center [403, 270] width 33 height 52
click at [340, 205] on input "d." at bounding box center [340, 202] width 0 height 6
radio input "true"
click at [440, 353] on div "Next" at bounding box center [340, 339] width 584 height 50
click at [348, 362] on button "Next" at bounding box center [339, 349] width 115 height 28
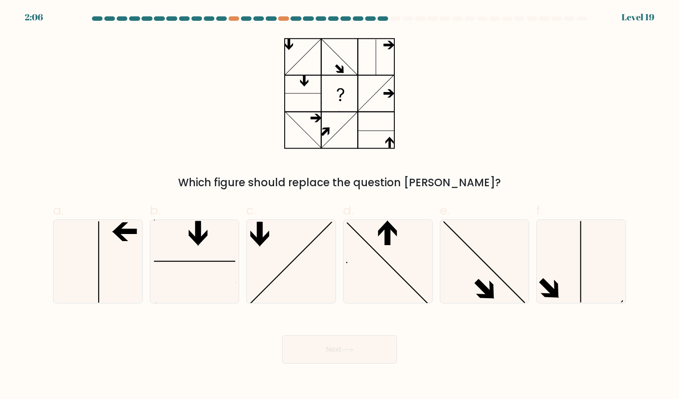
click at [187, 307] on form at bounding box center [339, 189] width 679 height 347
click at [201, 257] on icon at bounding box center [194, 261] width 83 height 83
click at [340, 205] on input "b." at bounding box center [340, 202] width 0 height 6
radio input "true"
click at [316, 261] on icon at bounding box center [290, 261] width 83 height 83
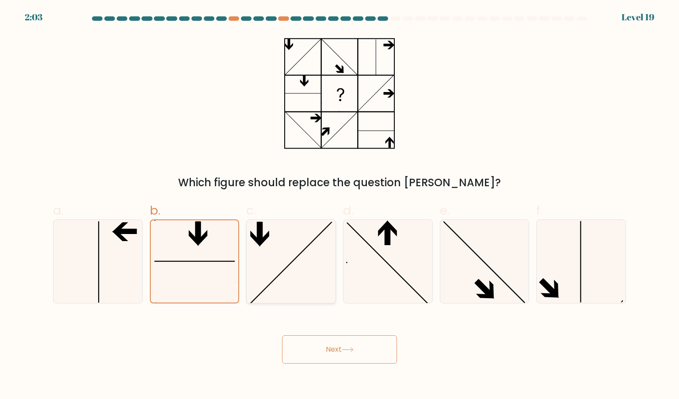
click at [340, 205] on input "c." at bounding box center [340, 202] width 0 height 6
radio input "true"
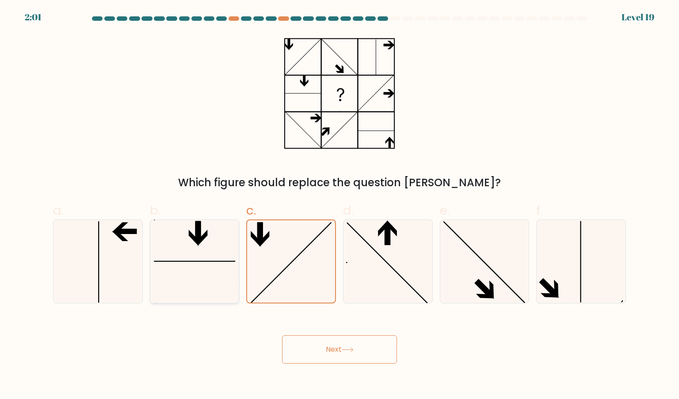
click at [158, 277] on icon at bounding box center [194, 261] width 83 height 83
click at [340, 205] on input "b." at bounding box center [340, 202] width 0 height 6
radio input "true"
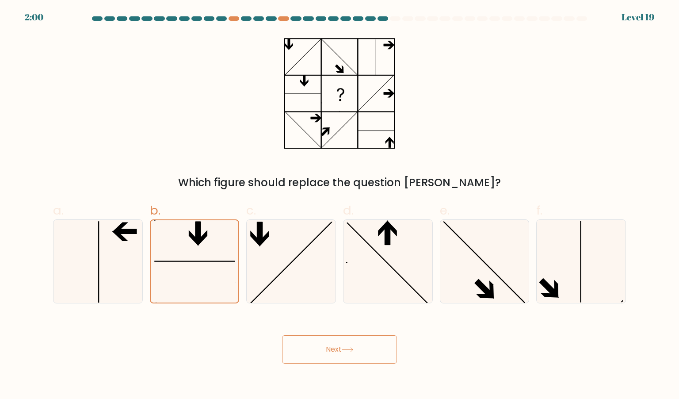
click at [317, 344] on button "Next" at bounding box center [339, 349] width 115 height 28
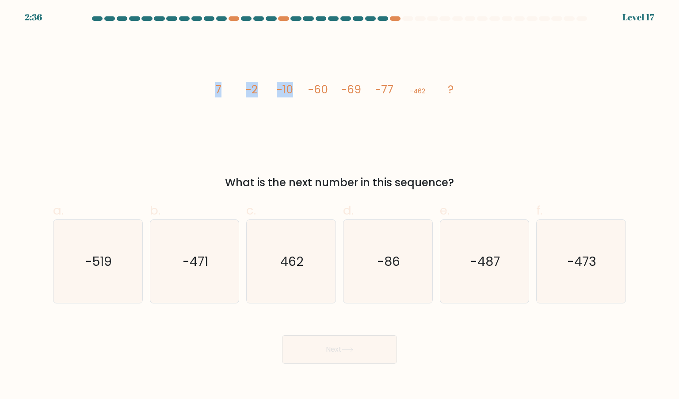
drag, startPoint x: 208, startPoint y: 92, endPoint x: 302, endPoint y: 94, distance: 94.6
click at [302, 94] on icon "image/svg+xml 7 -2 -10 -60 -69 -77 -462 ?" at bounding box center [339, 94] width 265 height 120
click at [332, 97] on icon "image/svg+xml 7 -2 -10 -60 -69 -77 -462 ?" at bounding box center [339, 94] width 265 height 120
drag, startPoint x: 306, startPoint y: 96, endPoint x: 454, endPoint y: 143, distance: 155.1
click at [454, 143] on icon "image/svg+xml 7 -2 -10 -60 -69 -77 -462 ?" at bounding box center [339, 94] width 265 height 120
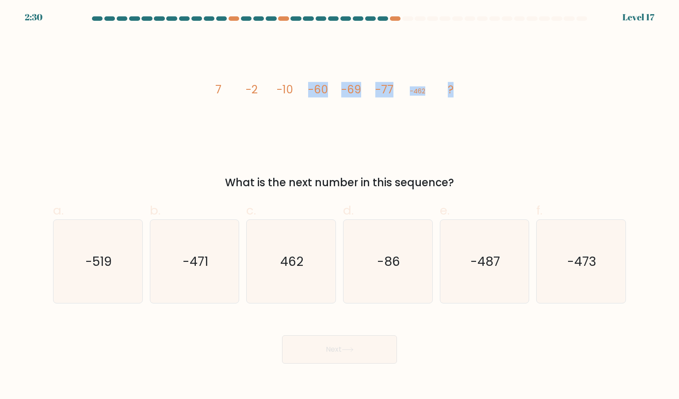
click at [454, 143] on icon "image/svg+xml 7 -2 -10 -60 -69 -77 -462 ?" at bounding box center [339, 94] width 265 height 120
drag, startPoint x: 454, startPoint y: 143, endPoint x: 401, endPoint y: 122, distance: 56.8
click at [401, 122] on icon "image/svg+xml 7 -2 -10 -60 -69 -77 -462 ?" at bounding box center [339, 94] width 265 height 120
drag, startPoint x: 326, startPoint y: 122, endPoint x: 458, endPoint y: 148, distance: 134.2
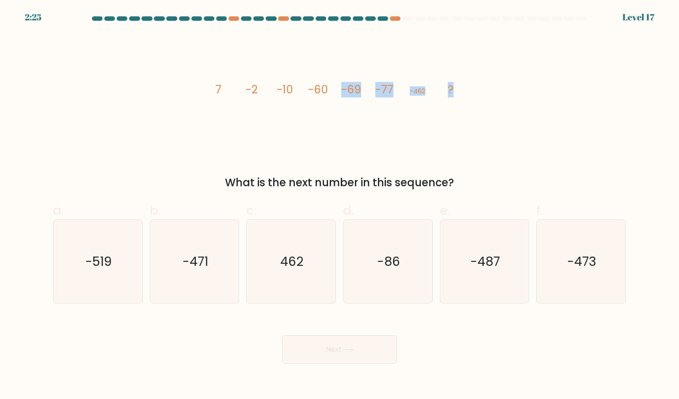
click at [458, 148] on icon "image/svg+xml 7 -2 -10 -60 -69 -77 -462 ?" at bounding box center [339, 94] width 265 height 120
drag, startPoint x: 318, startPoint y: 111, endPoint x: 400, endPoint y: 96, distance: 83.0
click at [400, 96] on icon "image/svg+xml 7 -2 -10 -60 -69 -77 -462 ?" at bounding box center [339, 94] width 265 height 120
click at [391, 116] on icon "image/svg+xml 7 -2 -10 -60 -69 -77 -462 ?" at bounding box center [339, 94] width 265 height 120
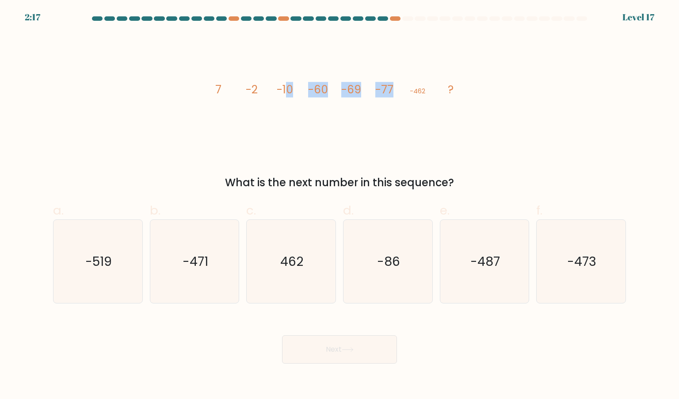
drag, startPoint x: 289, startPoint y: 112, endPoint x: 405, endPoint y: 119, distance: 115.7
click at [405, 119] on icon "image/svg+xml 7 -2 -10 -60 -69 -77 -462 ?" at bounding box center [339, 94] width 265 height 120
click at [436, 119] on icon "image/svg+xml 7 -2 -10 -60 -69 -77 -462 ?" at bounding box center [339, 94] width 265 height 120
drag, startPoint x: 402, startPoint y: 108, endPoint x: 417, endPoint y: 107, distance: 14.6
click at [417, 107] on icon "image/svg+xml 7 -2 -10 -60 -69 -77 -462 ?" at bounding box center [339, 94] width 265 height 120
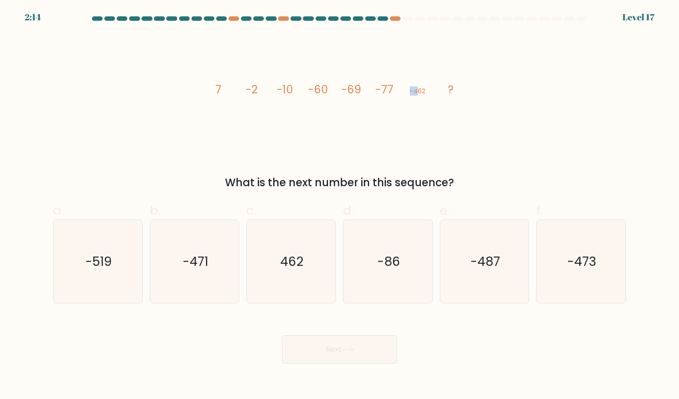
click at [417, 107] on icon "image/svg+xml 7 -2 -10 -60 -69 -77 -462 ?" at bounding box center [339, 94] width 265 height 120
drag, startPoint x: 417, startPoint y: 107, endPoint x: 432, endPoint y: 110, distance: 15.3
click at [432, 110] on icon "image/svg+xml 7 -2 -10 -60 -69 -77 -462 ?" at bounding box center [339, 94] width 265 height 120
drag, startPoint x: 413, startPoint y: 109, endPoint x: 454, endPoint y: 128, distance: 45.1
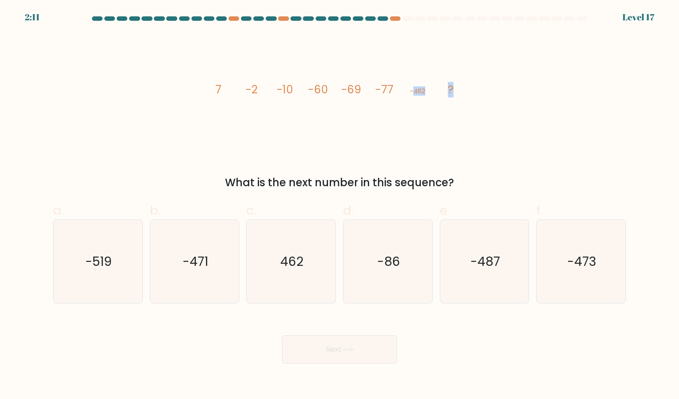
click at [454, 128] on icon "image/svg+xml 7 -2 -10 -60 -69 -77 -462 ?" at bounding box center [339, 94] width 265 height 120
drag, startPoint x: 402, startPoint y: 111, endPoint x: 429, endPoint y: 115, distance: 27.2
click at [429, 115] on icon "image/svg+xml 7 -2 -10 -60 -69 -77 -462 ?" at bounding box center [339, 94] width 265 height 120
click at [421, 135] on icon "image/svg+xml 7 -2 -10 -60 -69 -77 -462 ?" at bounding box center [339, 94] width 265 height 120
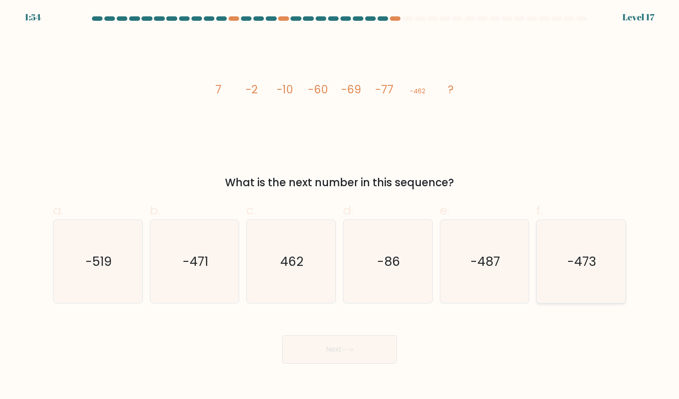
click at [578, 248] on icon "-473" at bounding box center [580, 261] width 83 height 83
click at [340, 205] on input "f. -473" at bounding box center [340, 202] width 0 height 6
radio input "true"
click at [217, 275] on icon "-471" at bounding box center [194, 261] width 83 height 83
click at [340, 205] on input "b. -471" at bounding box center [340, 202] width 0 height 6
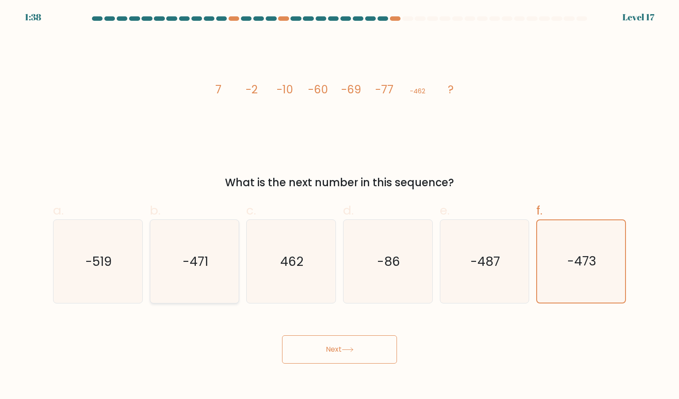
radio input "true"
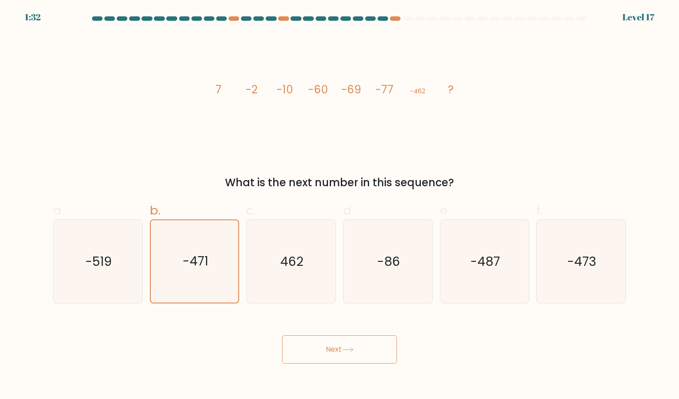
click at [337, 361] on button "Next" at bounding box center [339, 349] width 115 height 28
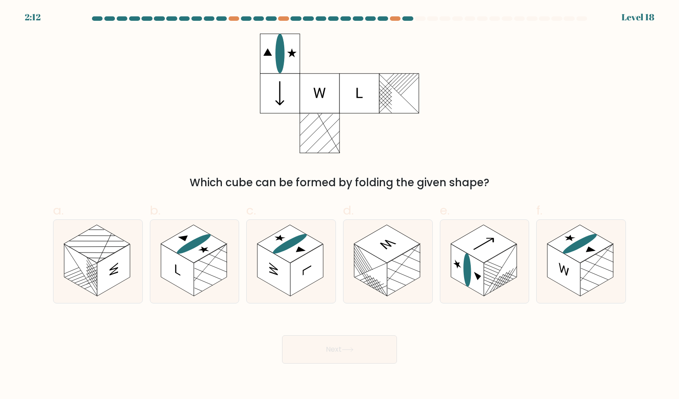
click at [543, 129] on div "Which cube can be formed by folding the given shape?" at bounding box center [340, 112] width 584 height 157
click at [497, 252] on rect at bounding box center [484, 244] width 66 height 38
click at [340, 205] on input "e." at bounding box center [340, 202] width 0 height 6
radio input "true"
click at [440, 340] on div "Next" at bounding box center [340, 339] width 584 height 50
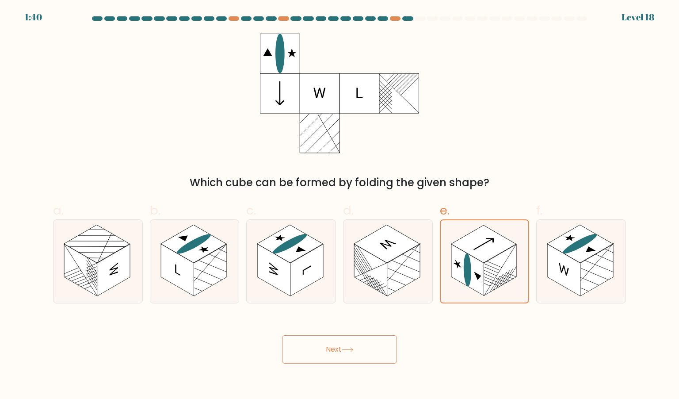
click at [355, 358] on button "Next" at bounding box center [339, 349] width 115 height 28
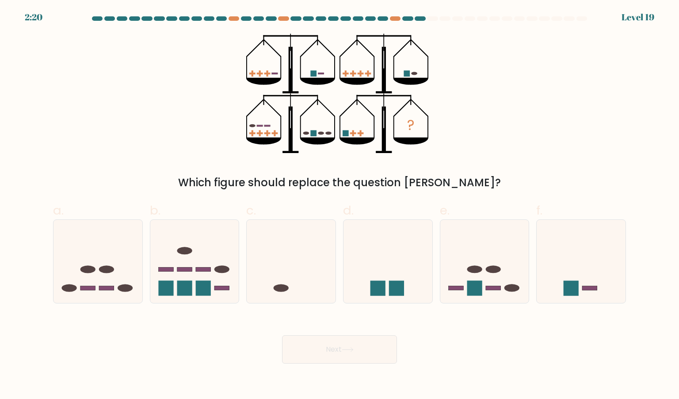
click at [460, 354] on div "Next" at bounding box center [340, 339] width 584 height 50
click at [454, 289] on rect at bounding box center [455, 288] width 15 height 4
click at [340, 205] on input "e." at bounding box center [340, 202] width 0 height 6
radio input "true"
click at [469, 281] on rect at bounding box center [474, 287] width 15 height 15
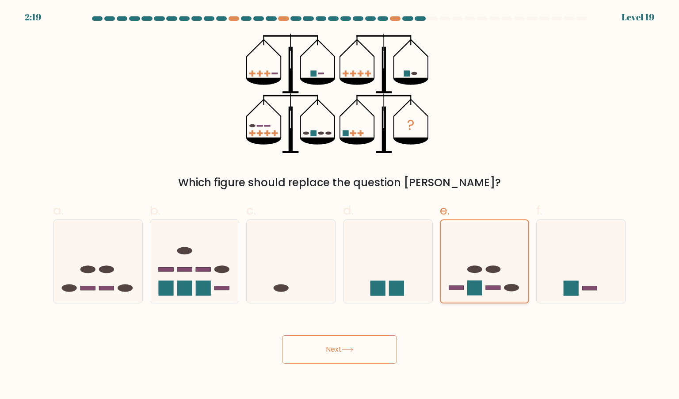
click at [340, 205] on input "e." at bounding box center [340, 202] width 0 height 6
click at [481, 312] on form at bounding box center [339, 189] width 679 height 347
click at [526, 177] on div "Which figure should replace the question mark?" at bounding box center [339, 183] width 562 height 16
click at [388, 252] on icon at bounding box center [388, 261] width 89 height 73
click at [340, 205] on input "d." at bounding box center [340, 202] width 0 height 6
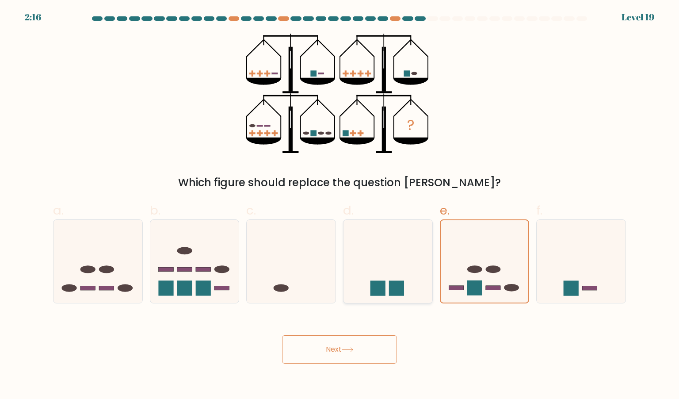
radio input "true"
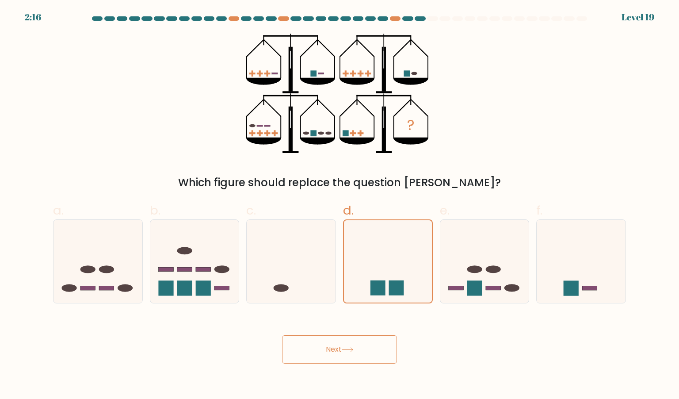
click at [510, 161] on div "? Which figure should replace the question mark?" at bounding box center [340, 112] width 584 height 157
click at [270, 253] on icon at bounding box center [291, 261] width 89 height 73
click at [340, 205] on input "c." at bounding box center [340, 202] width 0 height 6
radio input "true"
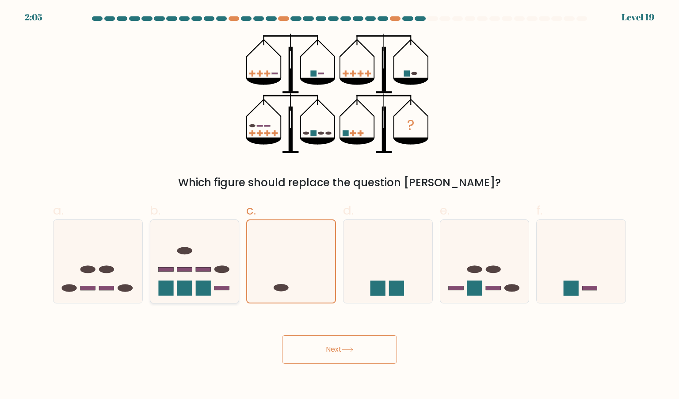
click at [225, 256] on icon at bounding box center [194, 261] width 89 height 73
click at [340, 205] on input "b." at bounding box center [340, 202] width 0 height 6
radio input "true"
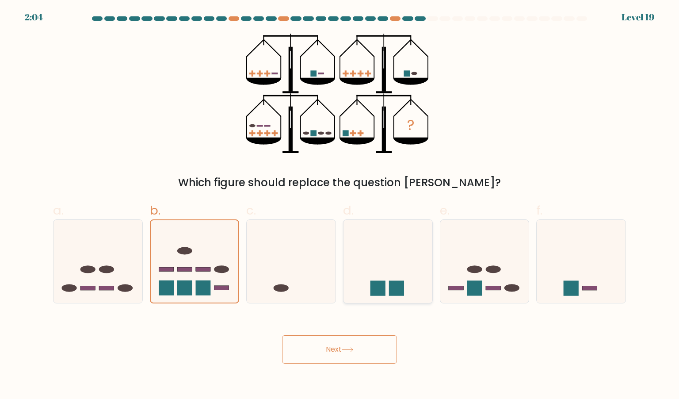
click at [381, 262] on icon at bounding box center [388, 261] width 89 height 73
click at [340, 205] on input "d." at bounding box center [340, 202] width 0 height 6
radio input "true"
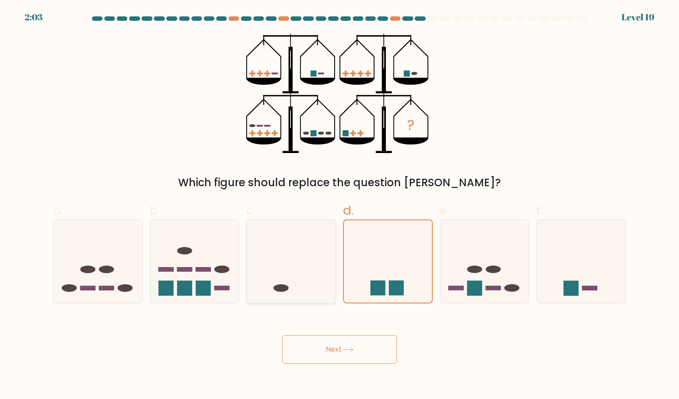
click at [314, 252] on icon at bounding box center [291, 261] width 89 height 73
click at [340, 205] on input "c." at bounding box center [340, 202] width 0 height 6
radio input "true"
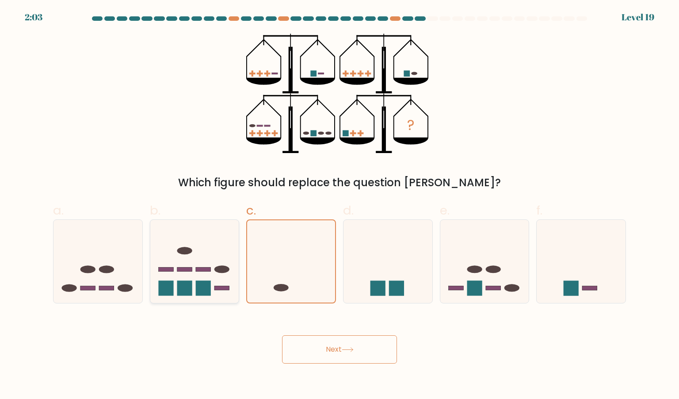
click at [222, 257] on icon at bounding box center [194, 261] width 89 height 73
click at [340, 205] on input "b." at bounding box center [340, 202] width 0 height 6
radio input "true"
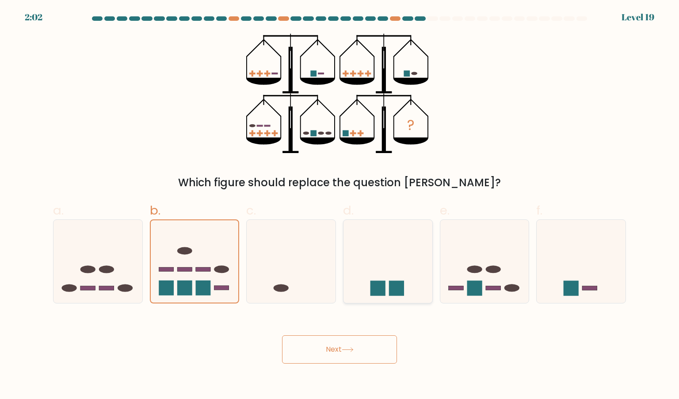
click at [360, 256] on icon at bounding box center [388, 261] width 89 height 73
click at [340, 205] on input "d." at bounding box center [340, 202] width 0 height 6
radio input "true"
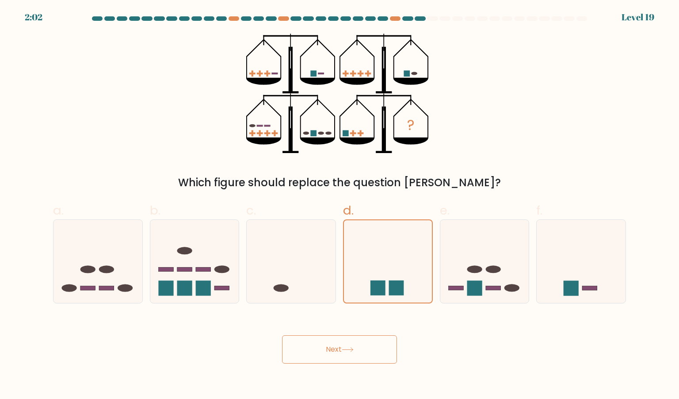
click at [439, 259] on div "e." at bounding box center [484, 252] width 97 height 103
click at [456, 261] on icon at bounding box center [484, 261] width 89 height 73
click at [340, 205] on input "e." at bounding box center [340, 202] width 0 height 6
radio input "true"
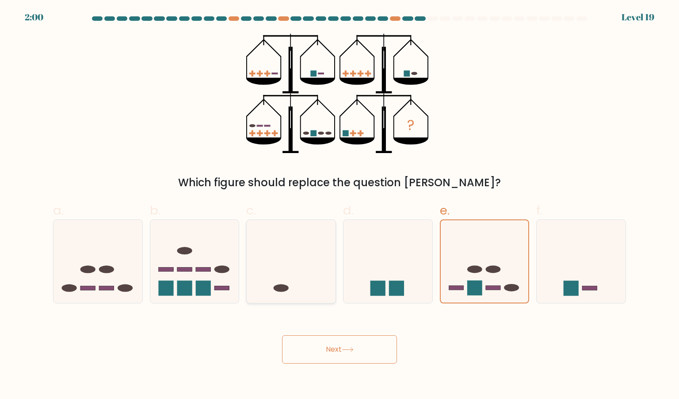
click at [288, 264] on icon at bounding box center [291, 261] width 89 height 73
click at [340, 205] on input "c." at bounding box center [340, 202] width 0 height 6
radio input "true"
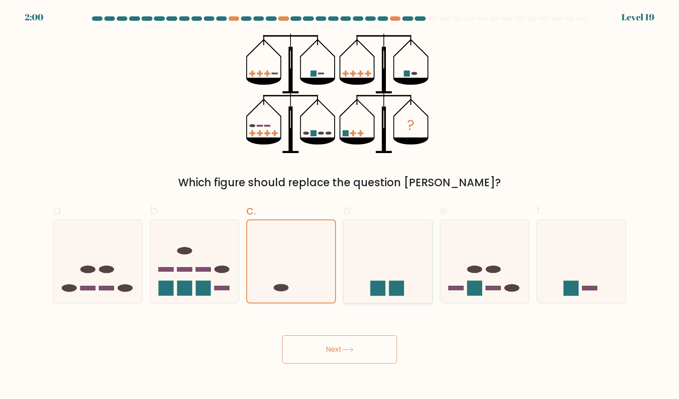
click at [368, 267] on icon at bounding box center [388, 261] width 89 height 73
click at [340, 205] on input "d." at bounding box center [340, 202] width 0 height 6
radio input "true"
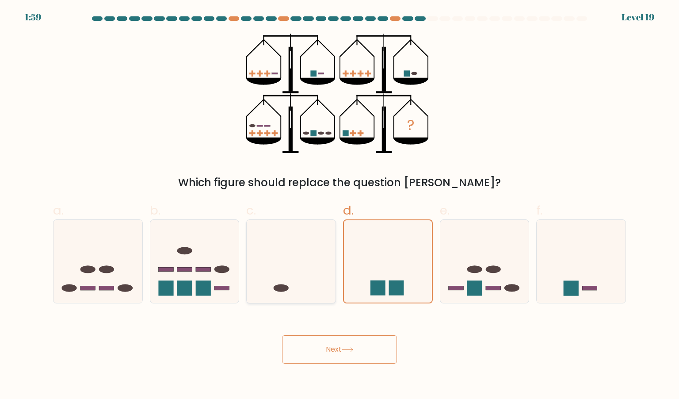
click at [308, 268] on icon at bounding box center [291, 261] width 89 height 73
click at [340, 205] on input "c." at bounding box center [340, 202] width 0 height 6
radio input "true"
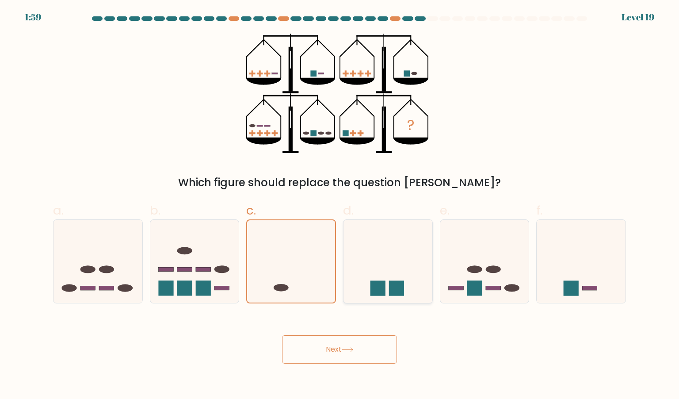
click at [397, 279] on icon at bounding box center [388, 261] width 89 height 73
click at [340, 205] on input "d." at bounding box center [340, 202] width 0 height 6
radio input "true"
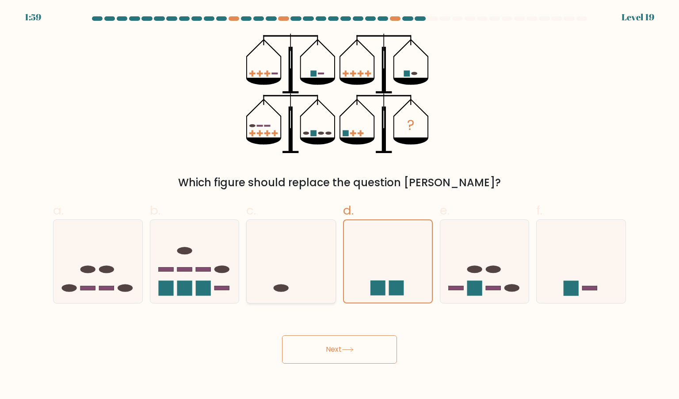
click at [334, 266] on icon at bounding box center [291, 261] width 89 height 73
click at [340, 205] on input "c." at bounding box center [340, 202] width 0 height 6
radio input "true"
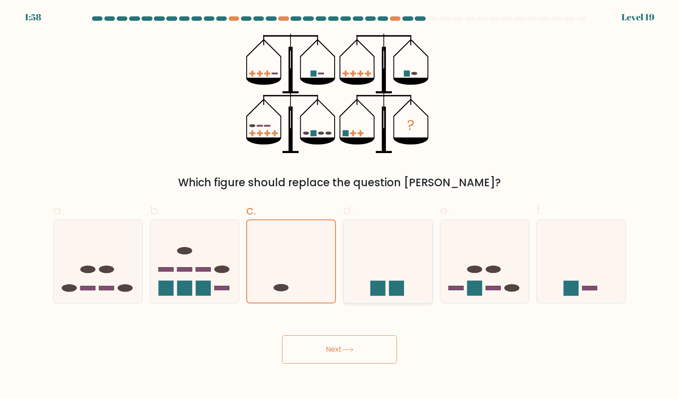
click at [388, 267] on icon at bounding box center [388, 261] width 89 height 73
click at [340, 205] on input "d." at bounding box center [340, 202] width 0 height 6
radio input "true"
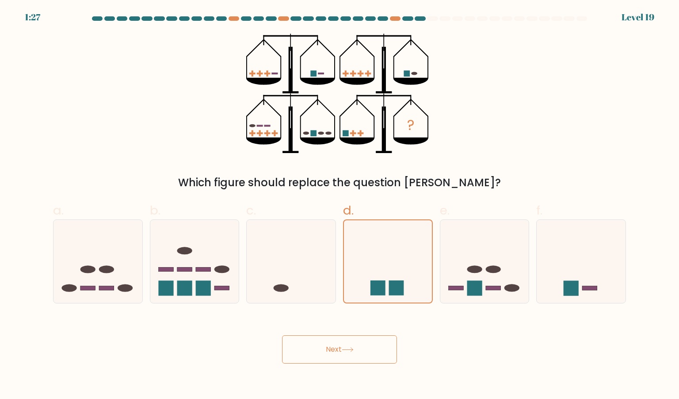
click at [136, 180] on div "Which figure should replace the question mark?" at bounding box center [339, 183] width 562 height 16
click at [551, 291] on icon at bounding box center [581, 261] width 89 height 73
click at [340, 205] on input "f." at bounding box center [340, 202] width 0 height 6
radio input "true"
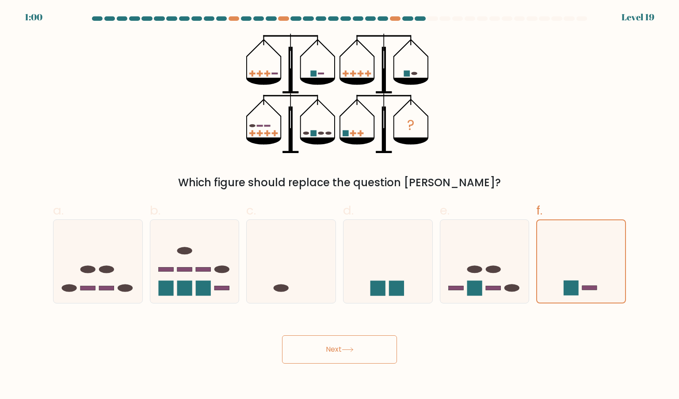
click at [516, 333] on div "Next" at bounding box center [340, 339] width 584 height 50
click at [369, 339] on button "Next" at bounding box center [339, 349] width 115 height 28
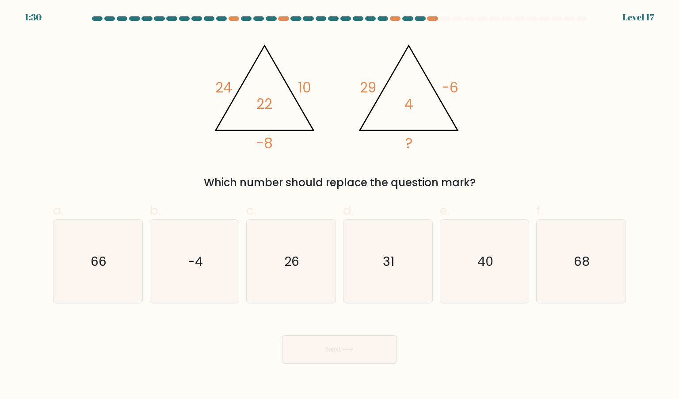
click at [455, 336] on div "Next" at bounding box center [340, 339] width 584 height 50
click at [527, 87] on div "@import url('https://fonts.googleapis.com/css?family=Abril+Fatface:400,100,100i…" at bounding box center [340, 112] width 584 height 157
drag, startPoint x: 193, startPoint y: 72, endPoint x: 294, endPoint y: 141, distance: 122.6
click at [294, 141] on div "@import url('https://fonts.googleapis.com/css?family=Abril+Fatface:400,100,100i…" at bounding box center [340, 112] width 584 height 157
click at [294, 141] on icon "@import url('https://fonts.googleapis.com/css?family=Abril+Fatface:400,100,100i…" at bounding box center [339, 94] width 265 height 120
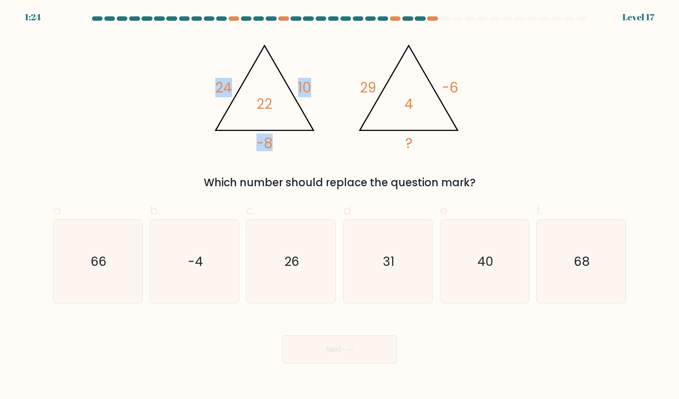
drag, startPoint x: 294, startPoint y: 141, endPoint x: 203, endPoint y: 84, distance: 107.2
click at [203, 84] on div "@import url('https://fonts.googleapis.com/css?family=Abril+Fatface:400,100,100i…" at bounding box center [340, 112] width 584 height 157
click at [196, 255] on text "-4" at bounding box center [195, 261] width 15 height 18
click at [340, 205] on input "b. -4" at bounding box center [340, 202] width 0 height 6
radio input "true"
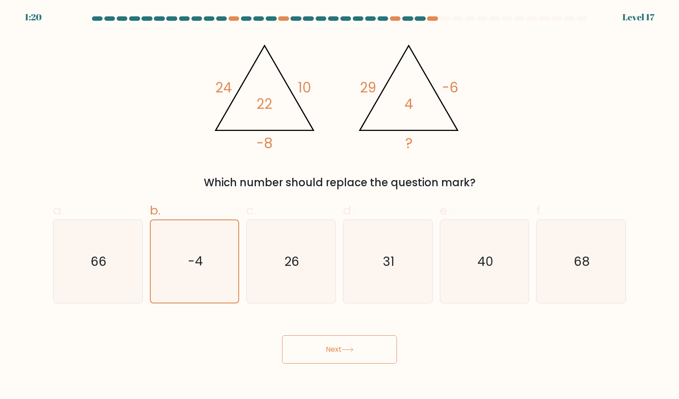
click at [349, 345] on button "Next" at bounding box center [339, 349] width 115 height 28
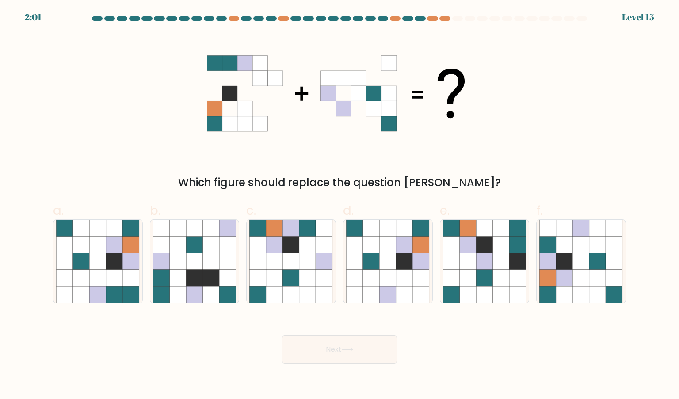
click at [553, 135] on div "Which figure should replace the question mark?" at bounding box center [340, 112] width 584 height 157
click at [571, 290] on icon at bounding box center [564, 294] width 17 height 17
click at [340, 205] on input "f." at bounding box center [340, 202] width 0 height 6
radio input "true"
click at [358, 255] on icon at bounding box center [354, 261] width 17 height 17
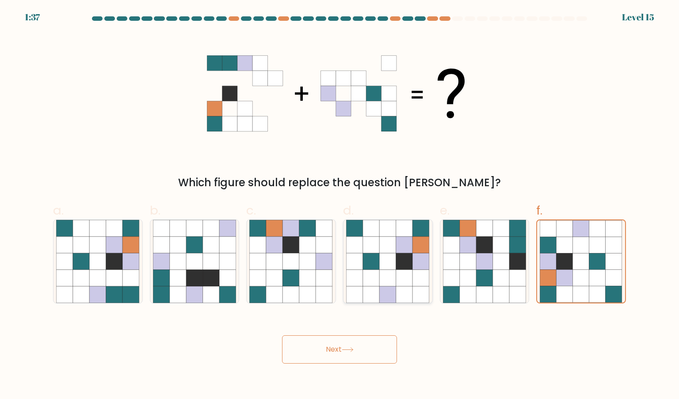
click at [340, 205] on input "d." at bounding box center [340, 202] width 0 height 6
radio input "true"
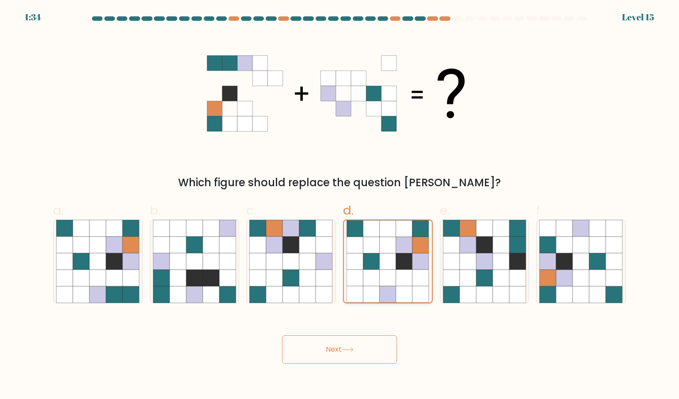
click at [358, 255] on icon at bounding box center [355, 261] width 16 height 16
click at [340, 205] on input "d." at bounding box center [340, 202] width 0 height 6
click at [209, 279] on icon at bounding box center [211, 278] width 17 height 17
click at [340, 205] on input "b." at bounding box center [340, 202] width 0 height 6
radio input "true"
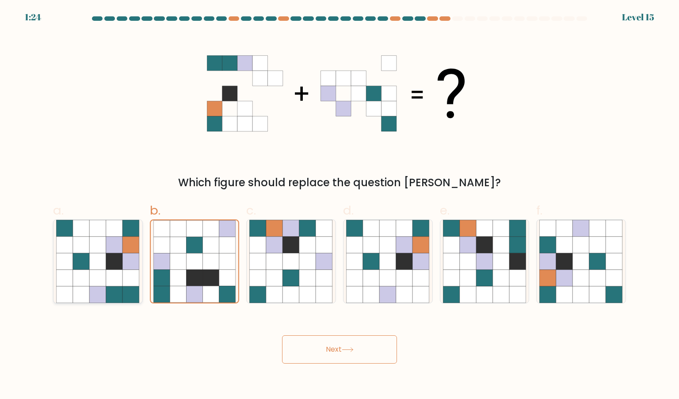
click at [113, 281] on icon at bounding box center [114, 278] width 17 height 17
click at [340, 205] on input "a." at bounding box center [340, 202] width 0 height 6
radio input "true"
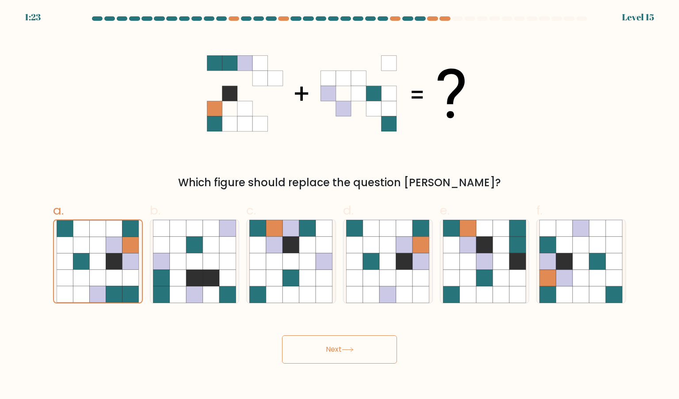
click at [150, 317] on div "Next" at bounding box center [340, 339] width 584 height 50
click at [328, 354] on button "Next" at bounding box center [339, 349] width 115 height 28
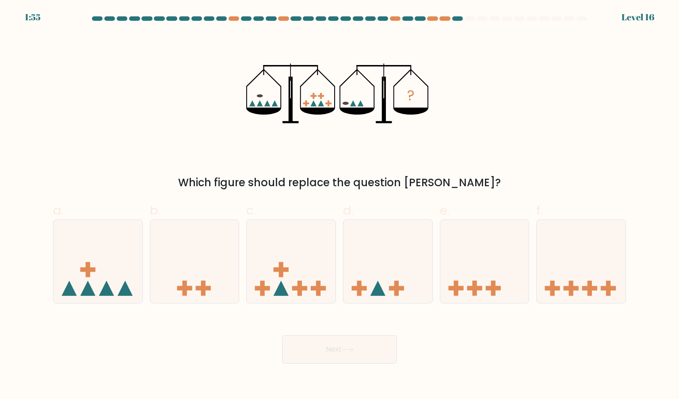
click at [550, 327] on div "Next" at bounding box center [340, 339] width 584 height 50
click at [533, 263] on div "f." at bounding box center [581, 252] width 97 height 103
click at [579, 278] on icon at bounding box center [581, 261] width 89 height 73
click at [340, 205] on input "f." at bounding box center [340, 202] width 0 height 6
radio input "true"
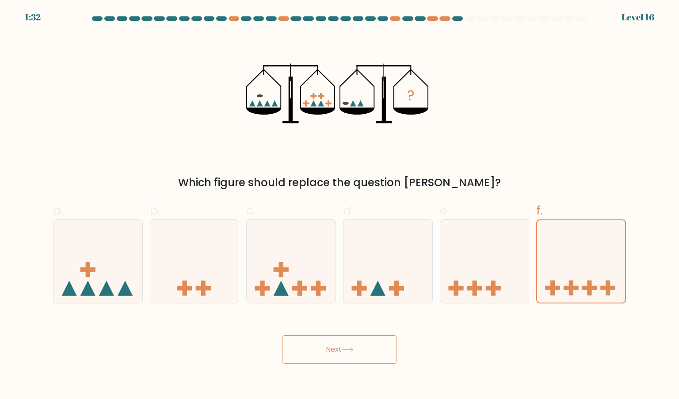
click at [461, 329] on div "Next" at bounding box center [340, 339] width 584 height 50
click at [344, 350] on icon at bounding box center [347, 350] width 11 height 4
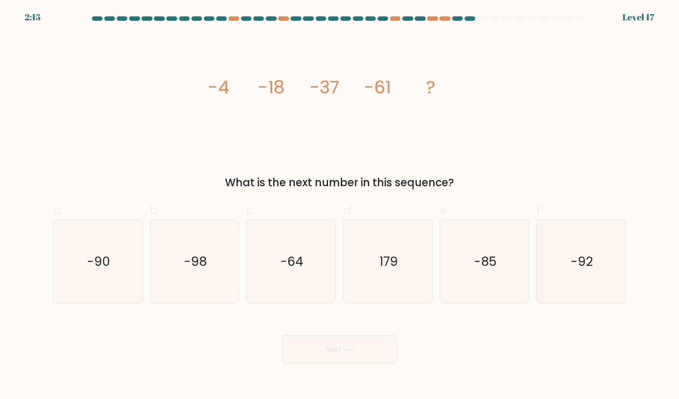
click at [432, 354] on div "Next" at bounding box center [340, 339] width 584 height 50
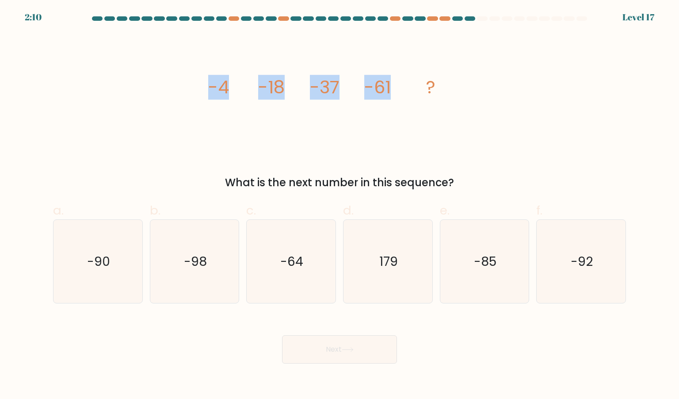
drag, startPoint x: 180, startPoint y: 92, endPoint x: 417, endPoint y: 129, distance: 240.3
click at [417, 129] on div "image/svg+xml -4 -18 -37 -61 ? What is the next number in this sequence?" at bounding box center [340, 112] width 584 height 157
click at [417, 129] on icon "image/svg+xml -4 -18 -37 -61 ?" at bounding box center [339, 94] width 265 height 120
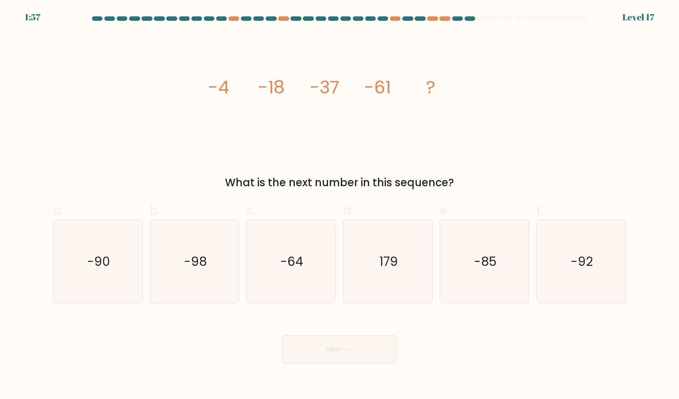
click at [440, 147] on icon "image/svg+xml -4 -18 -37 -61 ?" at bounding box center [339, 94] width 265 height 120
click at [589, 285] on icon "-92" at bounding box center [580, 261] width 83 height 83
click at [340, 205] on input "f. -92" at bounding box center [340, 202] width 0 height 6
radio input "true"
click at [339, 353] on button "Next" at bounding box center [339, 349] width 115 height 28
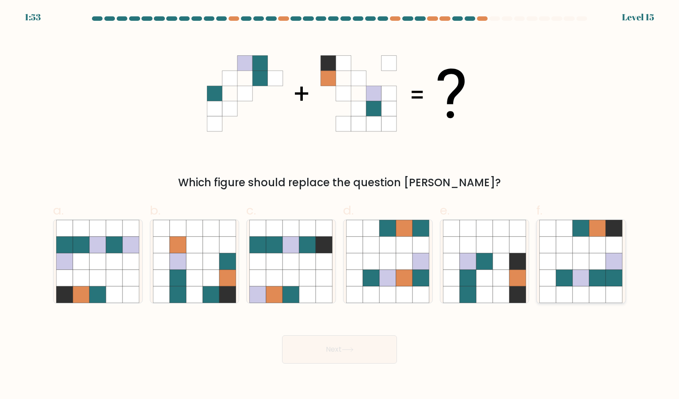
click at [592, 277] on icon at bounding box center [597, 278] width 17 height 17
click at [340, 205] on input "f." at bounding box center [340, 202] width 0 height 6
radio input "true"
click at [379, 347] on button "Next" at bounding box center [339, 349] width 115 height 28
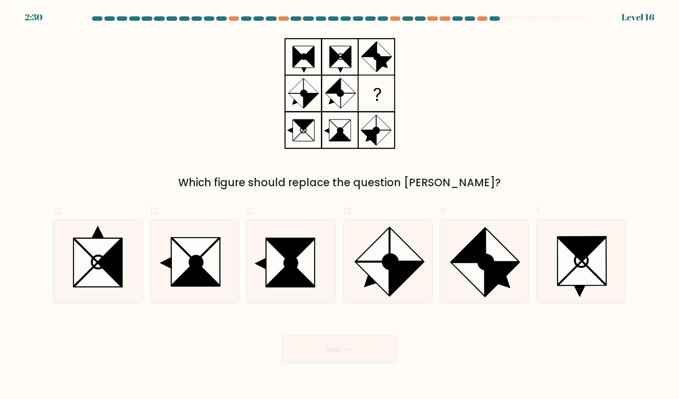
click at [447, 352] on div "Next" at bounding box center [340, 339] width 584 height 50
click at [554, 272] on icon at bounding box center [580, 261] width 83 height 83
click at [340, 205] on input "f." at bounding box center [340, 202] width 0 height 6
radio input "true"
click at [544, 297] on icon at bounding box center [581, 261] width 82 height 82
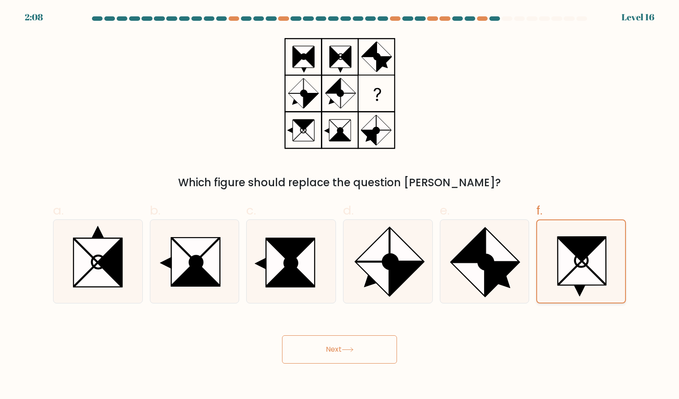
click at [340, 205] on input "f." at bounding box center [340, 202] width 0 height 6
click at [203, 268] on icon at bounding box center [207, 261] width 23 height 47
click at [340, 205] on input "b." at bounding box center [340, 202] width 0 height 6
radio input "true"
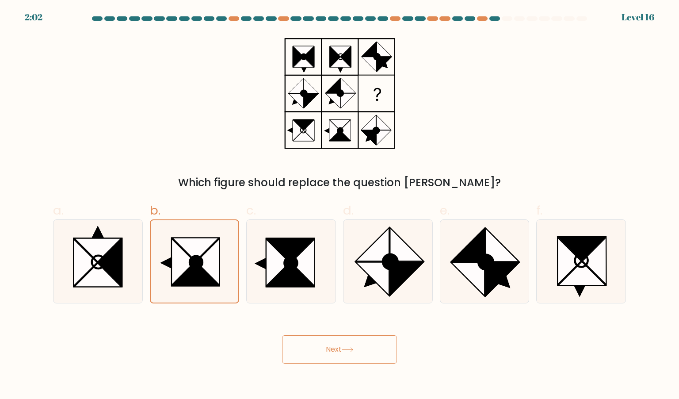
click at [187, 336] on div "Next" at bounding box center [340, 339] width 584 height 50
click at [271, 266] on icon at bounding box center [277, 262] width 23 height 47
click at [340, 205] on input "c." at bounding box center [340, 202] width 0 height 6
radio input "true"
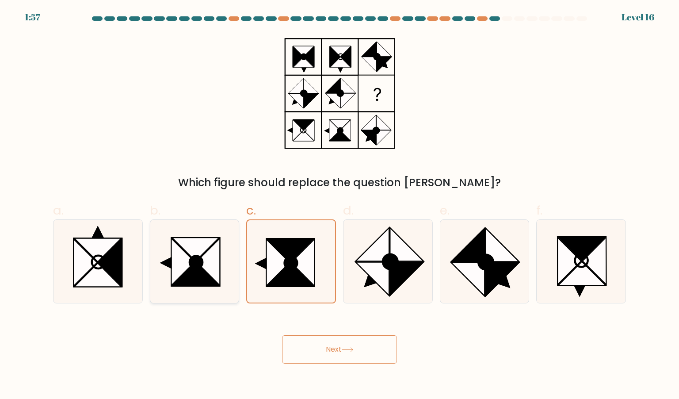
click at [223, 263] on icon at bounding box center [194, 261] width 83 height 83
click at [340, 205] on input "b." at bounding box center [340, 202] width 0 height 6
radio input "true"
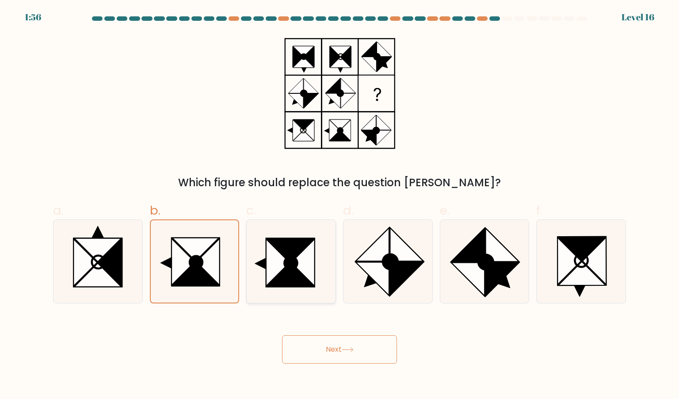
click at [294, 270] on icon at bounding box center [290, 274] width 47 height 23
click at [340, 205] on input "c." at bounding box center [340, 202] width 0 height 6
radio input "true"
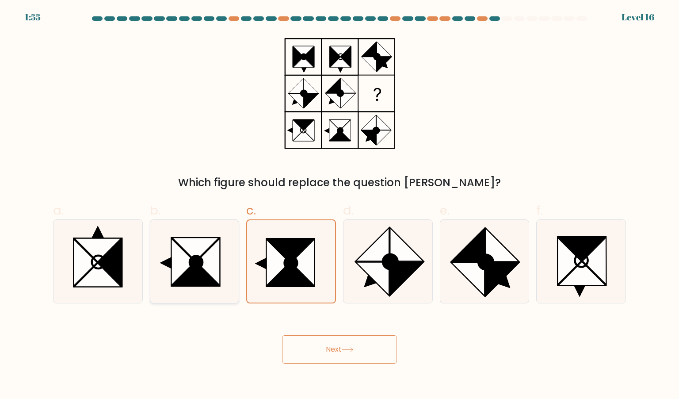
click at [218, 264] on icon at bounding box center [207, 261] width 23 height 47
click at [340, 205] on input "b." at bounding box center [340, 202] width 0 height 6
radio input "true"
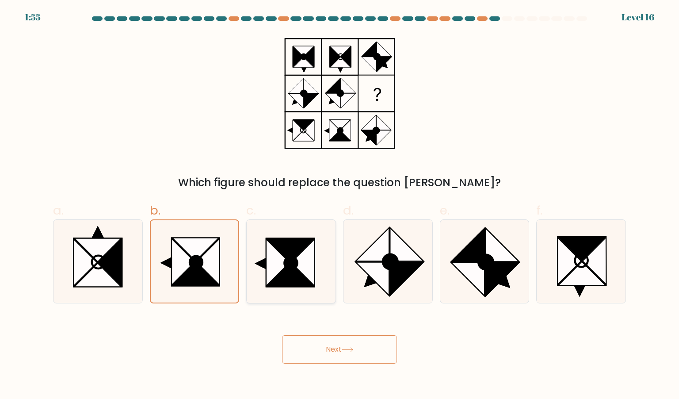
click at [300, 277] on icon at bounding box center [290, 274] width 47 height 23
click at [340, 205] on input "c." at bounding box center [340, 202] width 0 height 6
radio input "true"
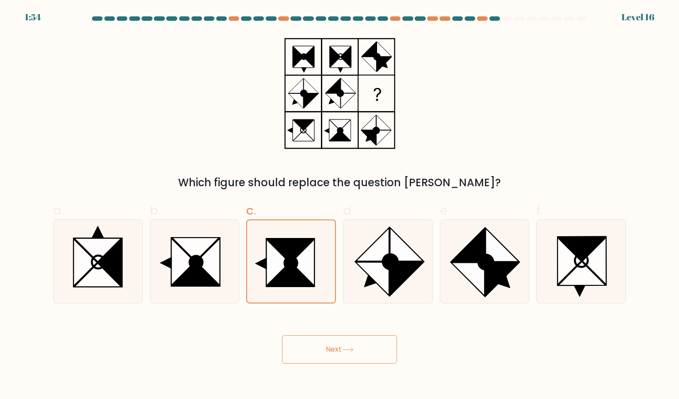
click at [245, 342] on div "Next" at bounding box center [340, 339] width 584 height 50
click at [367, 352] on button "Next" at bounding box center [339, 349] width 115 height 28
click at [332, 349] on button "Next" at bounding box center [339, 349] width 115 height 28
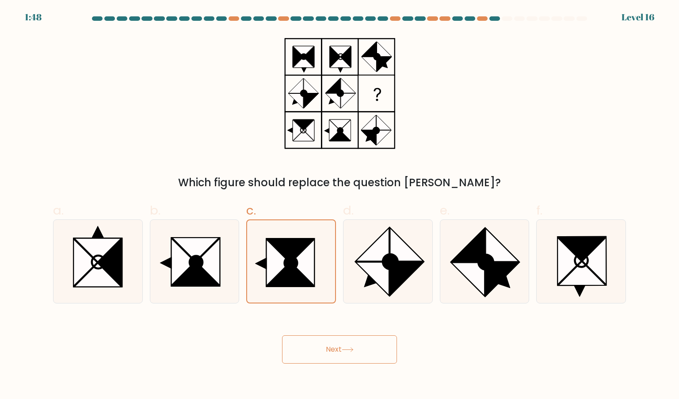
click at [332, 349] on button "Next" at bounding box center [339, 349] width 115 height 28
click at [333, 351] on button "Next" at bounding box center [339, 349] width 115 height 28
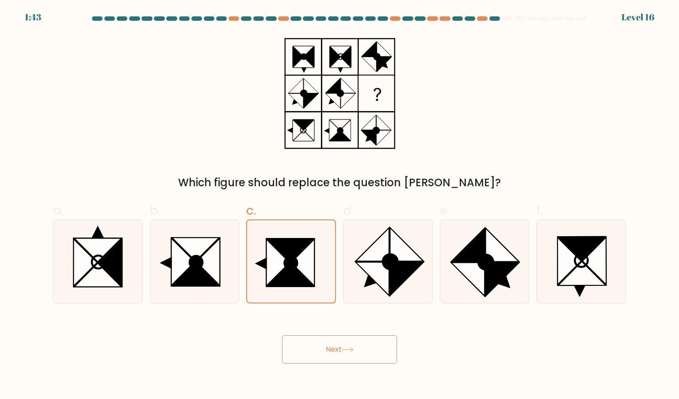
click at [333, 351] on button "Next" at bounding box center [339, 349] width 115 height 28
click at [338, 357] on button "Next" at bounding box center [339, 349] width 115 height 28
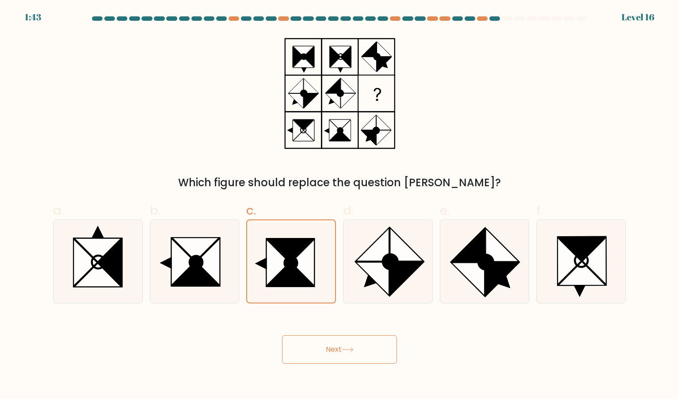
click at [338, 357] on button "Next" at bounding box center [339, 349] width 115 height 28
click at [302, 248] on icon at bounding box center [290, 249] width 47 height 23
click at [340, 205] on input "c." at bounding box center [340, 202] width 0 height 6
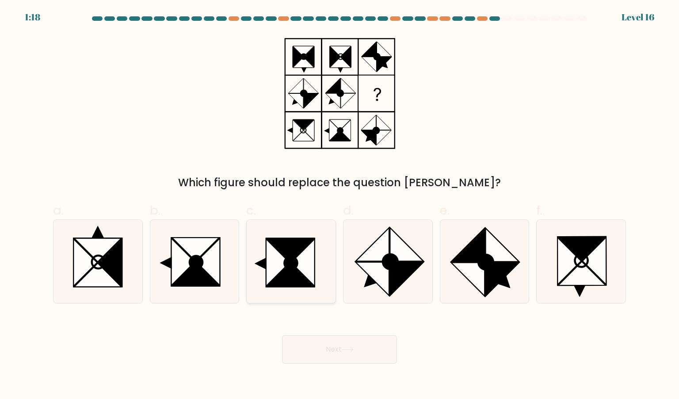
radio input "true"
click at [206, 349] on div "Next" at bounding box center [340, 339] width 584 height 50
click at [325, 358] on button "Next" at bounding box center [339, 349] width 115 height 28
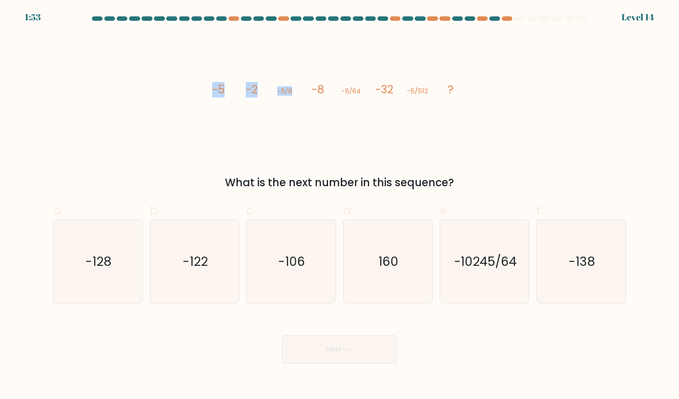
drag, startPoint x: 194, startPoint y: 96, endPoint x: 294, endPoint y: 90, distance: 99.7
click at [294, 90] on div "image/svg+xml -5 -2 -5/8 -8 -5/64 -32 -5/512 ? What is the next number in this …" at bounding box center [340, 112] width 584 height 157
drag, startPoint x: 304, startPoint y: 90, endPoint x: 403, endPoint y: 111, distance: 100.8
click at [403, 111] on icon "image/svg+xml -5 -2 -5/8 -8 -5/64 -32 -5/512 ?" at bounding box center [339, 94] width 265 height 120
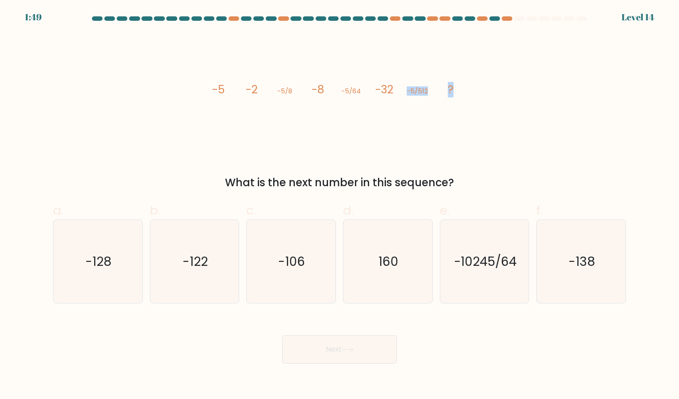
drag, startPoint x: 407, startPoint y: 92, endPoint x: 454, endPoint y: 110, distance: 50.1
click at [454, 110] on icon "image/svg+xml -5 -2 -5/8 -8 -5/64 -32 -5/512 ?" at bounding box center [339, 94] width 265 height 120
click at [454, 119] on icon "image/svg+xml -5 -2 -5/8 -8 -5/64 -32 -5/512 ?" at bounding box center [339, 94] width 265 height 120
drag, startPoint x: 454, startPoint y: 119, endPoint x: 416, endPoint y: 102, distance: 41.2
click at [416, 102] on icon "image/svg+xml -5 -2 -5/8 -8 -5/64 -32 -5/512 ?" at bounding box center [339, 94] width 265 height 120
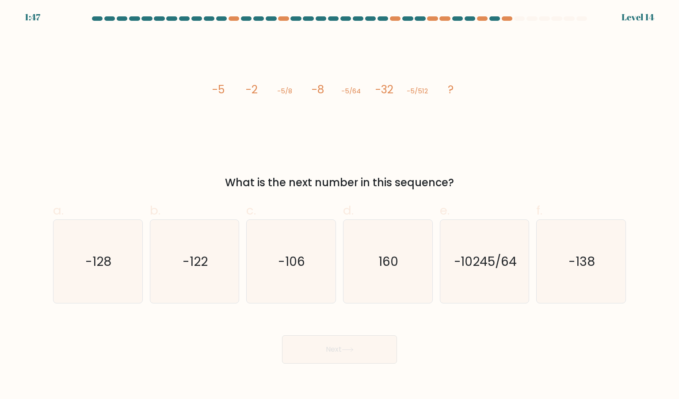
click at [407, 102] on icon "image/svg+xml -5 -2 -5/8 -8 -5/64 -32 -5/512 ?" at bounding box center [339, 94] width 265 height 120
drag, startPoint x: 407, startPoint y: 93, endPoint x: 426, endPoint y: 109, distance: 25.1
click at [426, 109] on icon "image/svg+xml -5 -2 -5/8 -8 -5/64 -32 -5/512 ?" at bounding box center [339, 94] width 265 height 120
click at [424, 133] on icon "image/svg+xml -5 -2 -5/8 -8 -5/64 -32 -5/512 ?" at bounding box center [339, 94] width 265 height 120
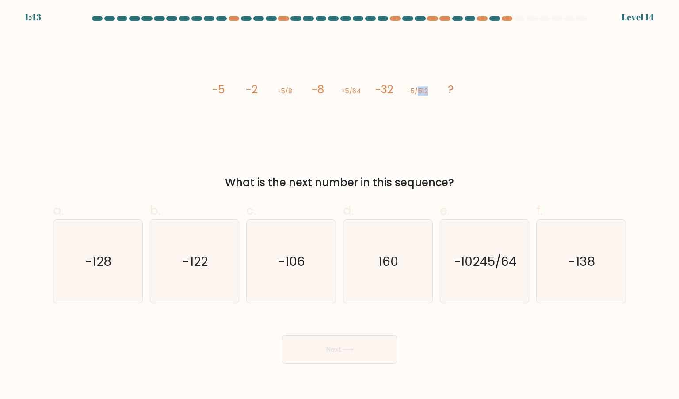
click at [424, 133] on icon "image/svg+xml -5 -2 -5/8 -8 -5/64 -32 -5/512 ?" at bounding box center [339, 94] width 265 height 120
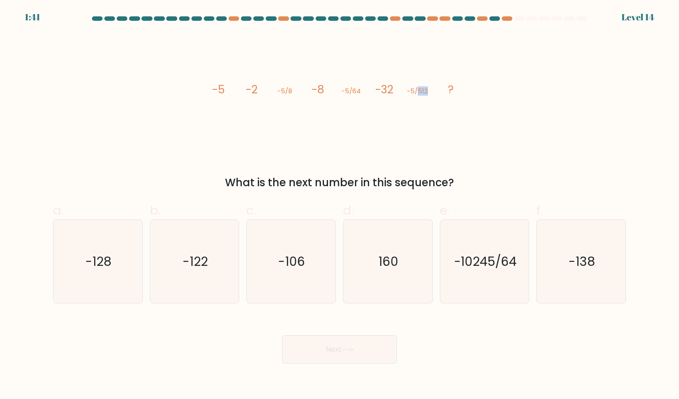
click at [424, 133] on icon "image/svg+xml -5 -2 -5/8 -8 -5/64 -32 -5/512 ?" at bounding box center [339, 94] width 265 height 120
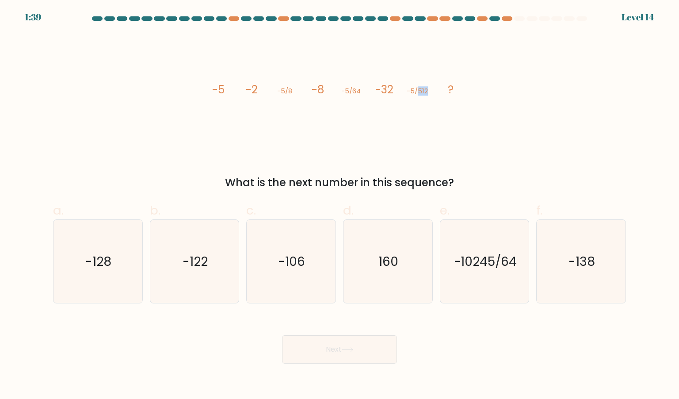
click at [424, 133] on icon "image/svg+xml -5 -2 -5/8 -8 -5/64 -32 -5/512 ?" at bounding box center [339, 94] width 265 height 120
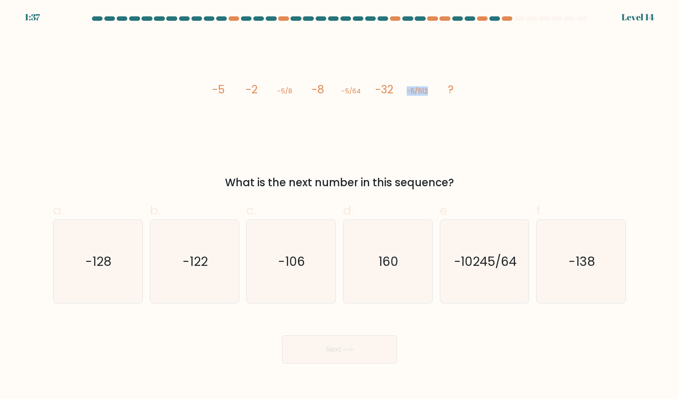
click at [424, 133] on icon "image/svg+xml -5 -2 -5/8 -8 -5/64 -32 -5/512 ?" at bounding box center [339, 94] width 265 height 120
click at [593, 245] on icon "-138" at bounding box center [580, 261] width 83 height 83
click at [340, 205] on input "f. -138" at bounding box center [340, 202] width 0 height 6
radio input "true"
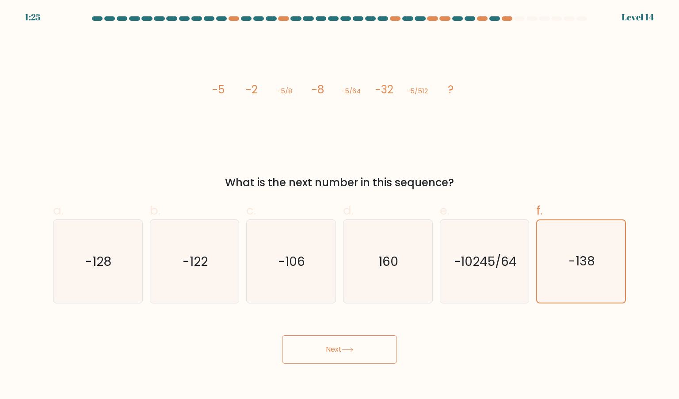
click at [315, 350] on button "Next" at bounding box center [339, 349] width 115 height 28
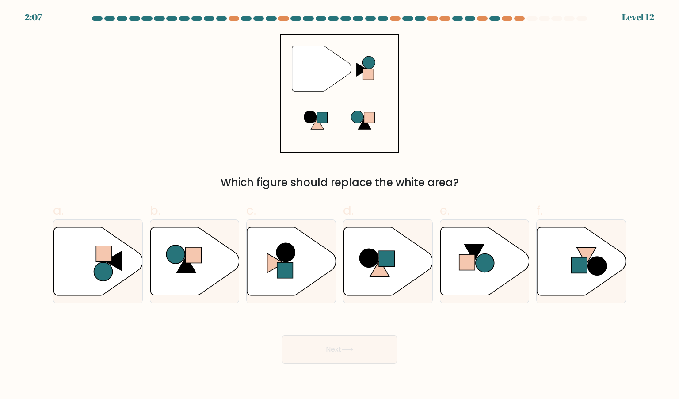
click at [466, 350] on div "Next" at bounding box center [340, 339] width 584 height 50
click at [300, 271] on icon at bounding box center [291, 261] width 89 height 68
click at [340, 205] on input "c." at bounding box center [340, 202] width 0 height 6
radio input "true"
click at [192, 344] on div "Next" at bounding box center [340, 339] width 584 height 50
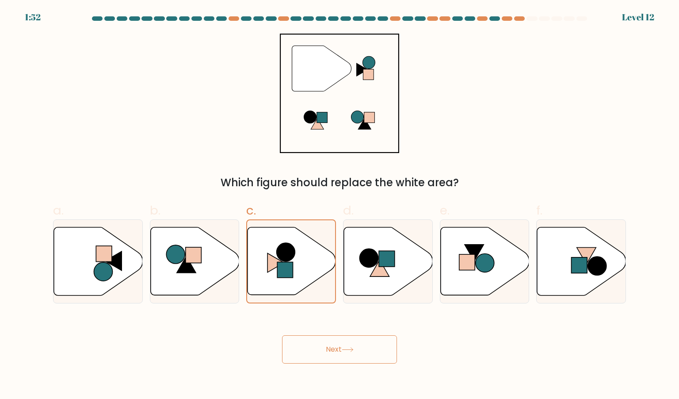
click at [324, 356] on button "Next" at bounding box center [339, 349] width 115 height 28
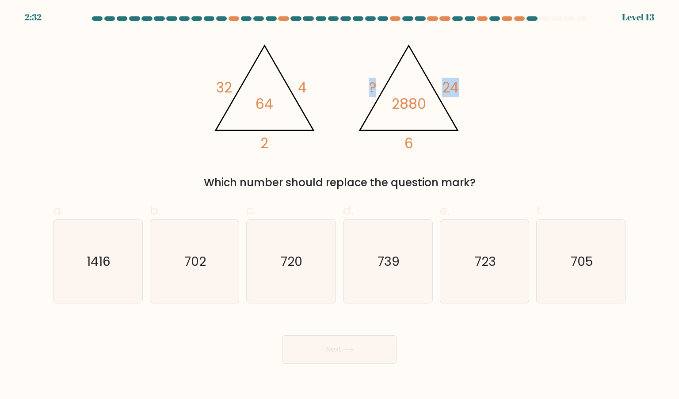
drag, startPoint x: 362, startPoint y: 85, endPoint x: 407, endPoint y: 149, distance: 78.3
click at [407, 149] on icon "@import url('[URL][DOMAIN_NAME]); 32 4 2 64 @import url('[URL][DOMAIN_NAME]); ?…" at bounding box center [339, 94] width 265 height 120
click at [407, 149] on tspan "6" at bounding box center [409, 143] width 9 height 19
drag, startPoint x: 201, startPoint y: 73, endPoint x: 280, endPoint y: 120, distance: 92.1
click at [280, 120] on div "@import url('[URL][DOMAIN_NAME]); 32 4 2 64 @import url('[URL][DOMAIN_NAME]); ?…" at bounding box center [340, 112] width 584 height 157
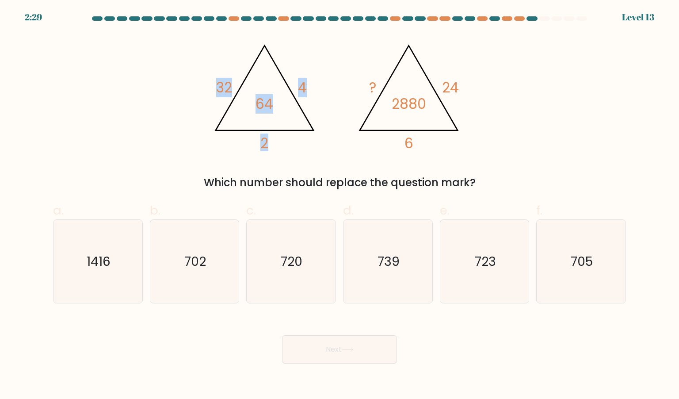
click at [280, 120] on icon "@import url('[URL][DOMAIN_NAME]); 32 4 2 64 @import url('[URL][DOMAIN_NAME]); ?…" at bounding box center [339, 94] width 265 height 120
drag, startPoint x: 306, startPoint y: 72, endPoint x: 320, endPoint y: 100, distance: 31.2
click at [320, 100] on icon "@import url('[URL][DOMAIN_NAME]); 32 4 2 64 @import url('[URL][DOMAIN_NAME]); ?…" at bounding box center [339, 94] width 265 height 120
drag, startPoint x: 320, startPoint y: 100, endPoint x: 195, endPoint y: 76, distance: 127.9
click at [195, 76] on div "@import url('[URL][DOMAIN_NAME]); 32 4 2 64 @import url('[URL][DOMAIN_NAME]); ?…" at bounding box center [340, 112] width 584 height 157
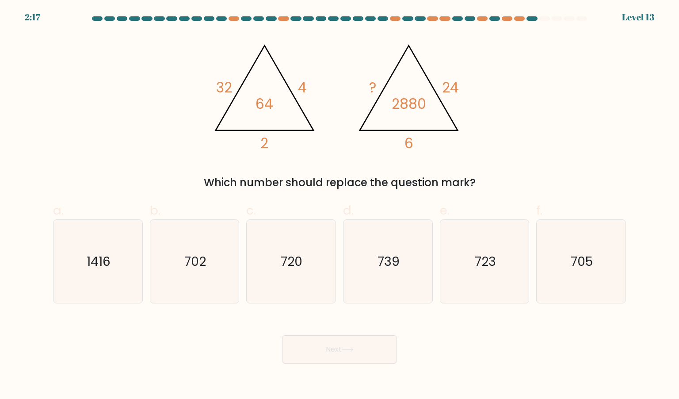
click at [440, 153] on div "@import url('[URL][DOMAIN_NAME]); 32 4 2 64 @import url('[URL][DOMAIN_NAME]); ?…" at bounding box center [340, 112] width 584 height 157
click at [595, 273] on icon "705" at bounding box center [580, 261] width 83 height 83
click at [340, 205] on input "f. 705" at bounding box center [340, 202] width 0 height 6
radio input "true"
click at [340, 337] on button "Next" at bounding box center [339, 349] width 115 height 28
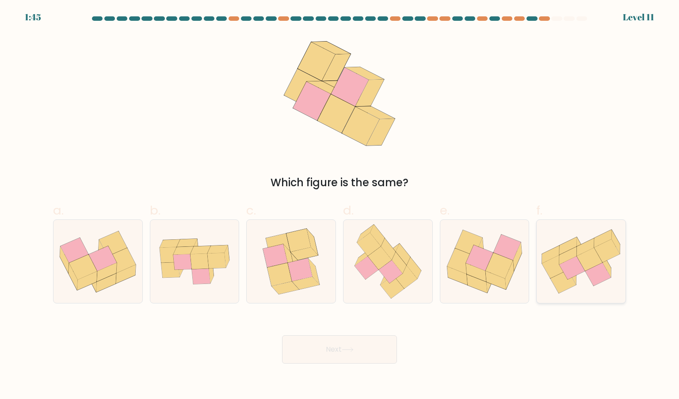
click at [562, 266] on icon at bounding box center [573, 267] width 26 height 23
click at [340, 205] on input "f." at bounding box center [340, 202] width 0 height 6
radio input "true"
click at [362, 358] on button "Next" at bounding box center [339, 349] width 115 height 28
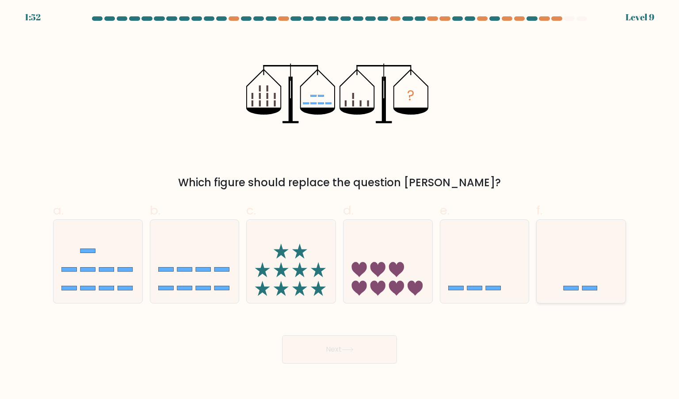
click at [543, 258] on icon at bounding box center [581, 261] width 89 height 73
click at [340, 205] on input "f." at bounding box center [340, 202] width 0 height 6
radio input "true"
click at [478, 261] on icon at bounding box center [484, 261] width 89 height 73
click at [340, 205] on input "e." at bounding box center [340, 202] width 0 height 6
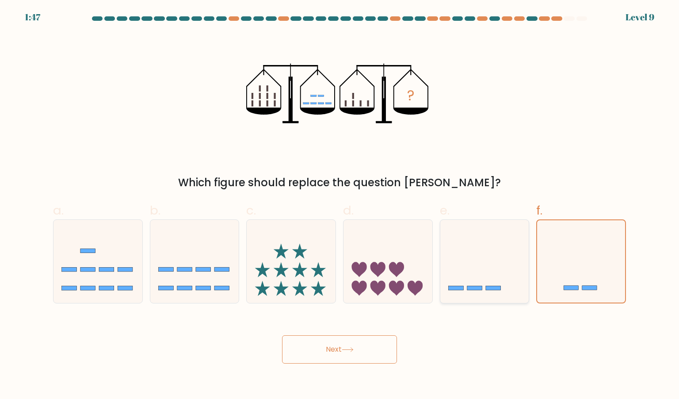
radio input "true"
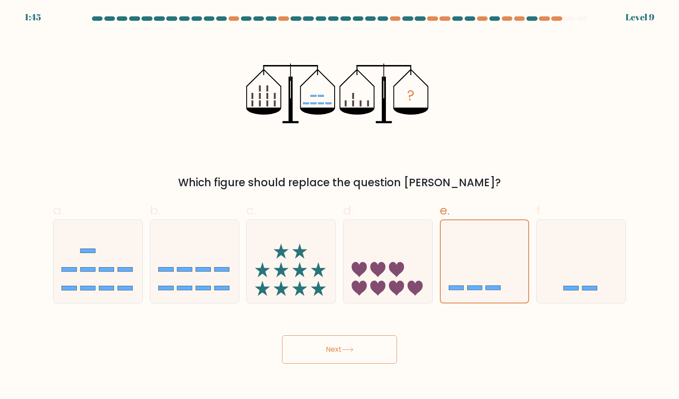
click at [354, 337] on button "Next" at bounding box center [339, 349] width 115 height 28
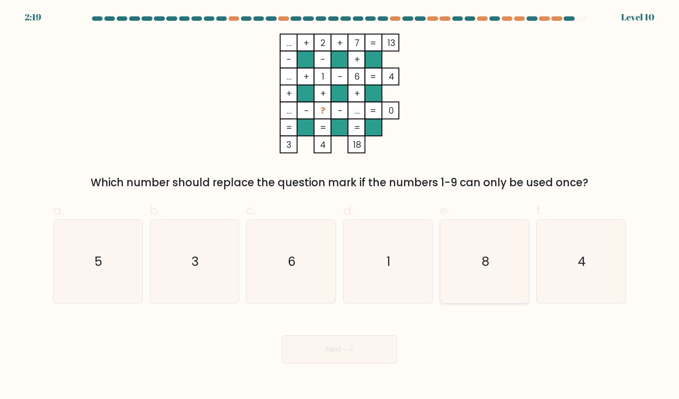
click at [500, 260] on icon "8" at bounding box center [484, 261] width 83 height 83
click at [340, 205] on input "e. 8" at bounding box center [340, 202] width 0 height 6
radio input "true"
click at [294, 276] on icon "6" at bounding box center [290, 261] width 83 height 83
click at [340, 205] on input "c. 6" at bounding box center [340, 202] width 0 height 6
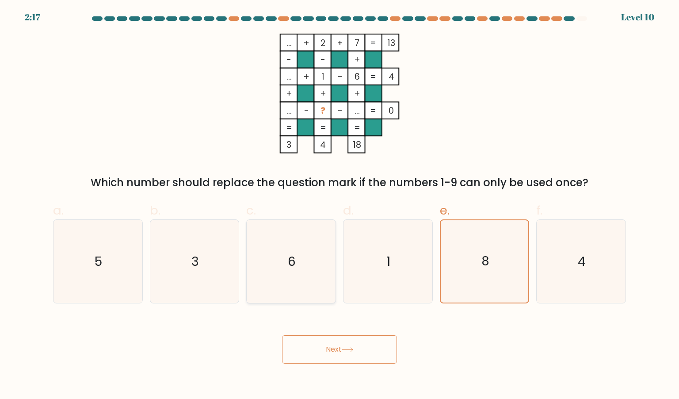
radio input "true"
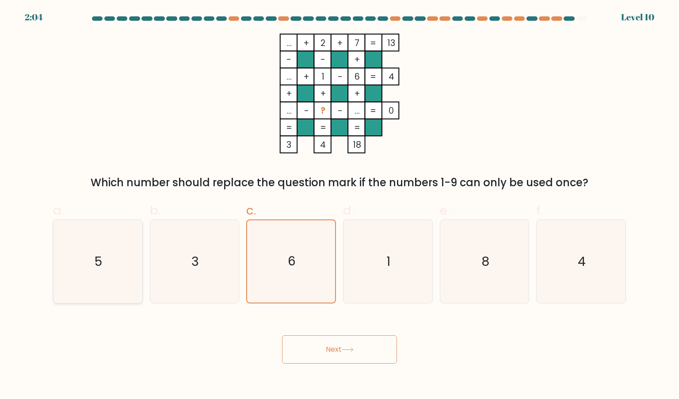
click at [102, 260] on text "5" at bounding box center [99, 261] width 8 height 18
click at [340, 205] on input "a. 5" at bounding box center [340, 202] width 0 height 6
radio input "true"
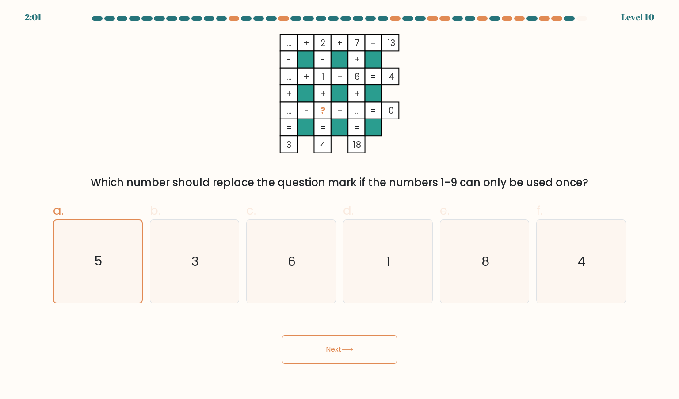
click at [338, 349] on button "Next" at bounding box center [339, 349] width 115 height 28
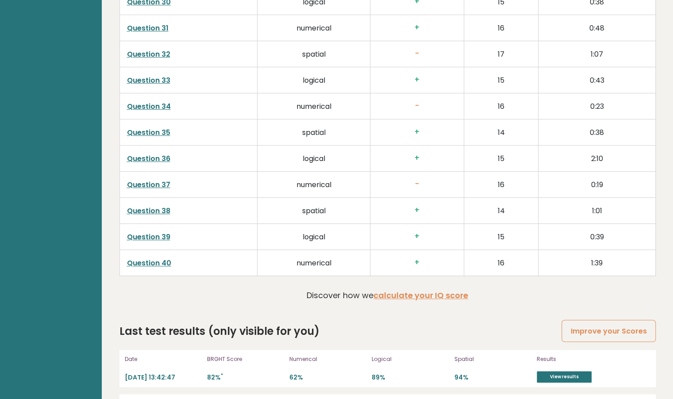
scroll to position [2356, 0]
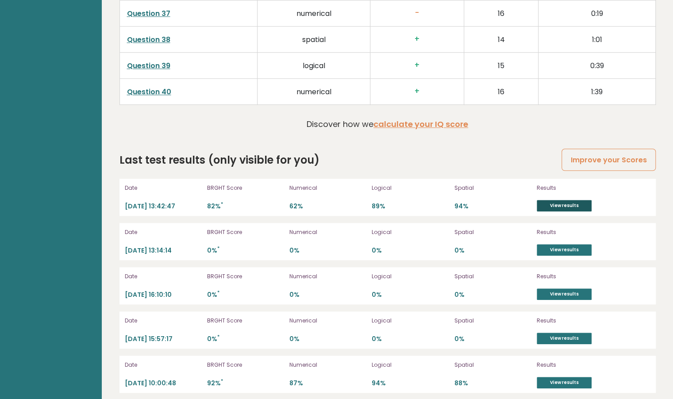
click at [555, 201] on link "View results" at bounding box center [563, 205] width 55 height 11
click at [542, 200] on link "View results" at bounding box center [563, 205] width 55 height 11
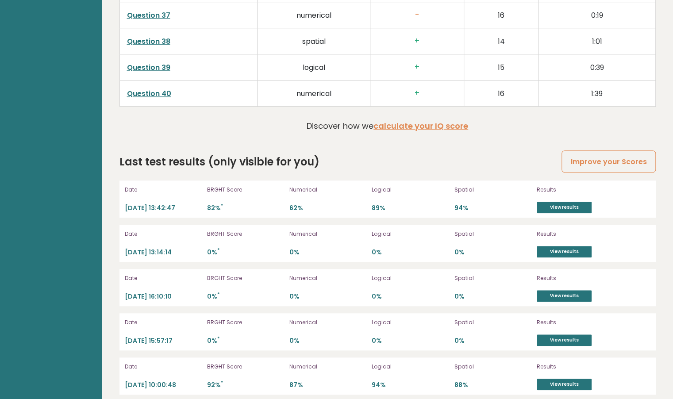
click at [274, 188] on div "BRGHT Score 82% *" at bounding box center [245, 199] width 77 height 28
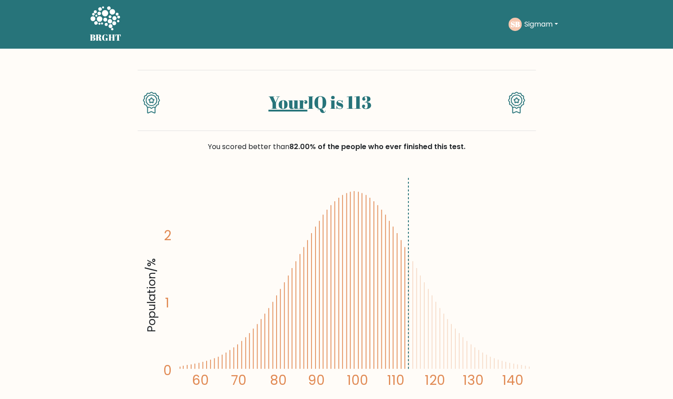
click at [398, 302] on icon "Population/% IQ 0 1 2 60 70 80 90 100 110 120 130 140" at bounding box center [336, 292] width 387 height 239
click at [471, 270] on icon "Population/% IQ 0 1 2 60 70 80 90 100 110 120 130 140" at bounding box center [336, 292] width 387 height 239
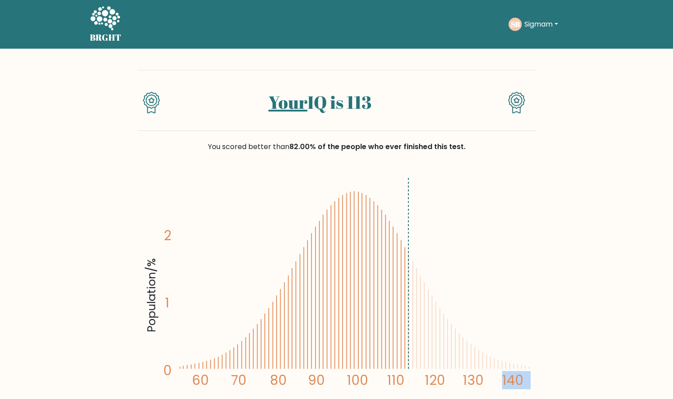
click at [407, 204] on icon "Population/% IQ 0 1 2 60 70 80 90 100 110 120 130 140" at bounding box center [336, 292] width 387 height 239
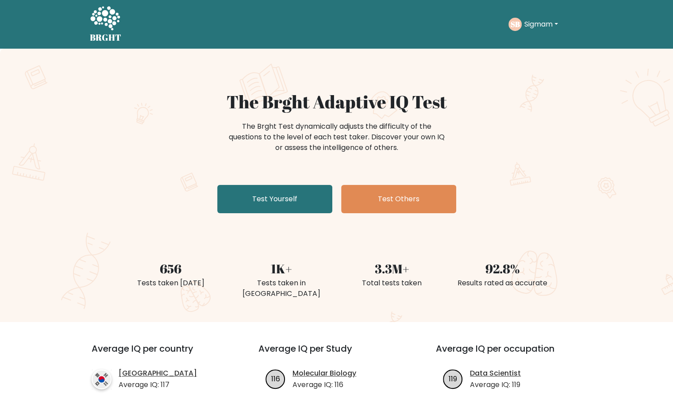
click at [528, 30] on div "SB Sigmam Dashboard Profile Settings Logout" at bounding box center [534, 24] width 52 height 13
click at [532, 27] on button "Sigmam" at bounding box center [540, 24] width 39 height 11
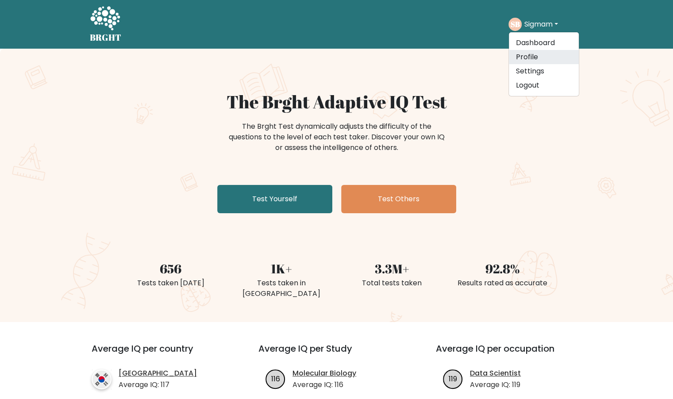
click at [537, 54] on link "Profile" at bounding box center [544, 57] width 70 height 14
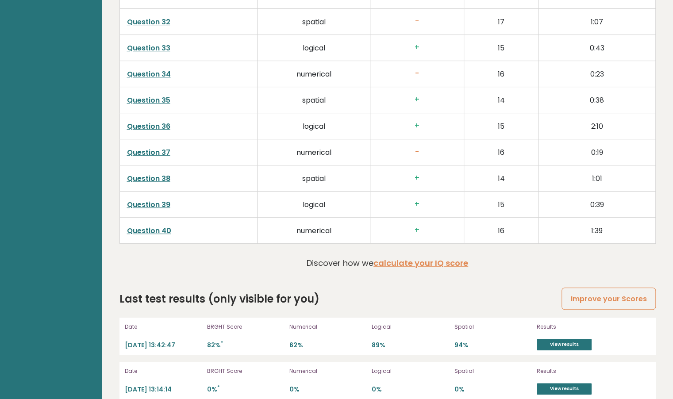
scroll to position [2356, 0]
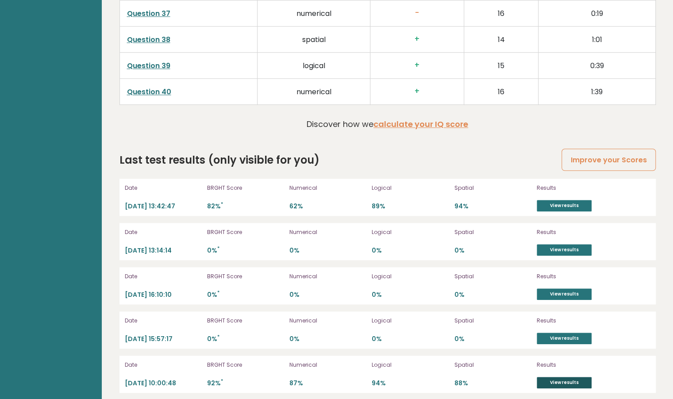
click at [554, 378] on link "View results" at bounding box center [563, 382] width 55 height 11
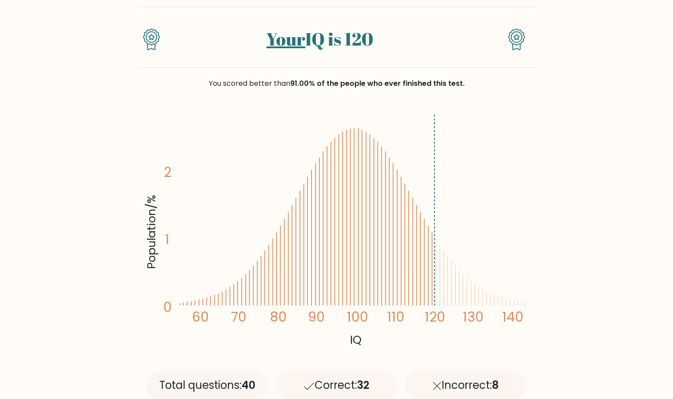
scroll to position [63, 0]
click at [414, 254] on icon "Population/% IQ 0 1 2 60 70 80 90 100 110 120 130 140" at bounding box center [336, 230] width 387 height 239
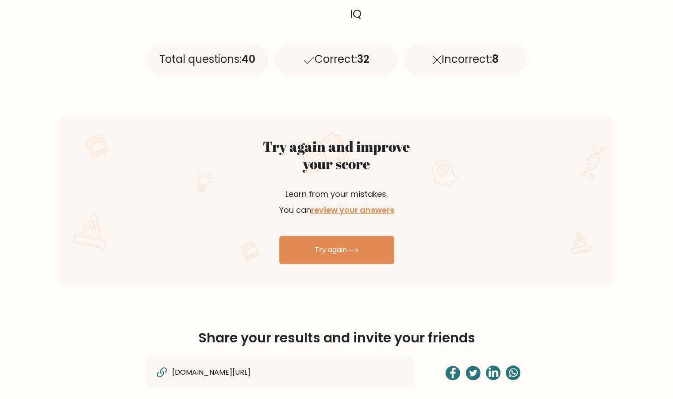
scroll to position [0, 0]
